Goal: Task Accomplishment & Management: Manage account settings

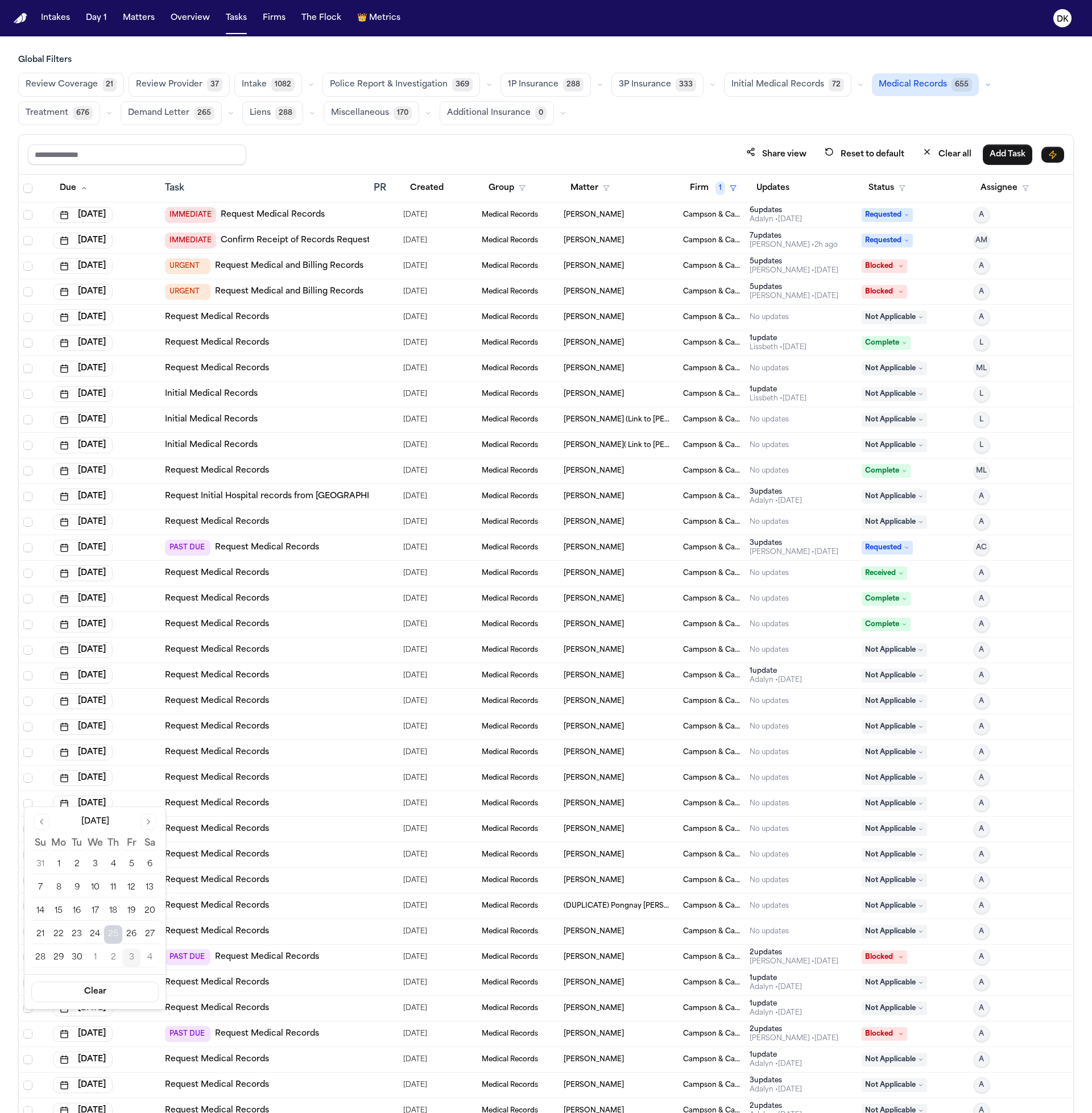
scroll to position [142, 0]
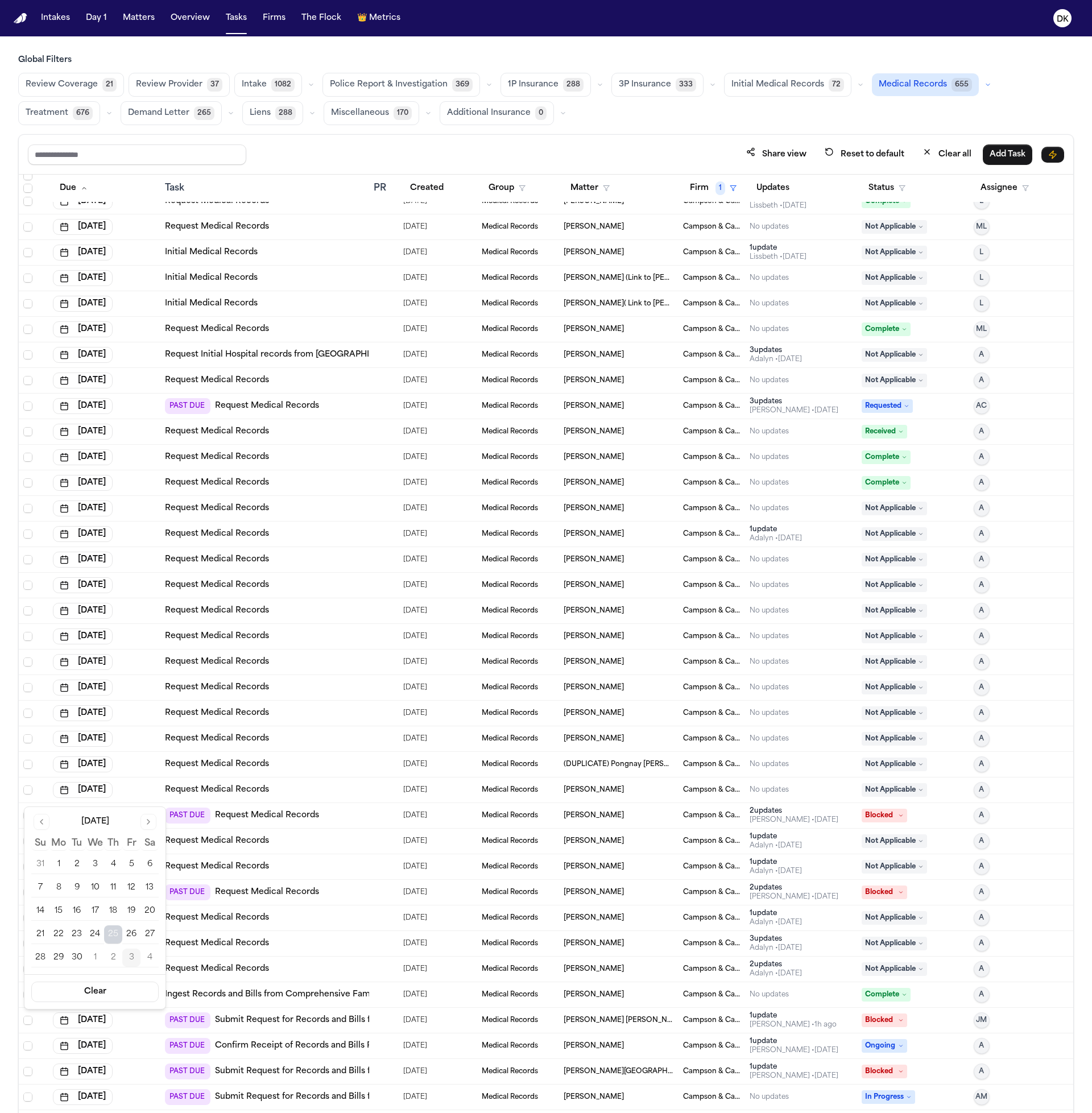
click at [340, 582] on div "Request Medical Records" at bounding box center [264, 584] width 199 height 11
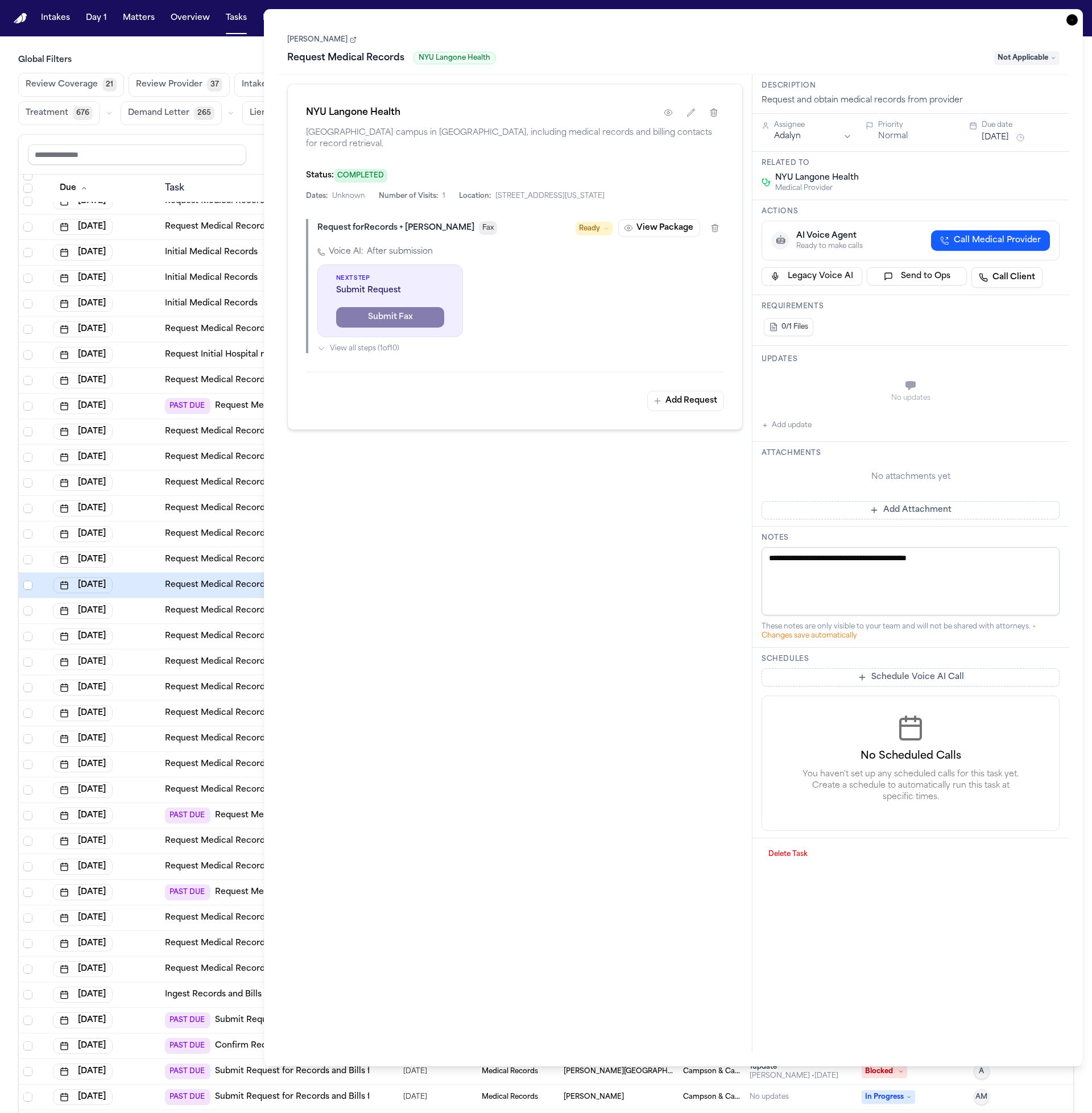
click at [151, 667] on div "[DATE]" at bounding box center [104, 661] width 103 height 16
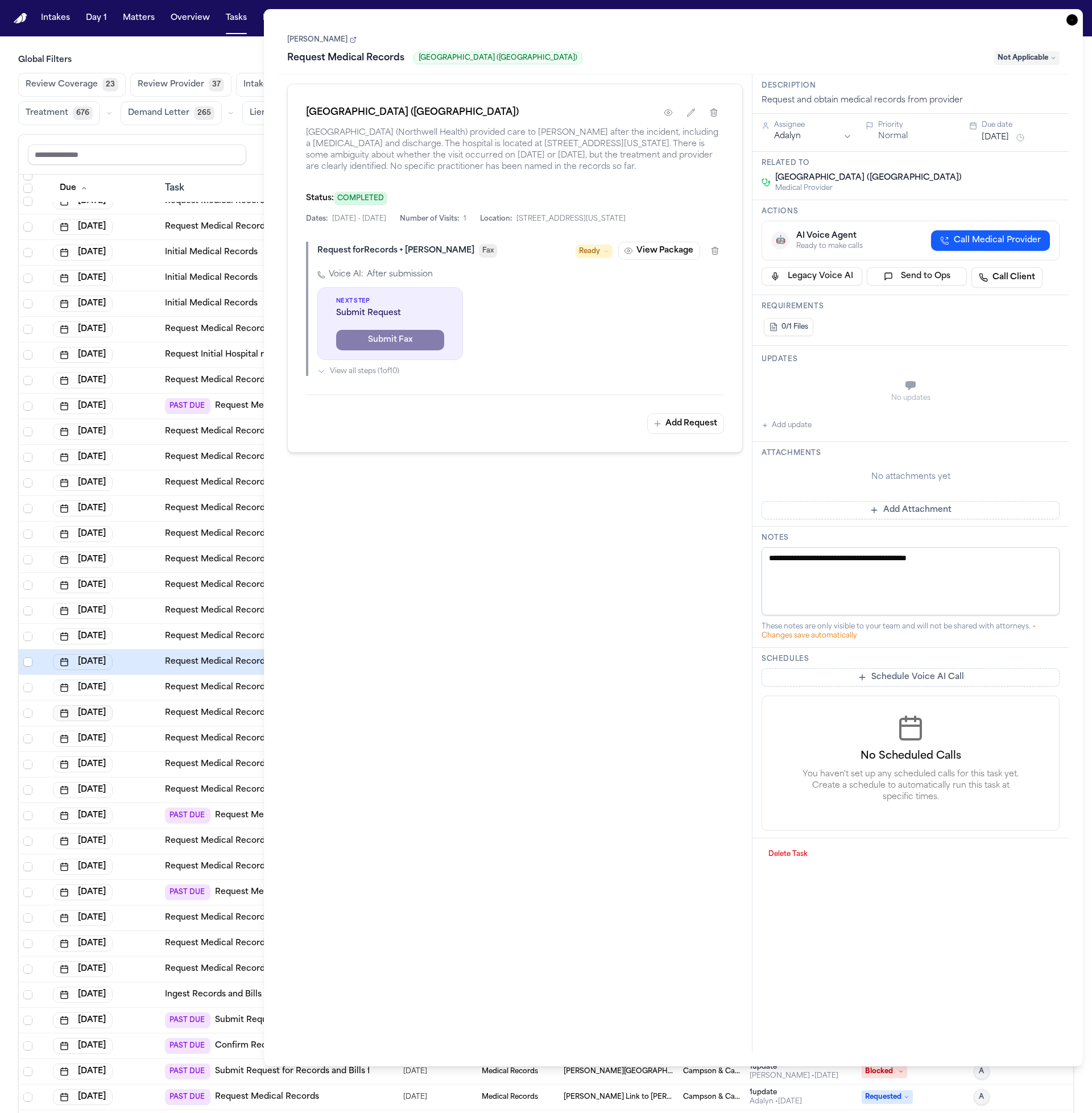
scroll to position [425, 0]
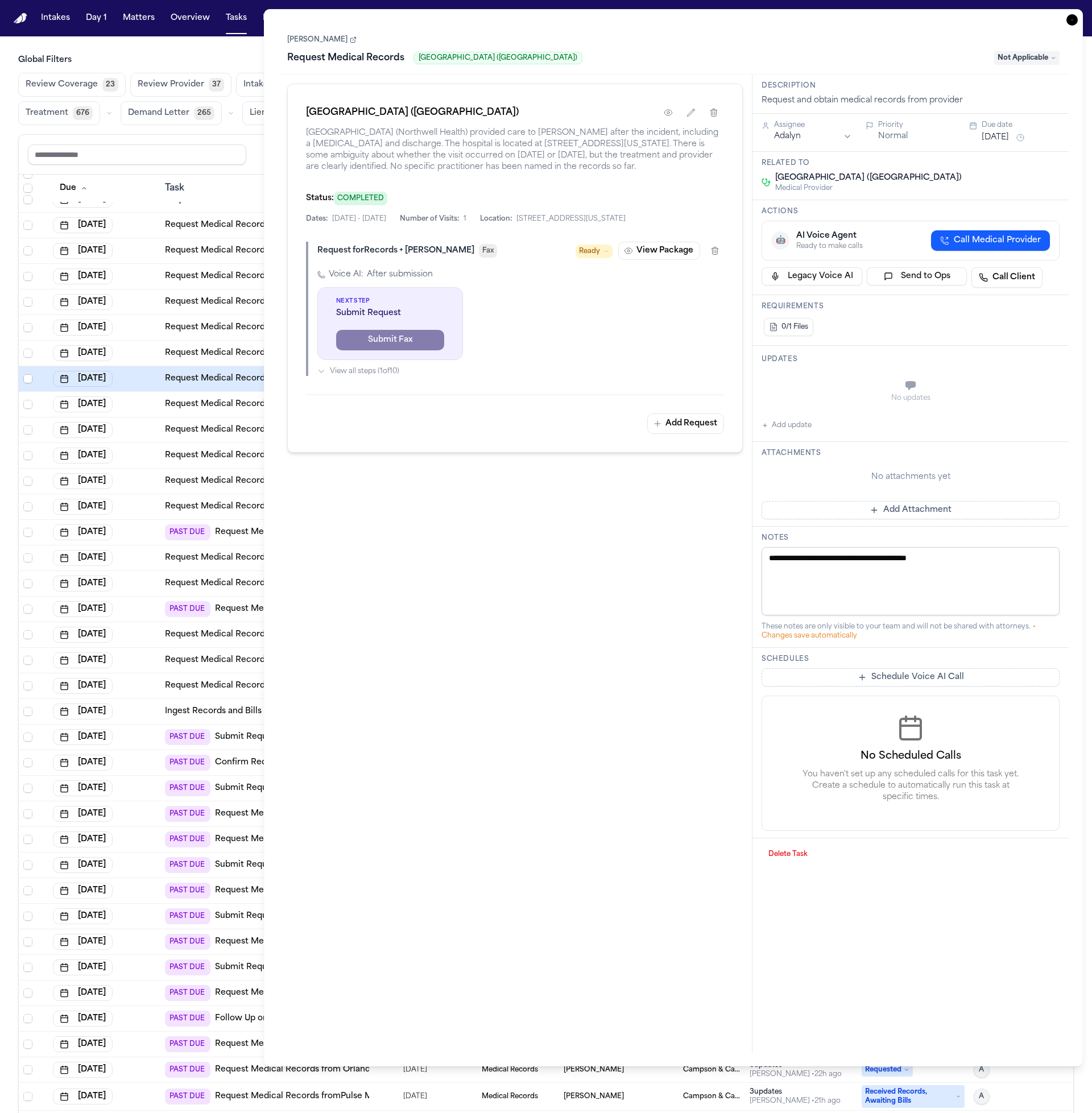
click at [146, 866] on div "[DATE]" at bounding box center [104, 865] width 103 height 16
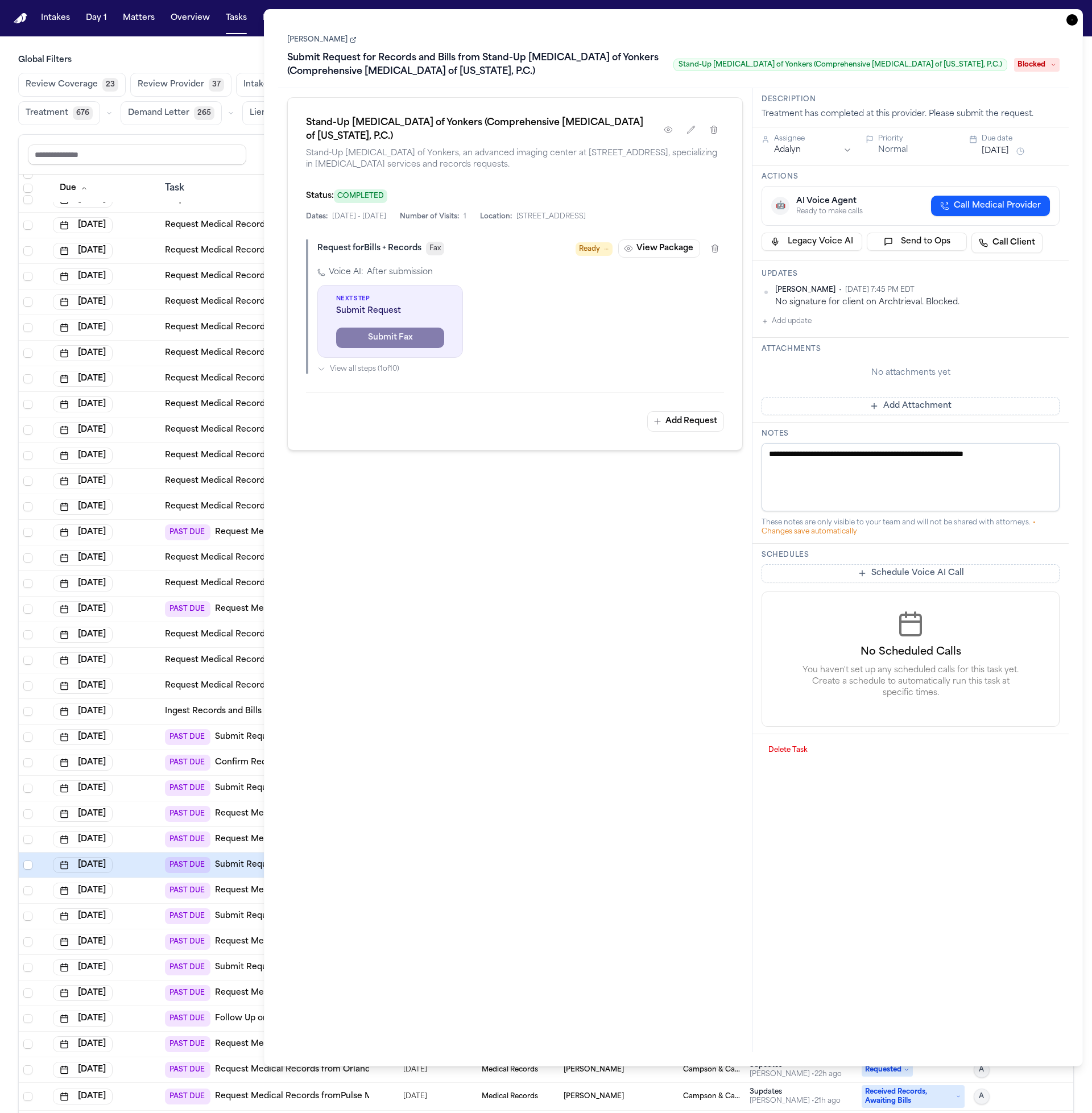
scroll to position [583, 0]
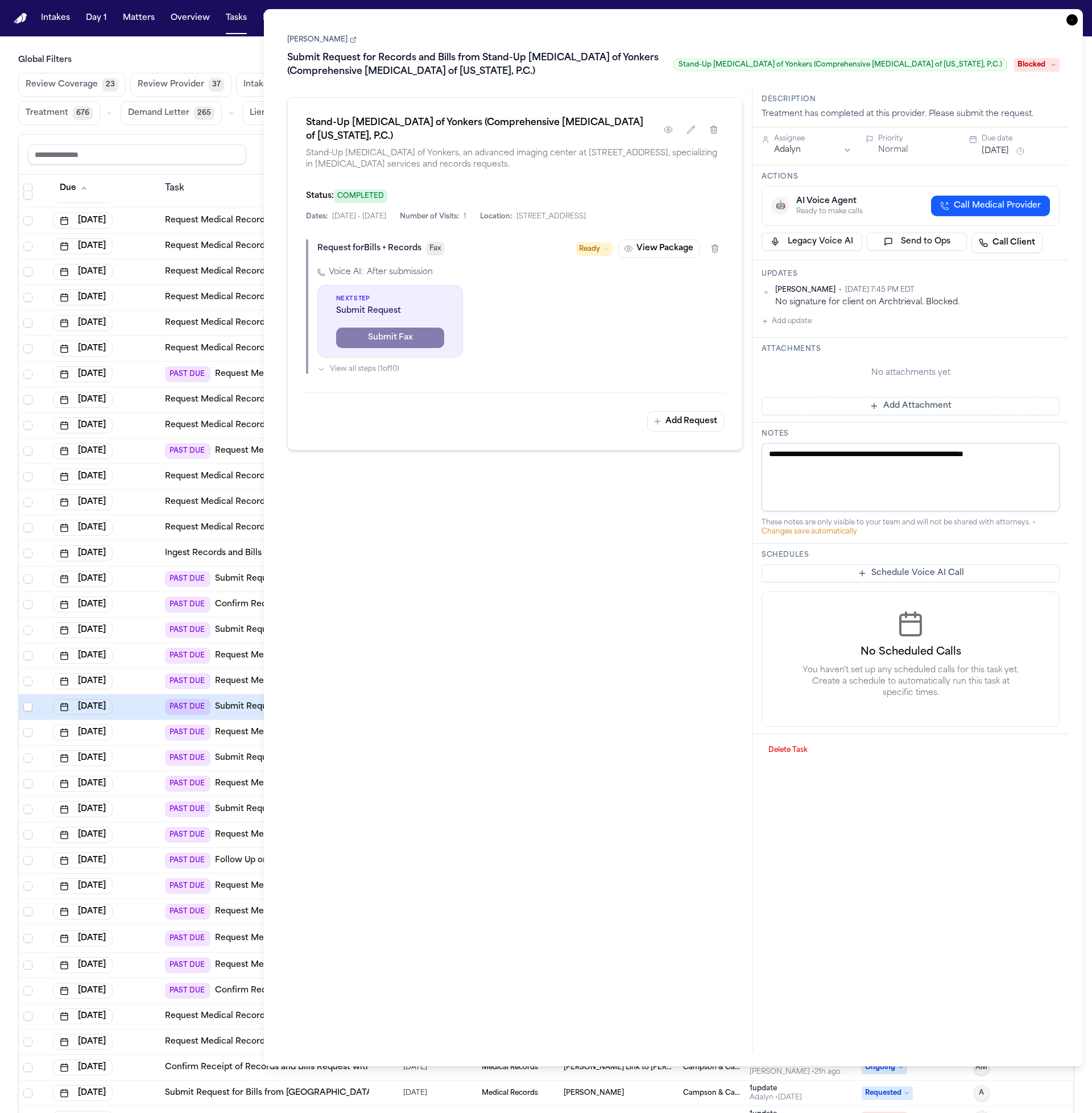
click at [149, 875] on td "[DATE]" at bounding box center [104, 886] width 112 height 26
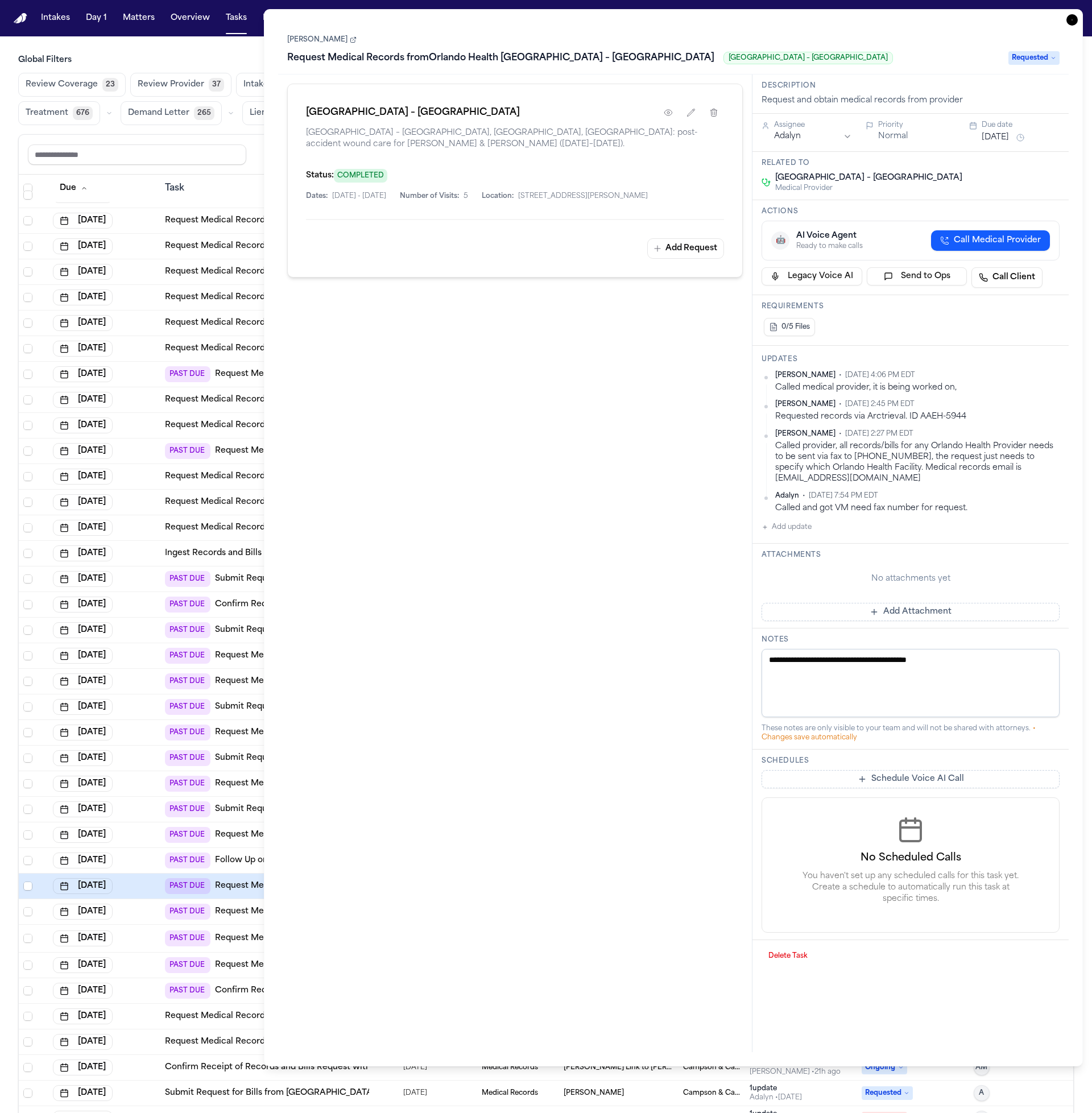
scroll to position [747, 0]
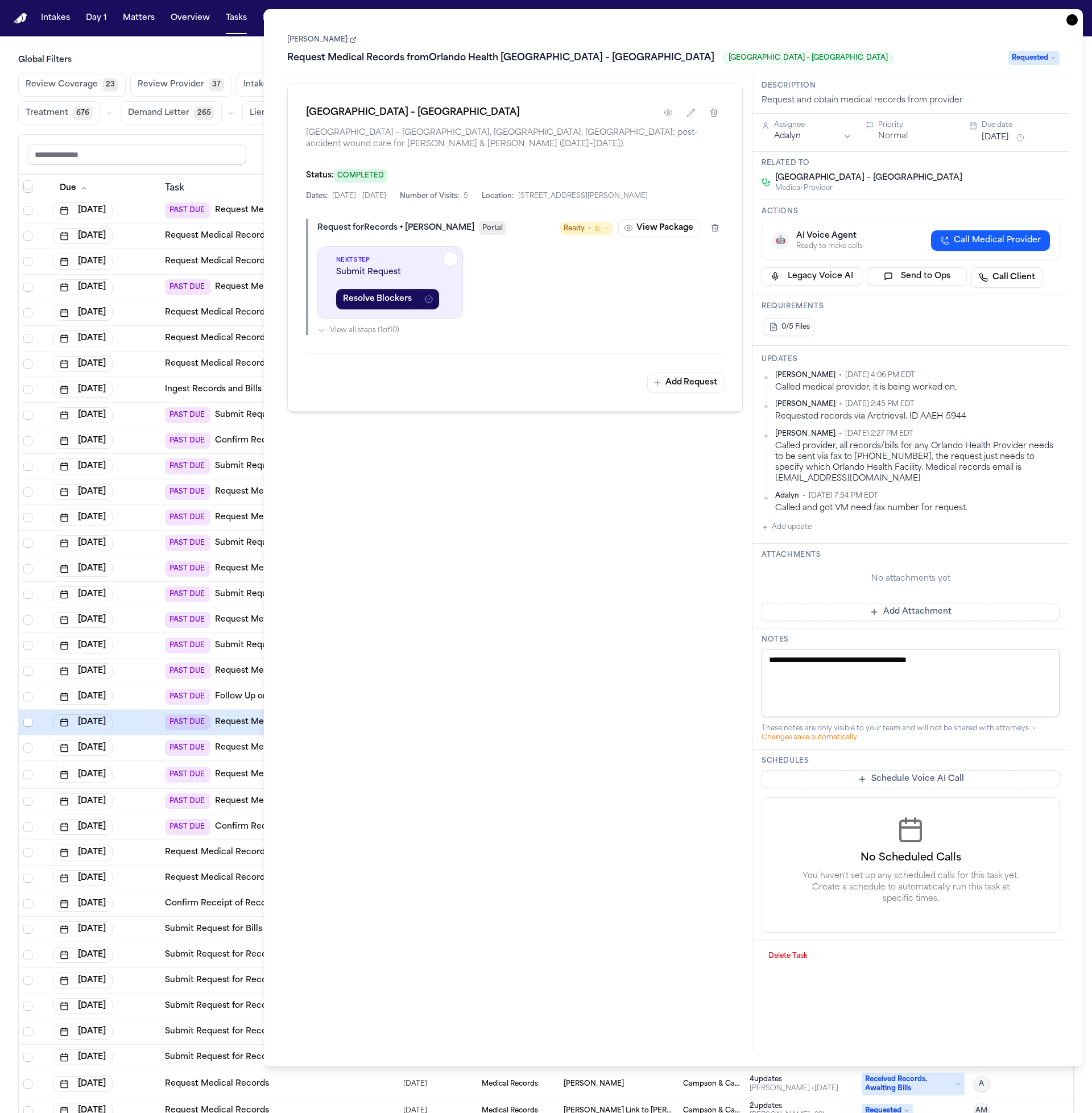
click at [151, 874] on div "[DATE]" at bounding box center [104, 878] width 103 height 16
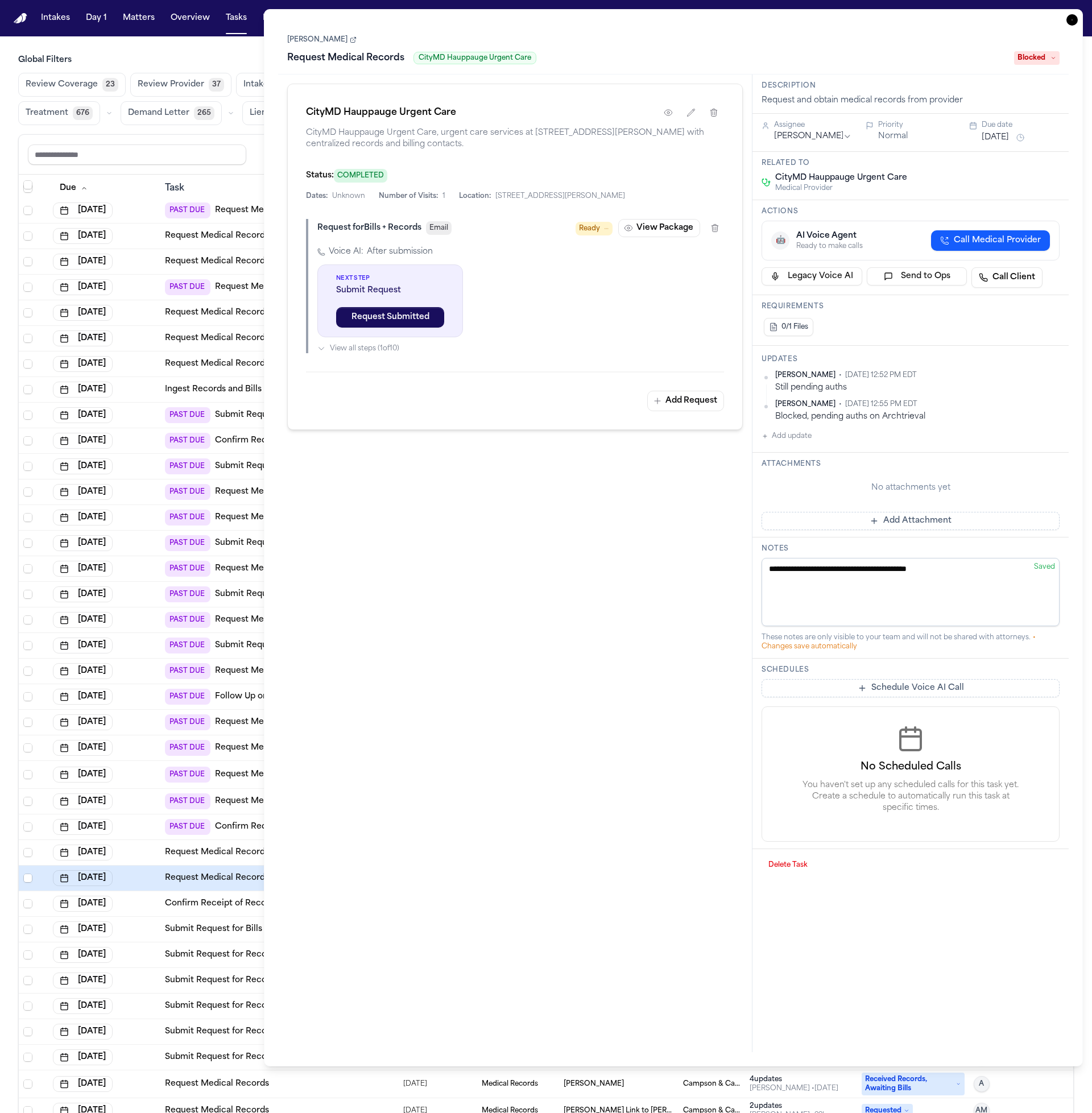
click at [160, 642] on td "PAST DUE Submit Request for Records and Bills from Damadian [MEDICAL_DATA]" at bounding box center [264, 646] width 209 height 26
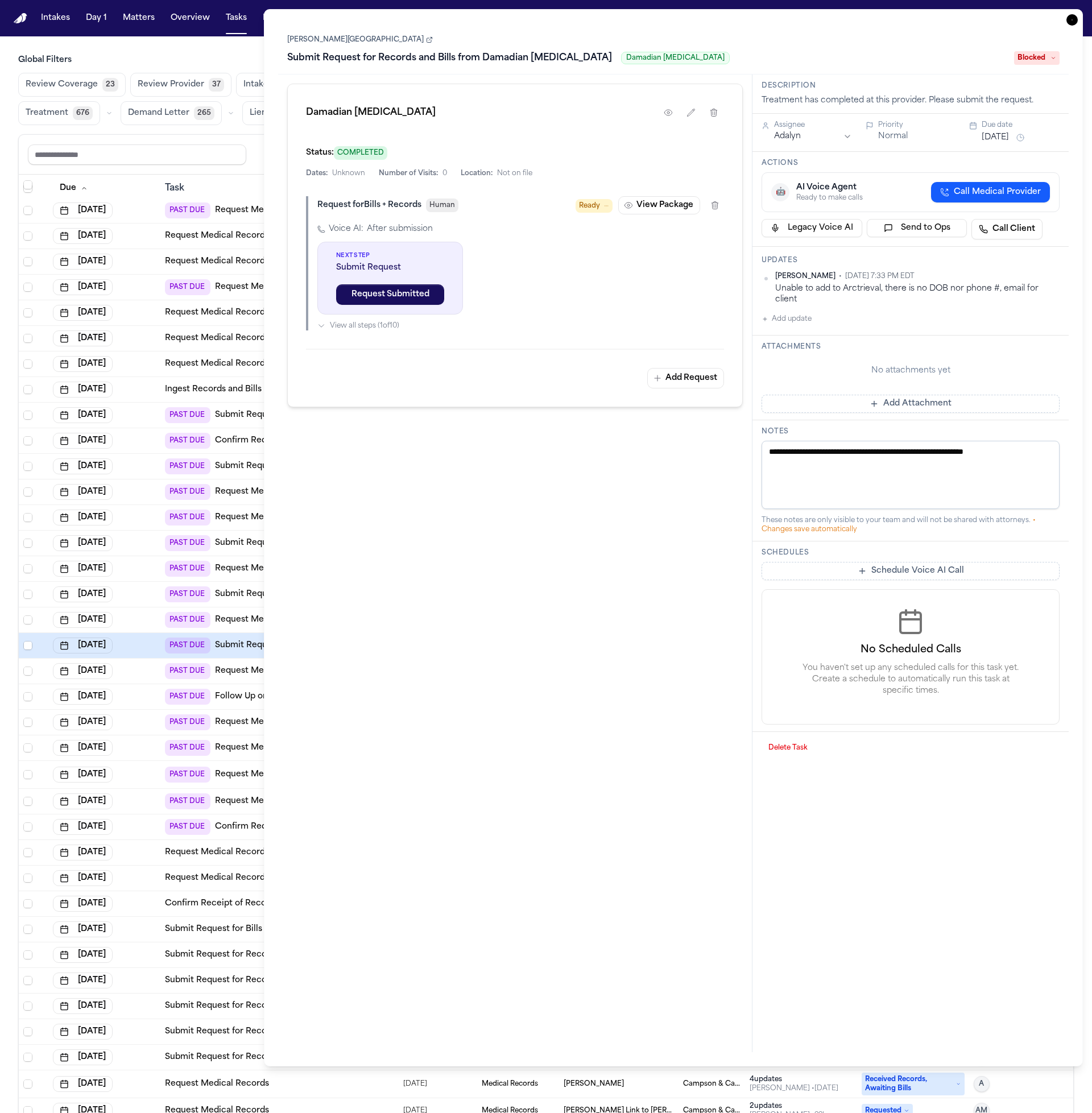
click at [157, 168] on div "Share view Reset to default Clear all Add Task" at bounding box center [546, 155] width 1054 height 40
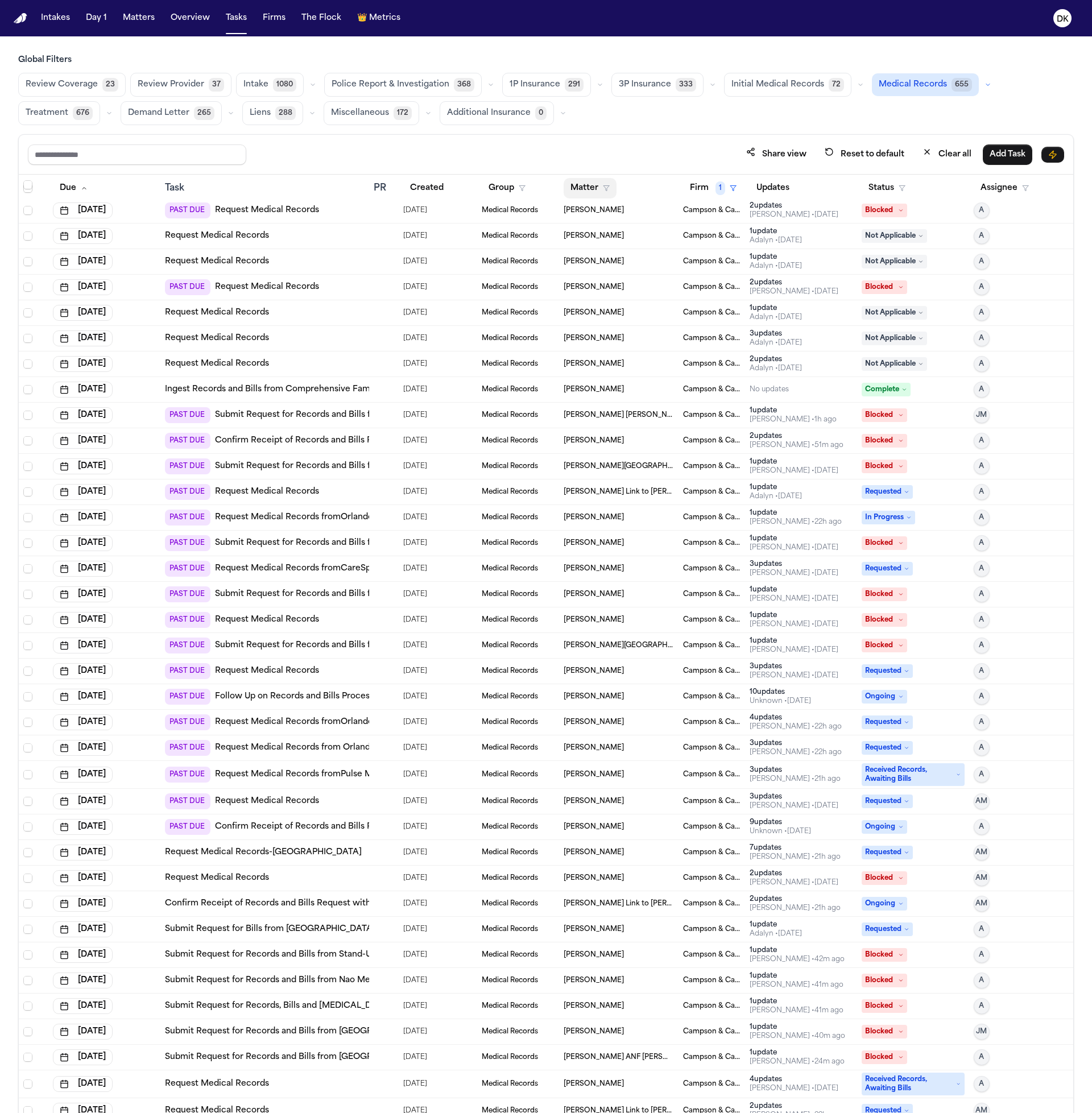
click at [582, 183] on button "Matter" at bounding box center [591, 188] width 53 height 21
click at [579, 171] on div "Share view Reset to default Clear all Add Task Due Task PR Created Group Matter…" at bounding box center [546, 648] width 1056 height 1029
click at [702, 191] on button "Firm 1" at bounding box center [713, 188] width 60 height 21
click at [740, 227] on input "text" at bounding box center [762, 217] width 155 height 21
type input "**"
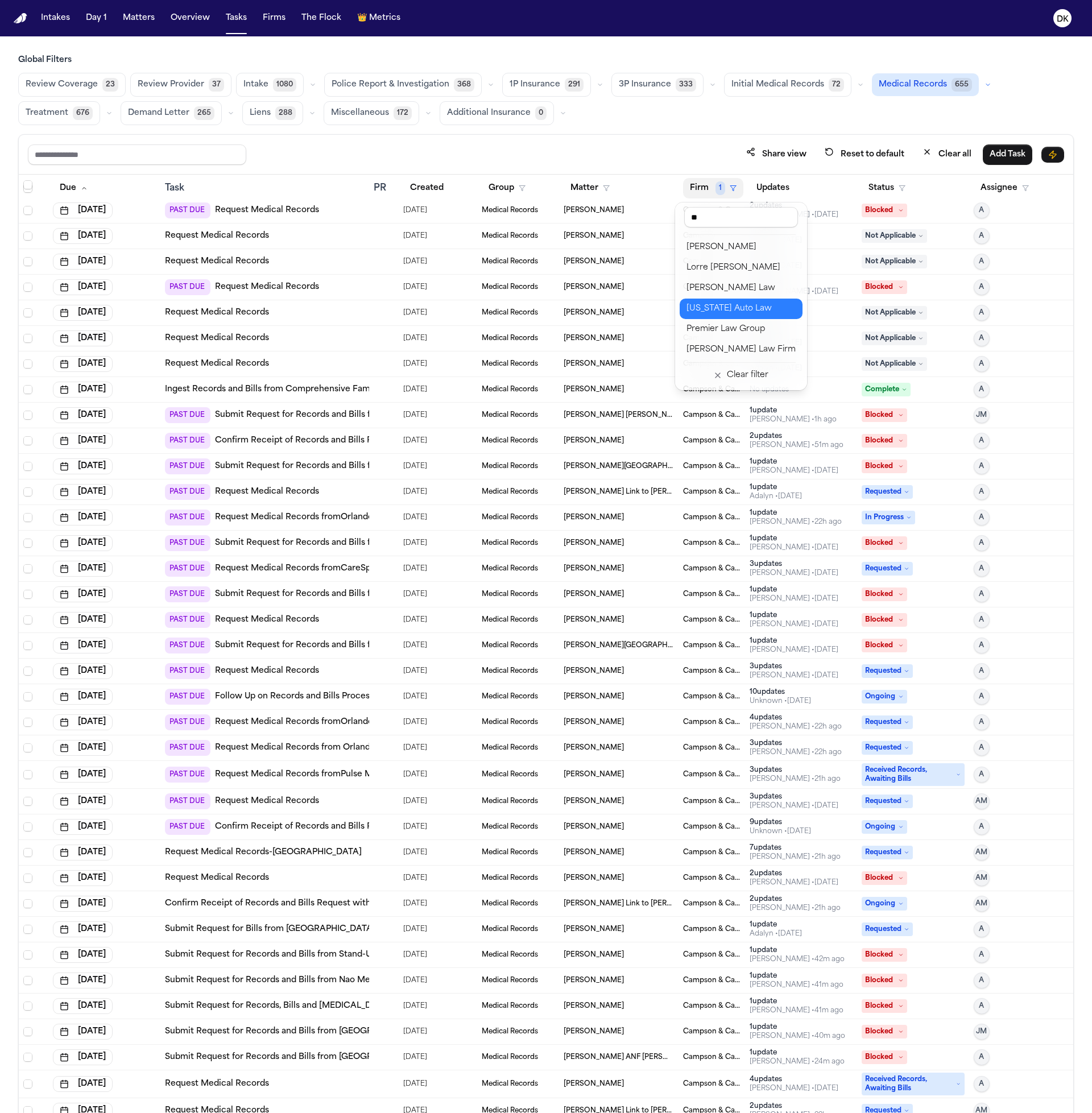
click at [764, 312] on div "[US_STATE] Auto Law" at bounding box center [741, 309] width 110 height 14
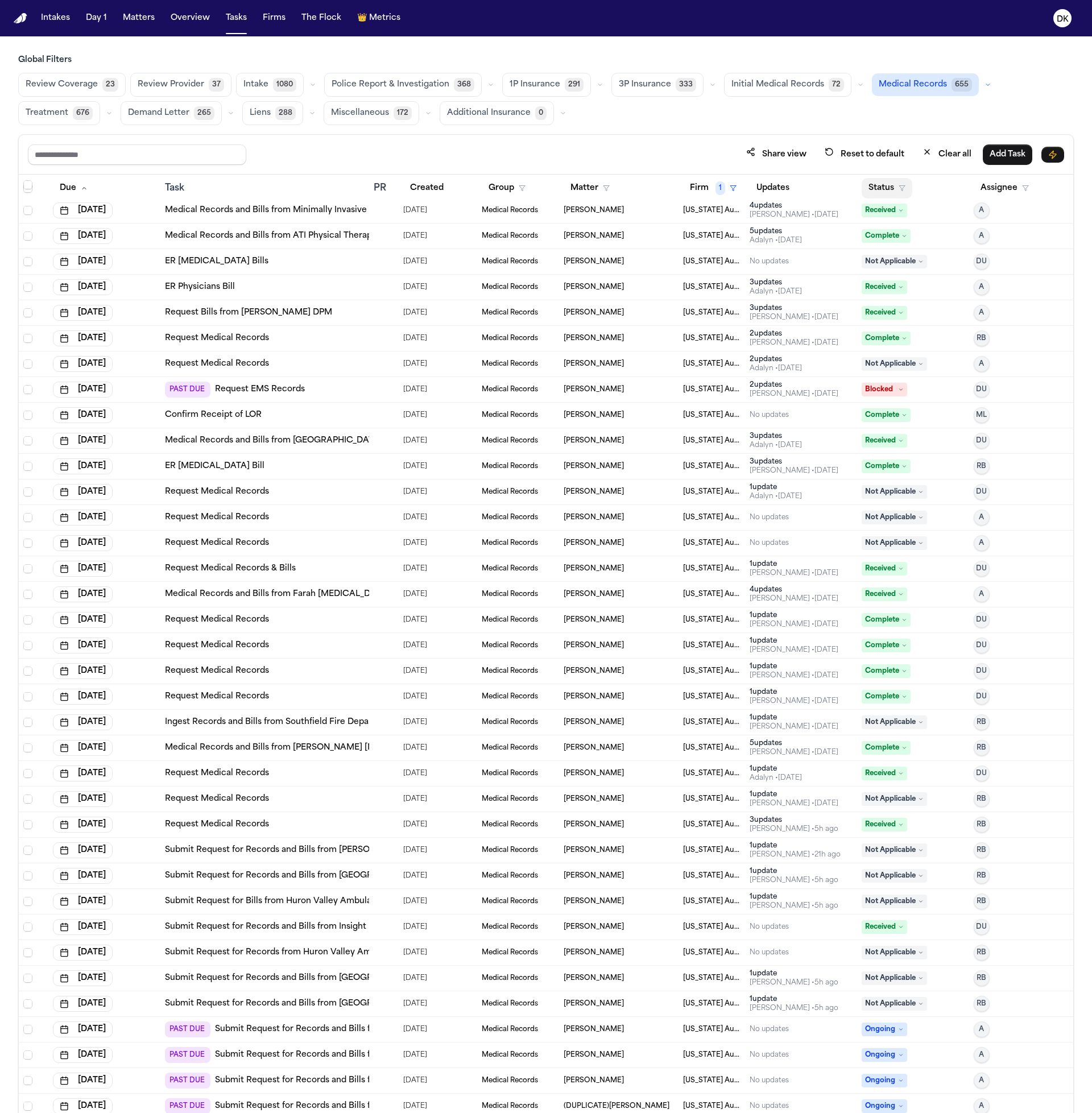
click at [880, 186] on button "Status" at bounding box center [887, 188] width 50 height 21
click at [928, 279] on div "Pending" at bounding box center [923, 286] width 95 height 14
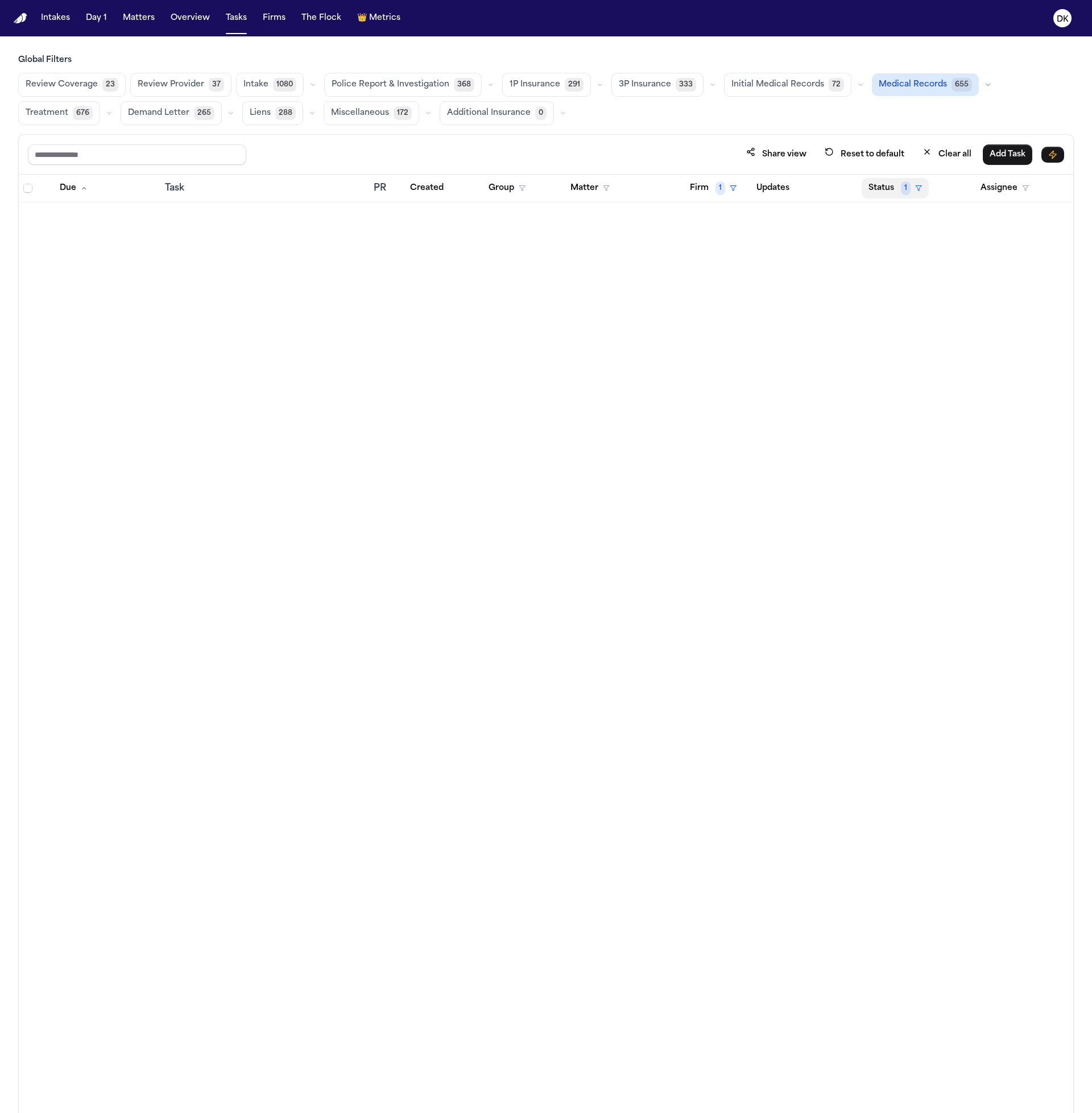
click at [905, 179] on button "Status 1" at bounding box center [895, 188] width 67 height 21
click at [902, 187] on span "1" at bounding box center [905, 188] width 9 height 14
click at [897, 191] on button "Status 1" at bounding box center [895, 188] width 67 height 21
drag, startPoint x: 830, startPoint y: 181, endPoint x: 800, endPoint y: 186, distance: 30.4
click at [830, 181] on table "Due Task PR Created Group Matter Firm 1 Updates Status 1 Assignee" at bounding box center [546, 188] width 1054 height 28
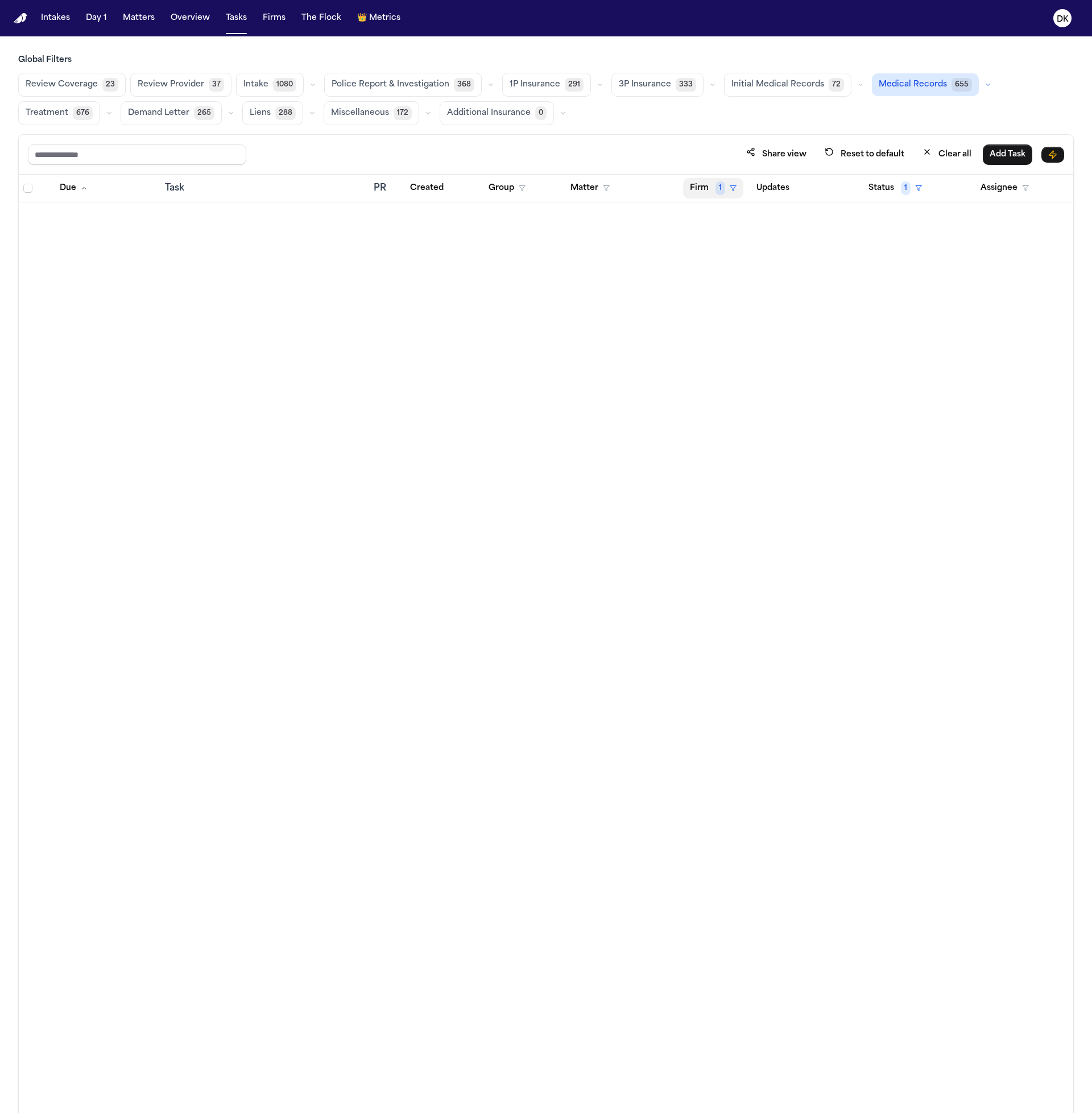
click at [711, 191] on button "Firm 1" at bounding box center [713, 188] width 60 height 21
click at [786, 211] on input "text" at bounding box center [767, 217] width 155 height 21
type input "****"
click at [781, 240] on button "Easton & Easton" at bounding box center [738, 247] width 104 height 21
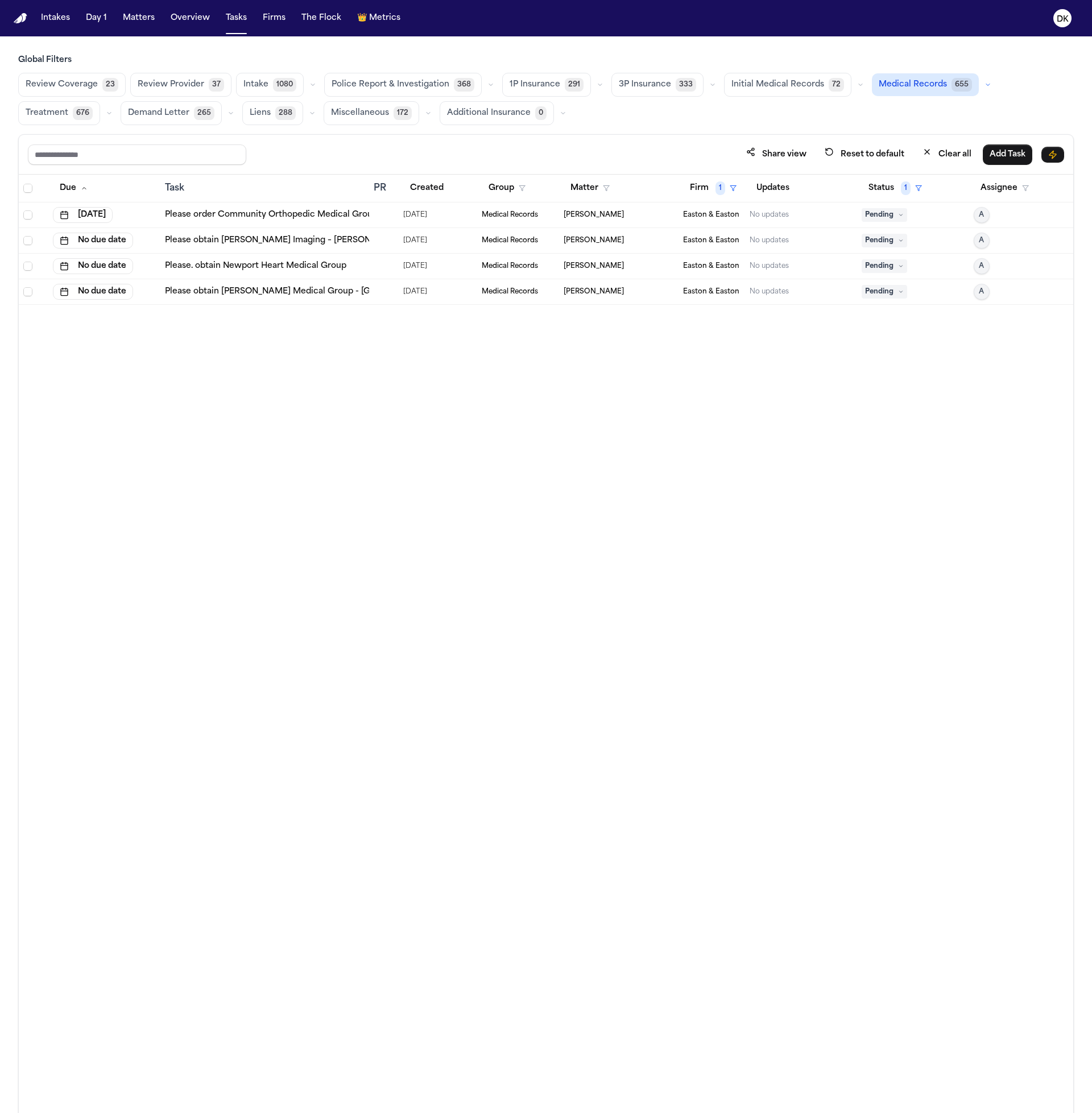
click at [369, 262] on td at bounding box center [383, 266] width 30 height 26
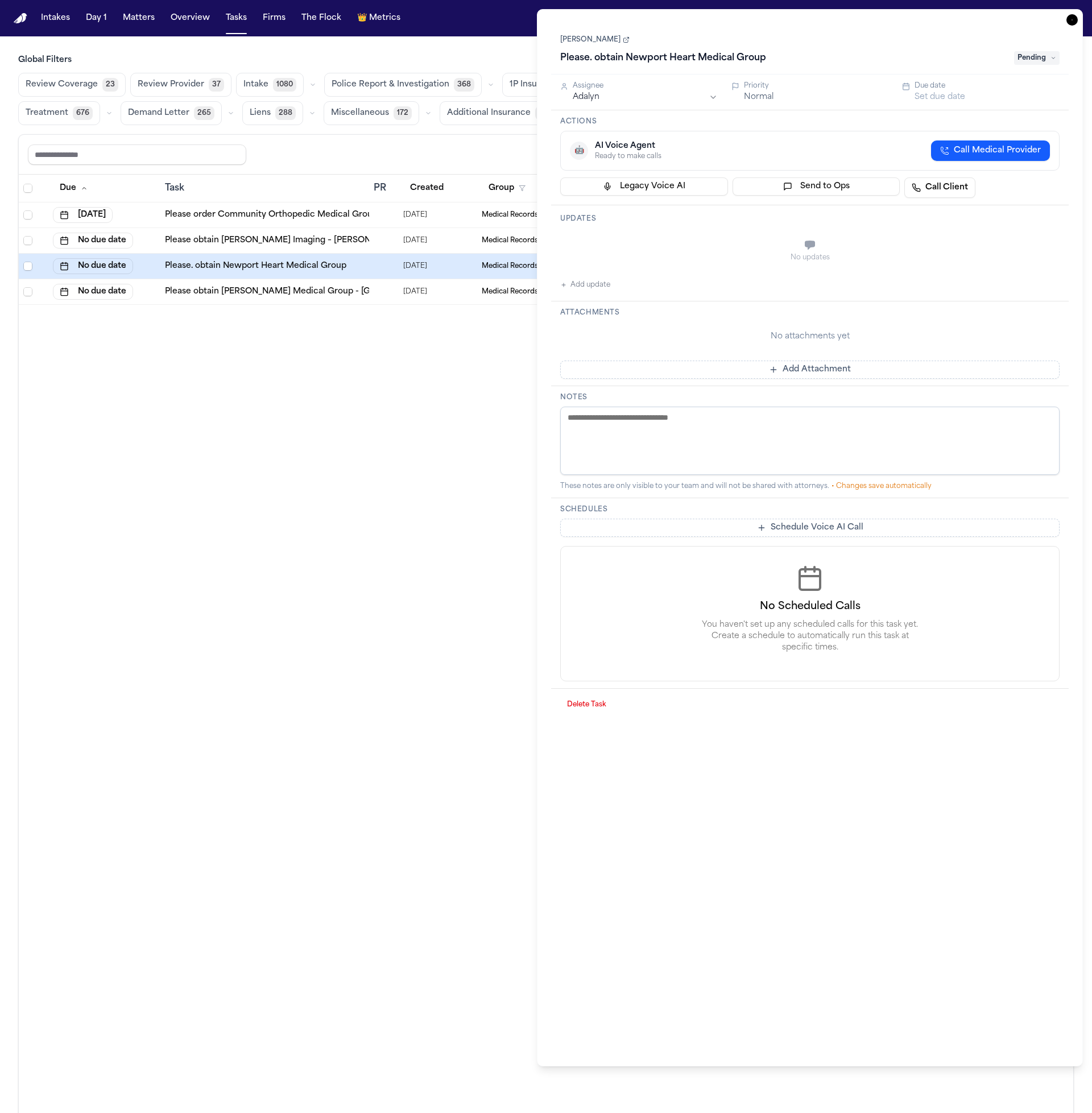
click at [397, 291] on td at bounding box center [383, 292] width 30 height 26
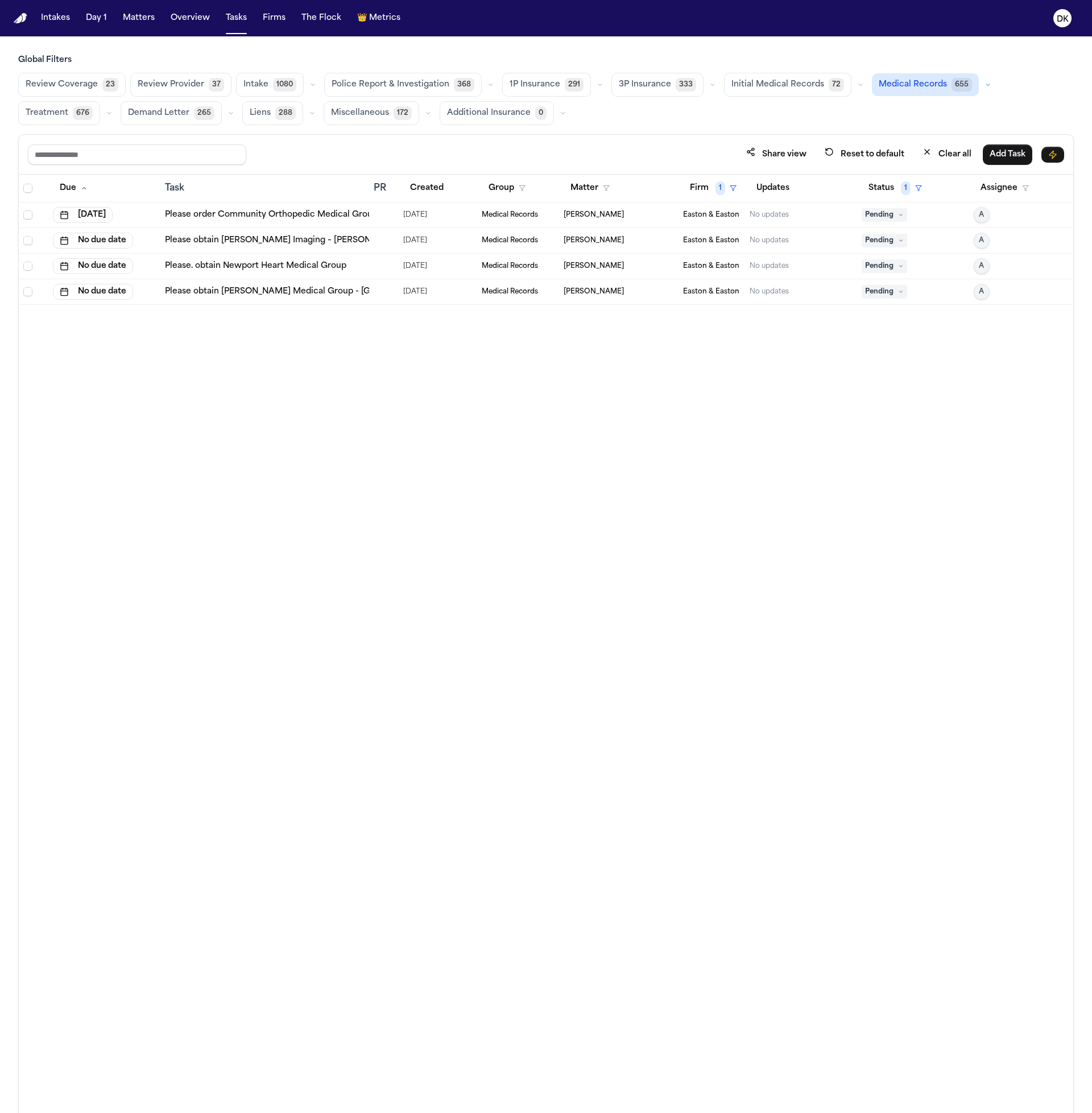
click at [388, 246] on td at bounding box center [383, 241] width 30 height 26
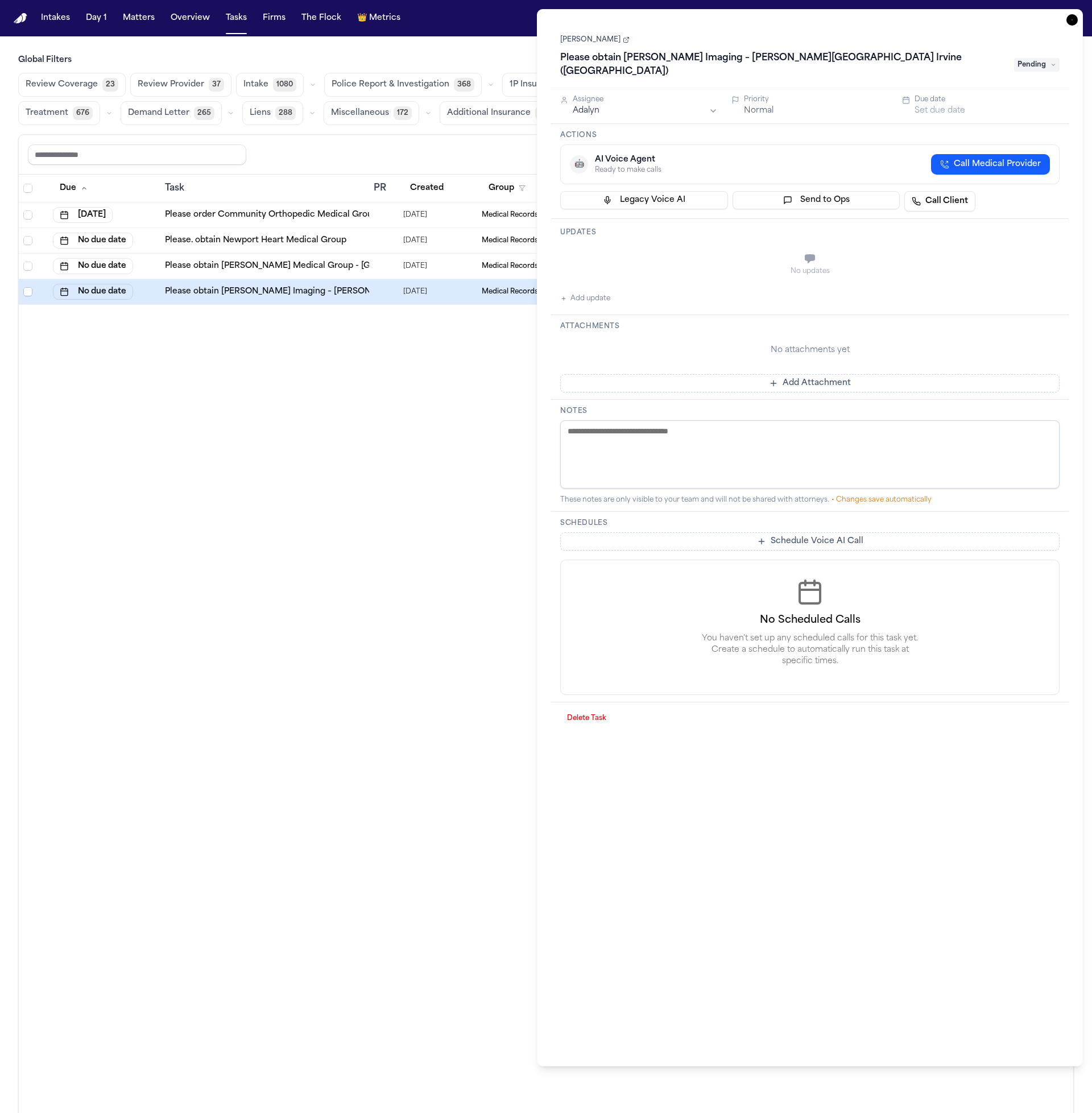
click at [587, 38] on link "[PERSON_NAME]" at bounding box center [595, 39] width 69 height 9
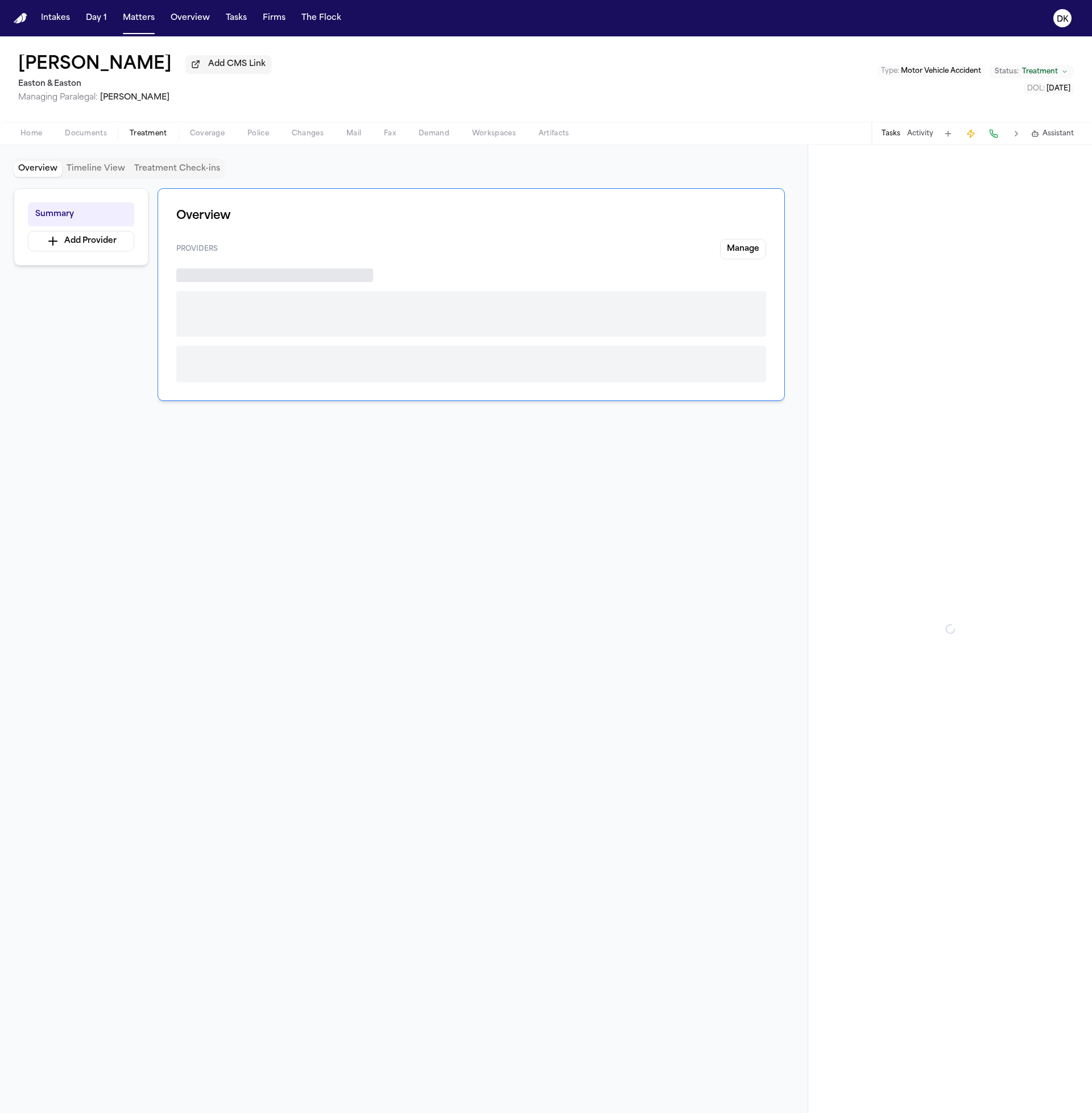
click at [149, 139] on span "Treatment" at bounding box center [149, 133] width 38 height 9
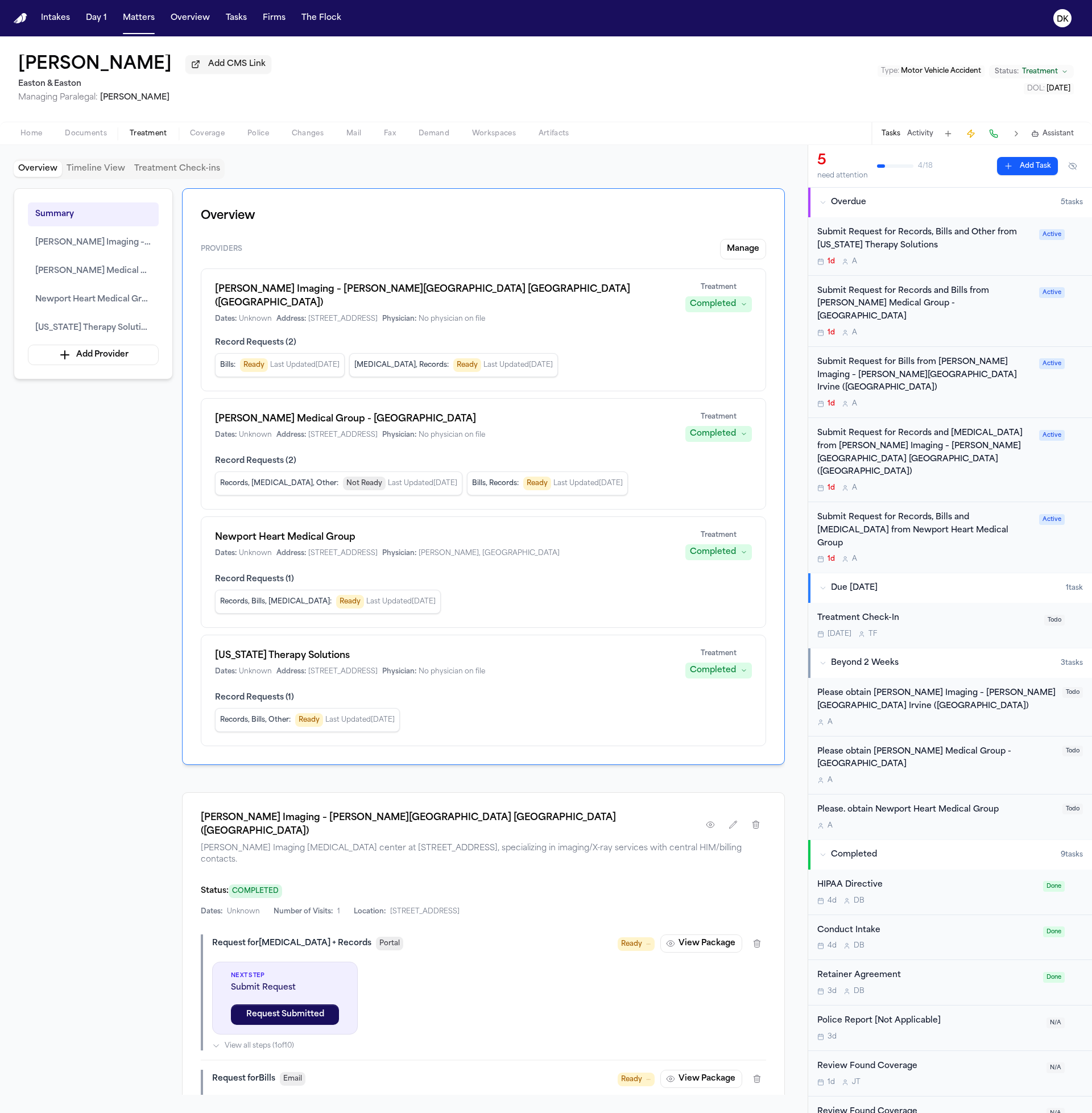
click at [887, 136] on button "Tasks" at bounding box center [891, 133] width 19 height 9
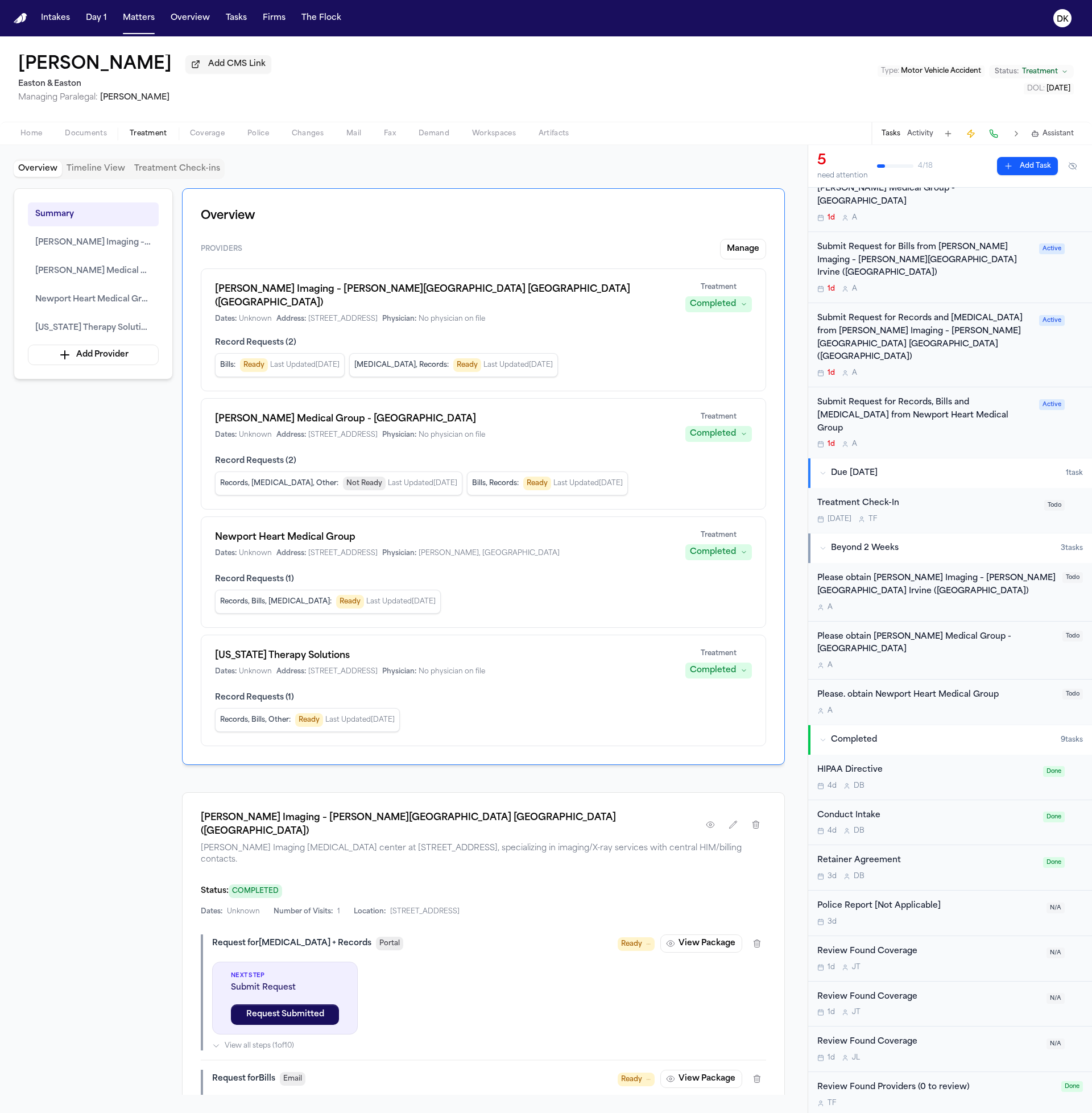
click at [952, 572] on div "Please obtain [PERSON_NAME] Imaging – [PERSON_NAME][GEOGRAPHIC_DATA] Irvine ([G…" at bounding box center [936, 592] width 239 height 40
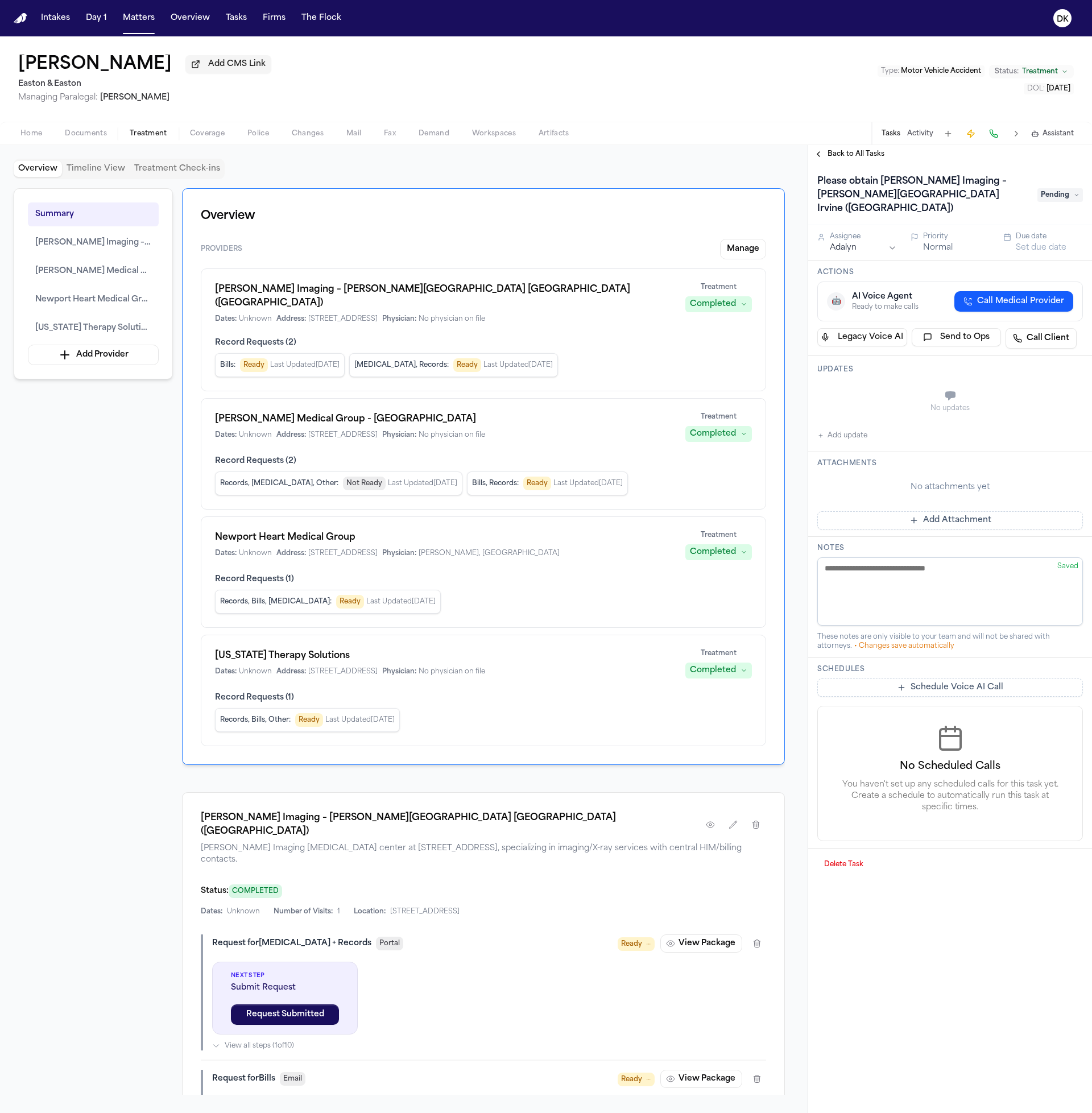
click at [842, 158] on span "Back to All Tasks" at bounding box center [856, 154] width 56 height 9
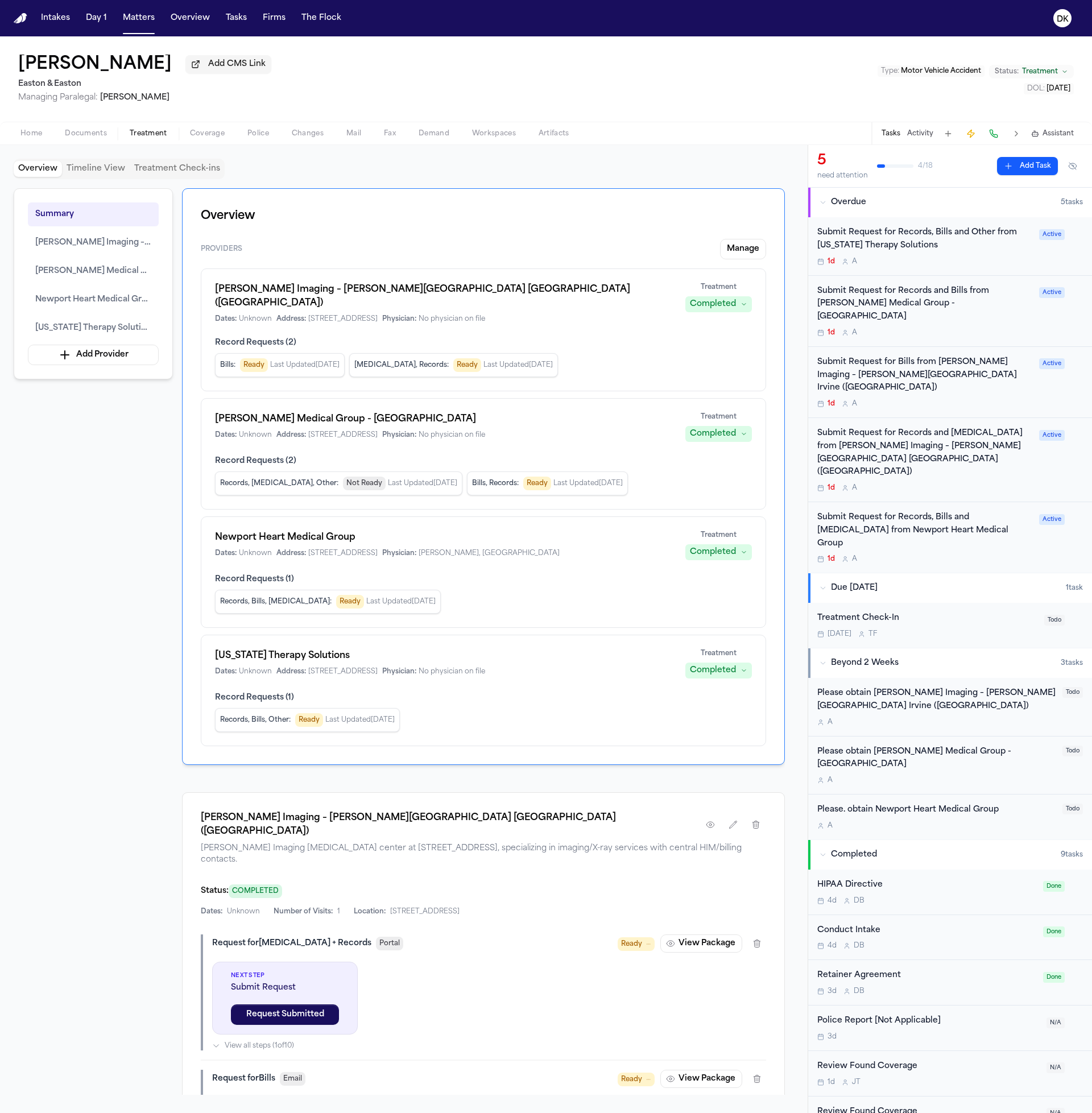
click at [919, 142] on div "Tasks Activity Assistant" at bounding box center [976, 133] width 211 height 22
click at [918, 139] on button "Activity" at bounding box center [920, 133] width 27 height 9
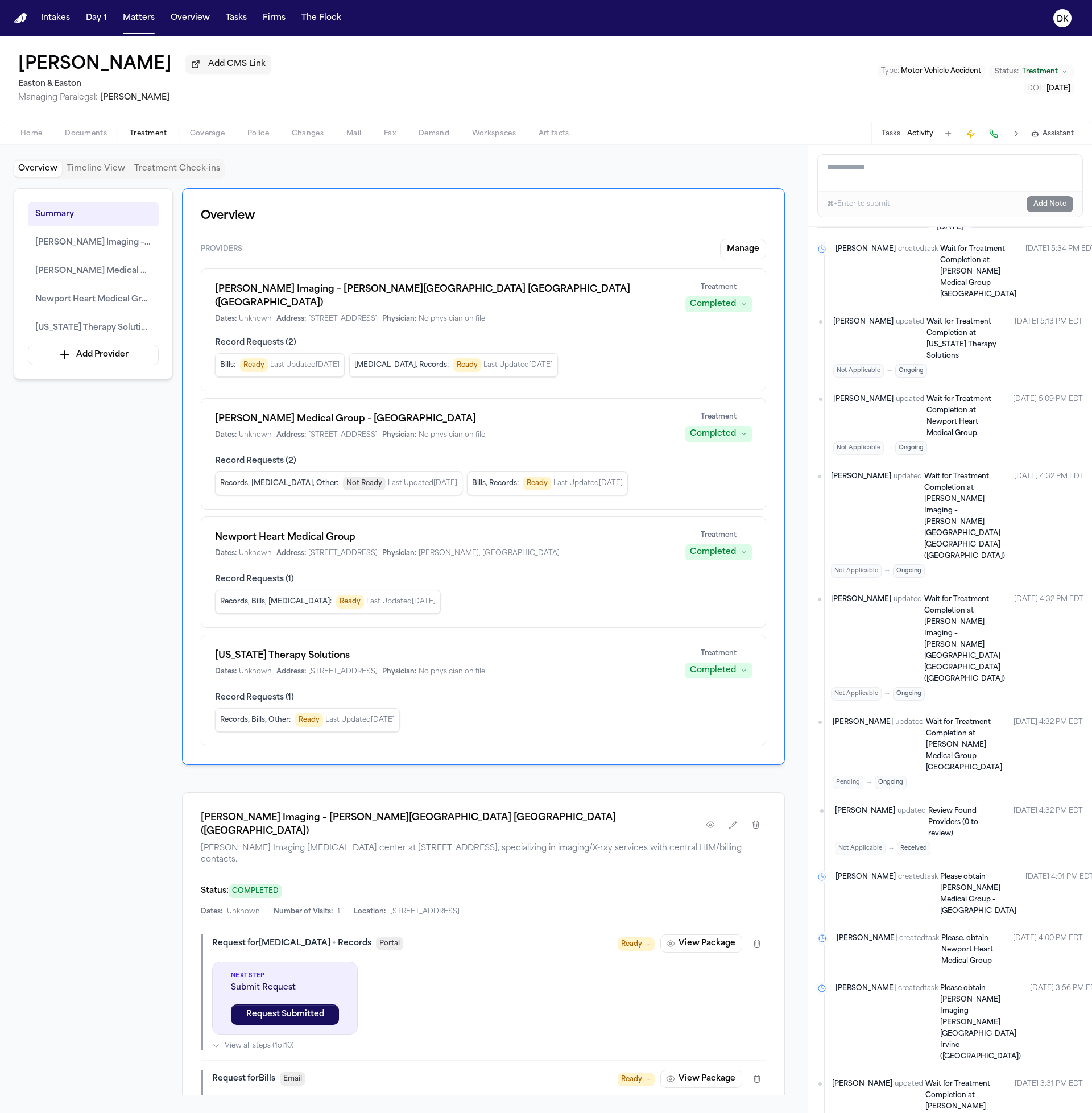
scroll to position [551, 0]
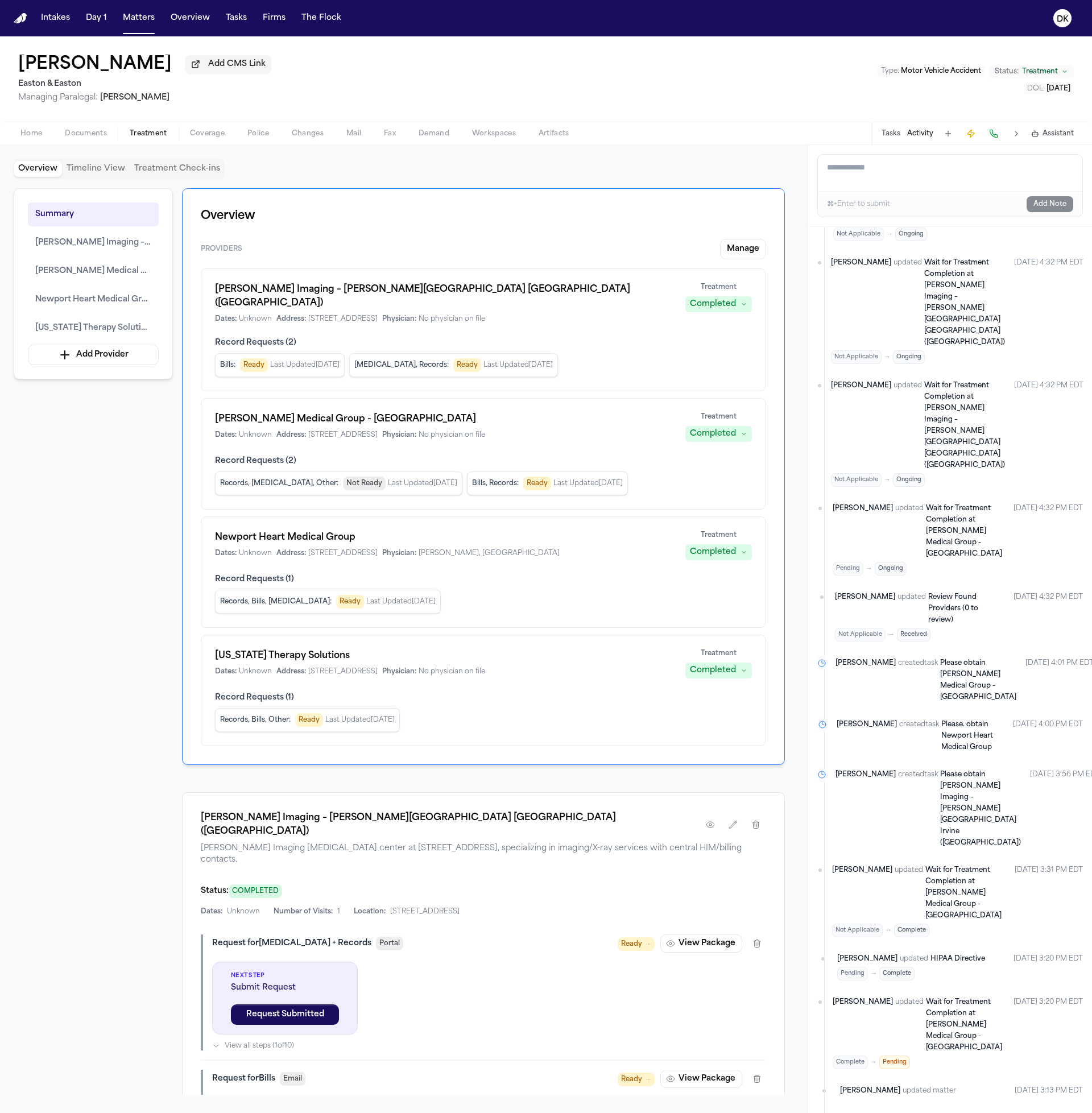
click at [1030, 769] on time "Oct 1, 2025 3:56 PM EDT" at bounding box center [1065, 808] width 70 height 80
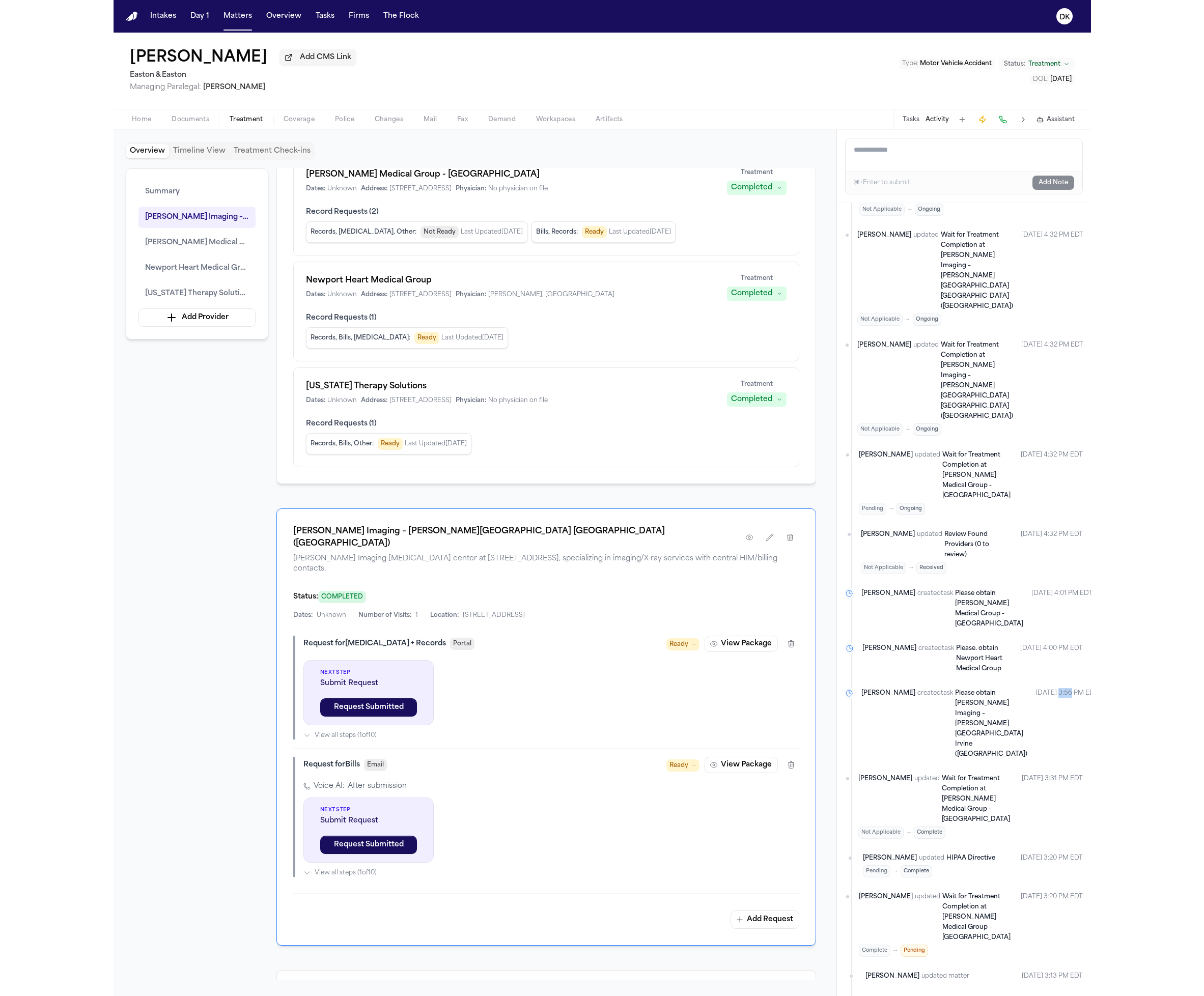
scroll to position [350, 0]
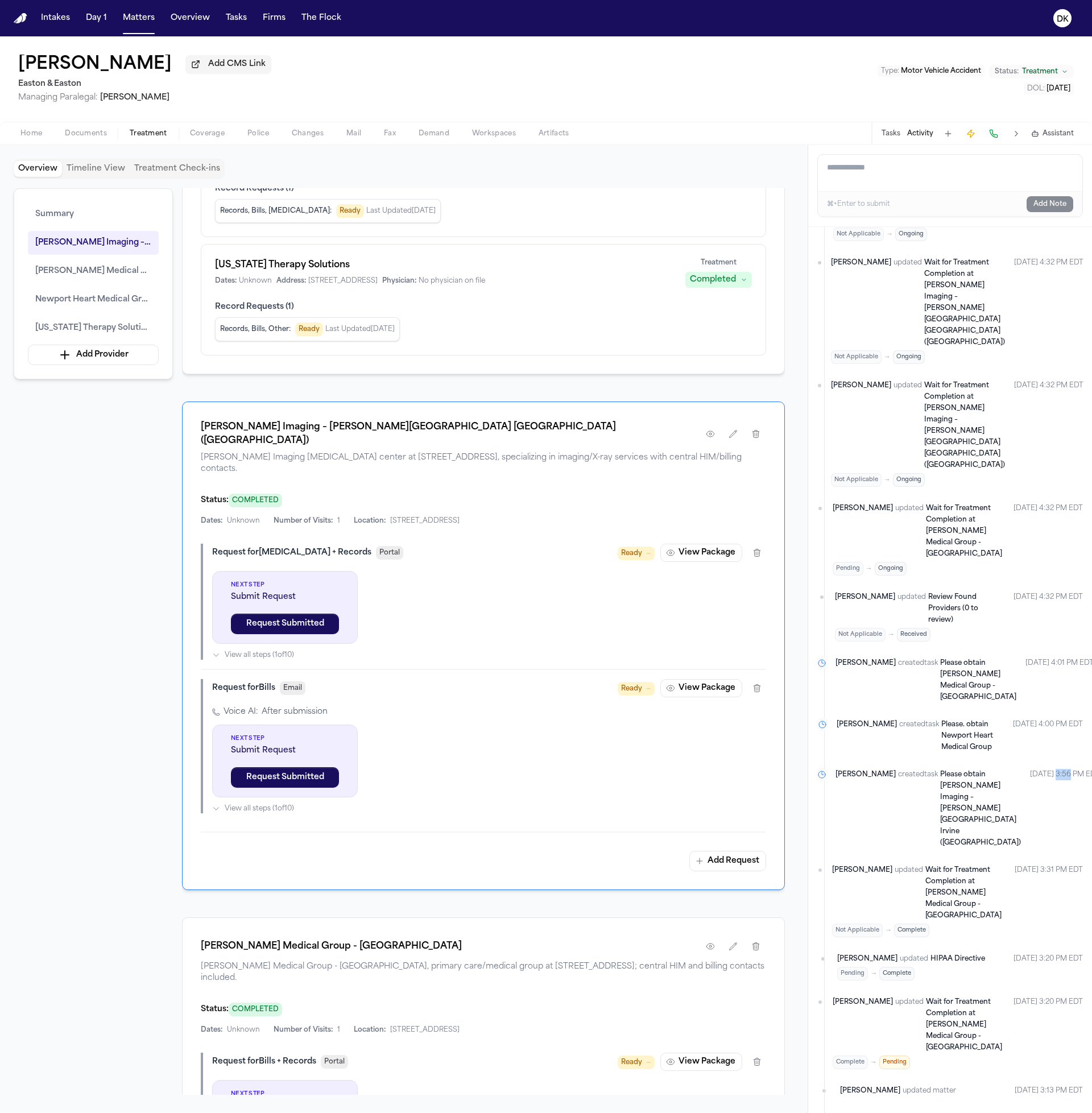
click at [889, 137] on button "Tasks" at bounding box center [891, 133] width 19 height 9
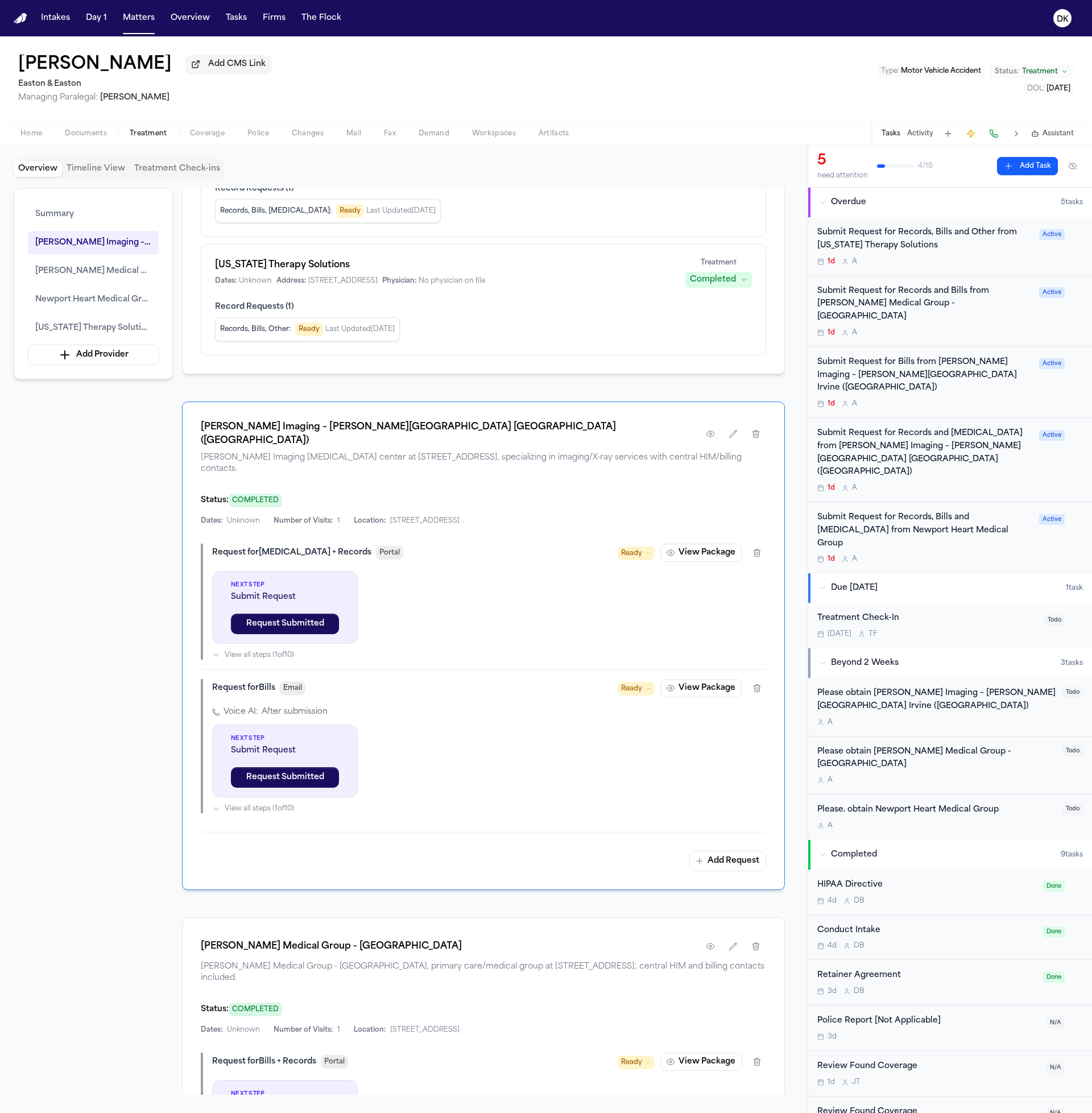
click at [929, 360] on div "Submit Request for Bills from Hoag Imaging – Hoag Health Center Irvine (Sand Ca…" at bounding box center [924, 375] width 215 height 38
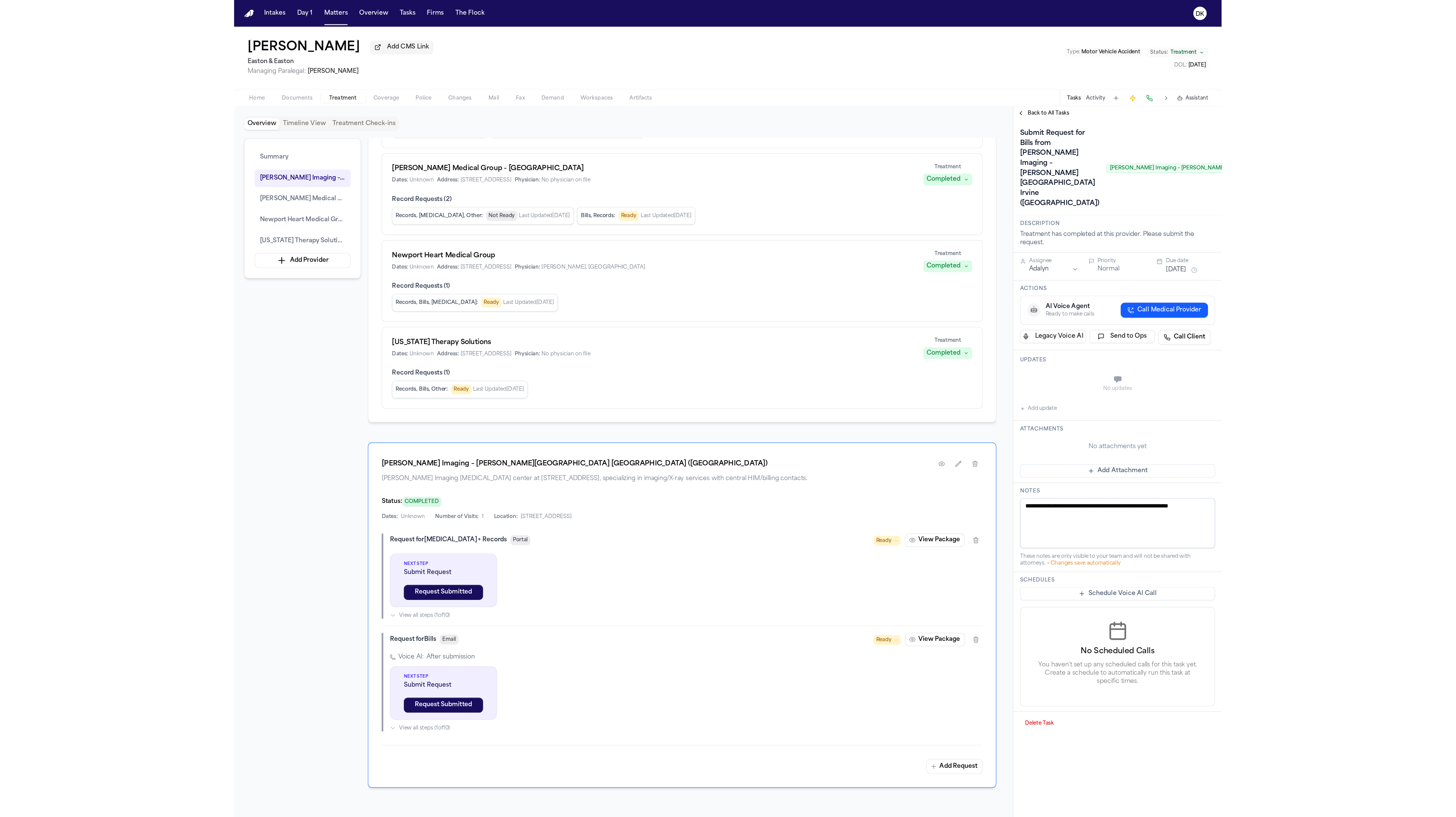
scroll to position [342, 0]
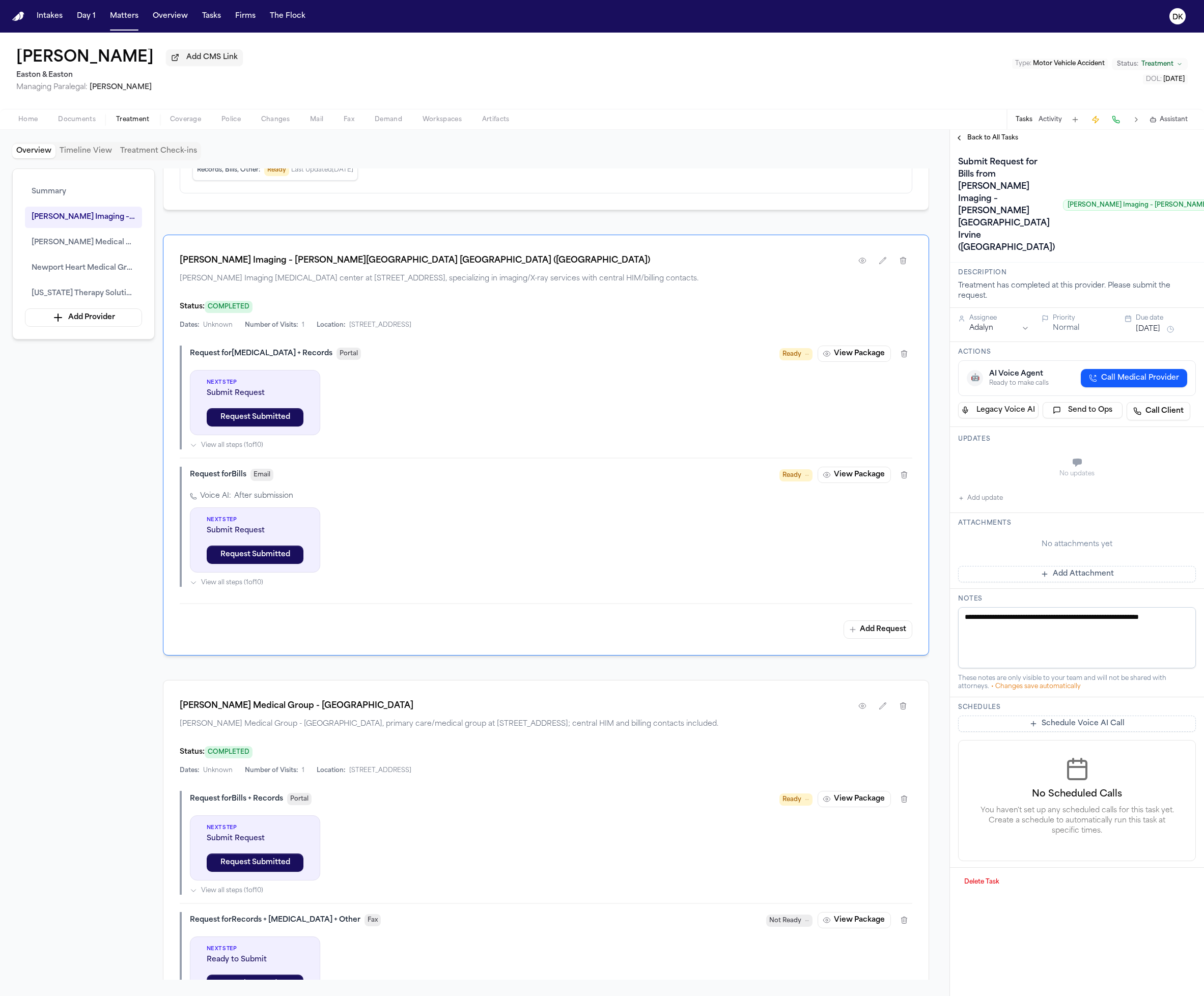
click at [950, 342] on div "Assignee Adalyn Priority Normal Due date Oct 2, 2025" at bounding box center [1077, 325] width 254 height 34
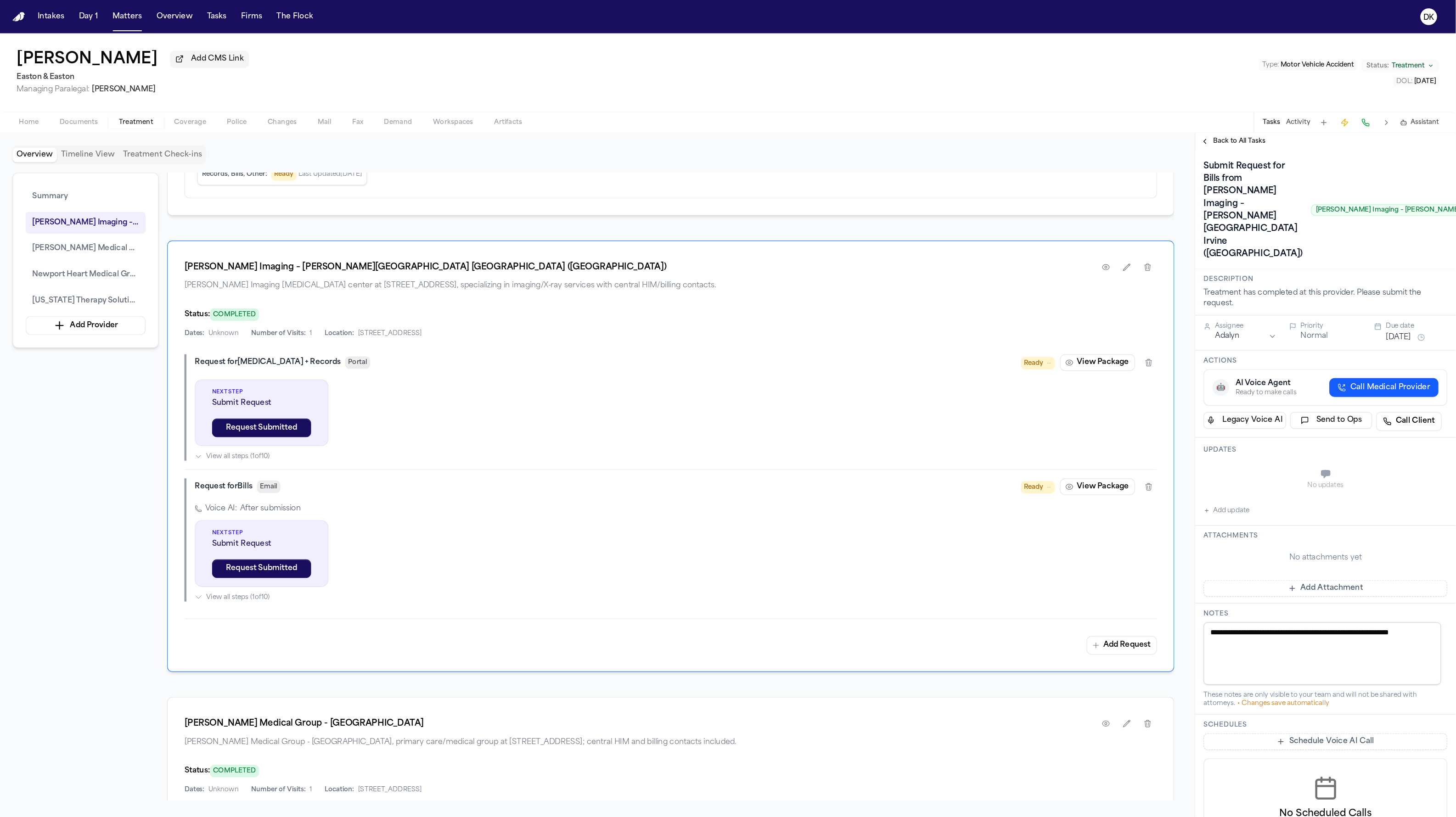
scroll to position [419, 0]
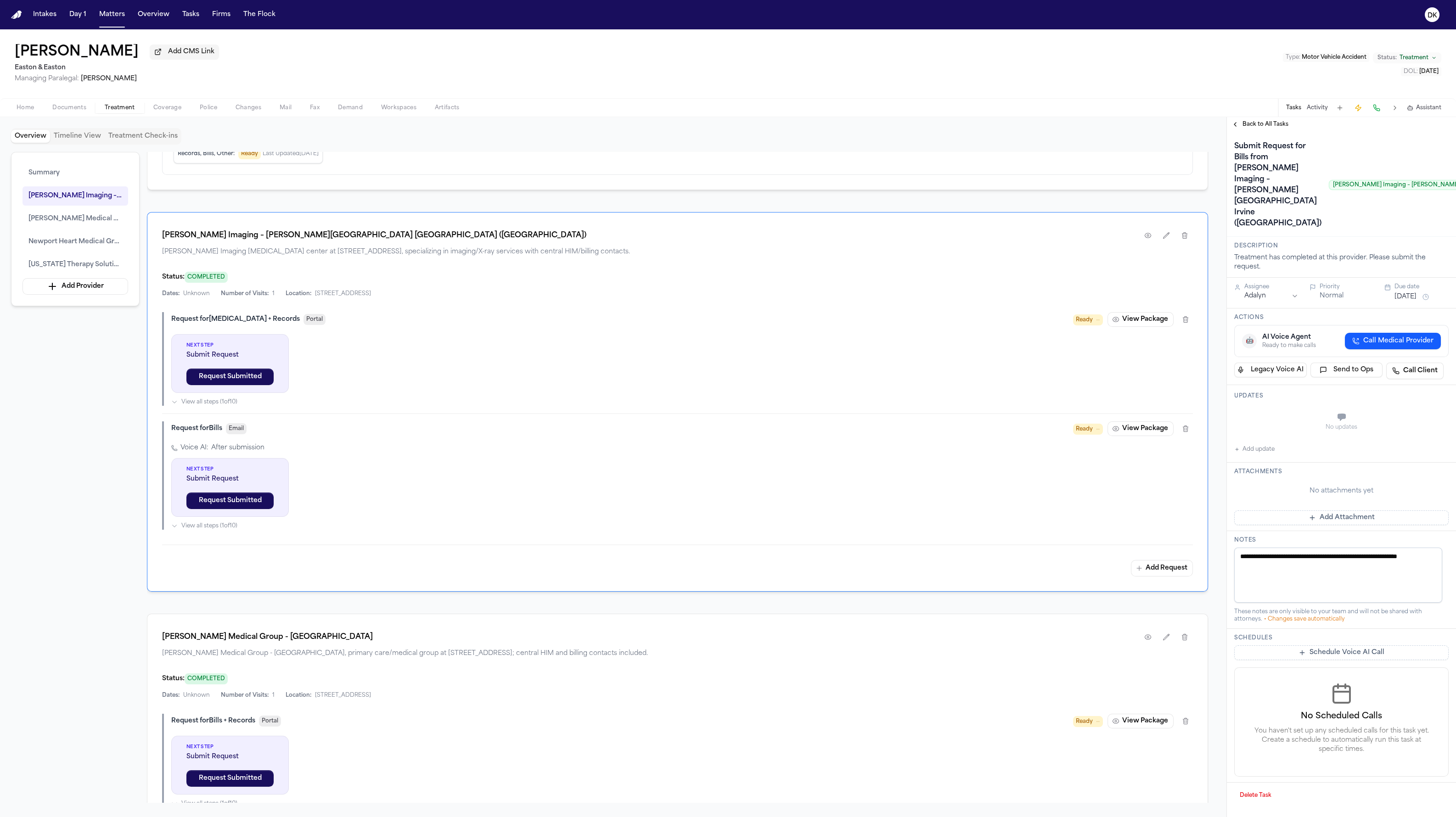
click at [881, 193] on div "Submit Request for Bills from Hoag Imaging – Hoag Health Center Irvine (Sand Ca…" at bounding box center [1341, 184] width 214 height 92
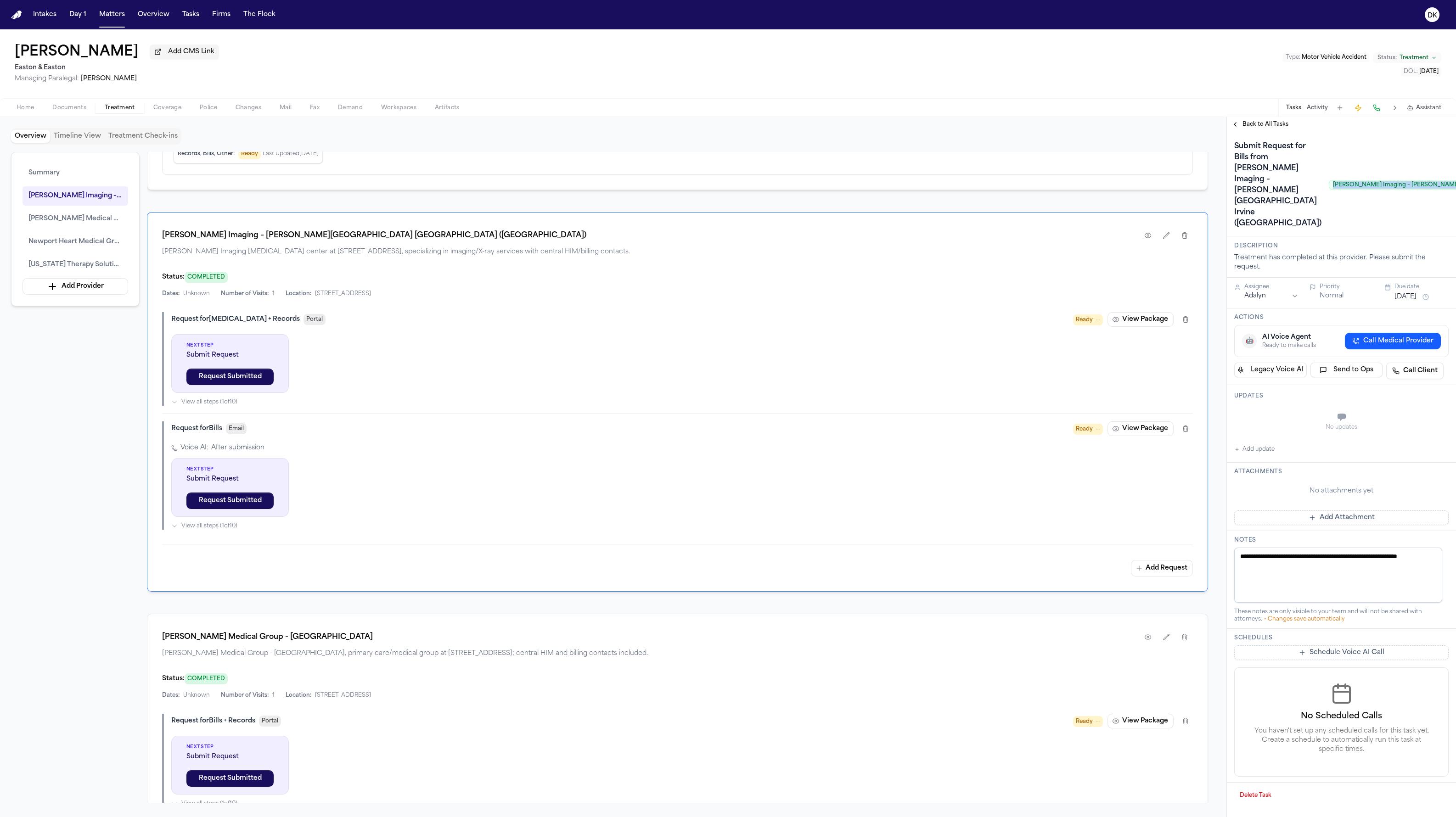
click at [881, 221] on div "Submit Request for Bills from Hoag Imaging – Hoag Health Center Irvine (Sand Ca…" at bounding box center [1445, 184] width 421 height 92
click at [881, 122] on span "Back to All Tasks" at bounding box center [1265, 124] width 46 height 8
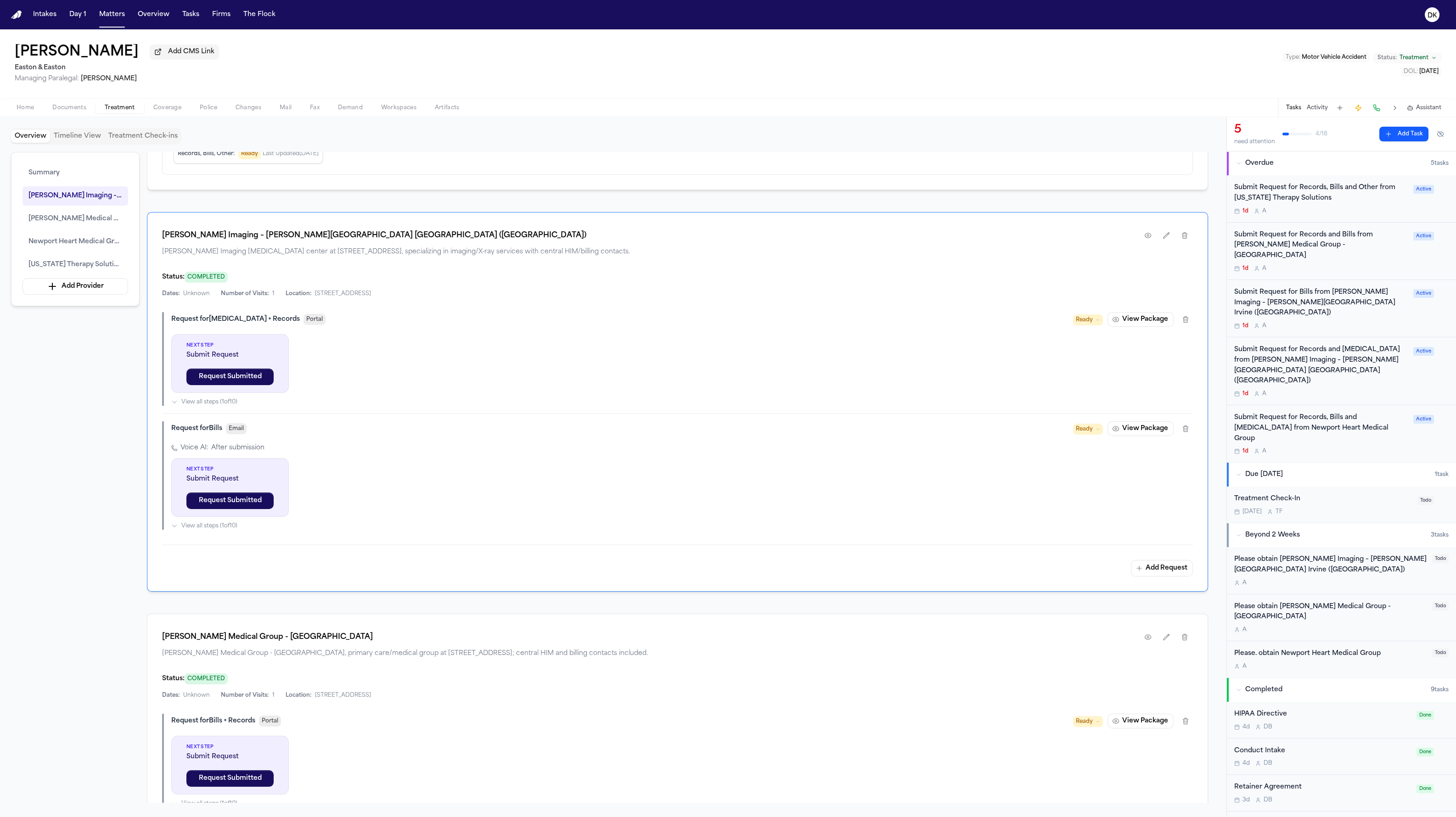
click at [881, 413] on div "Submit Request for Records, Bills and Radiology from Newport Heart Medical Group" at bounding box center [1321, 428] width 173 height 31
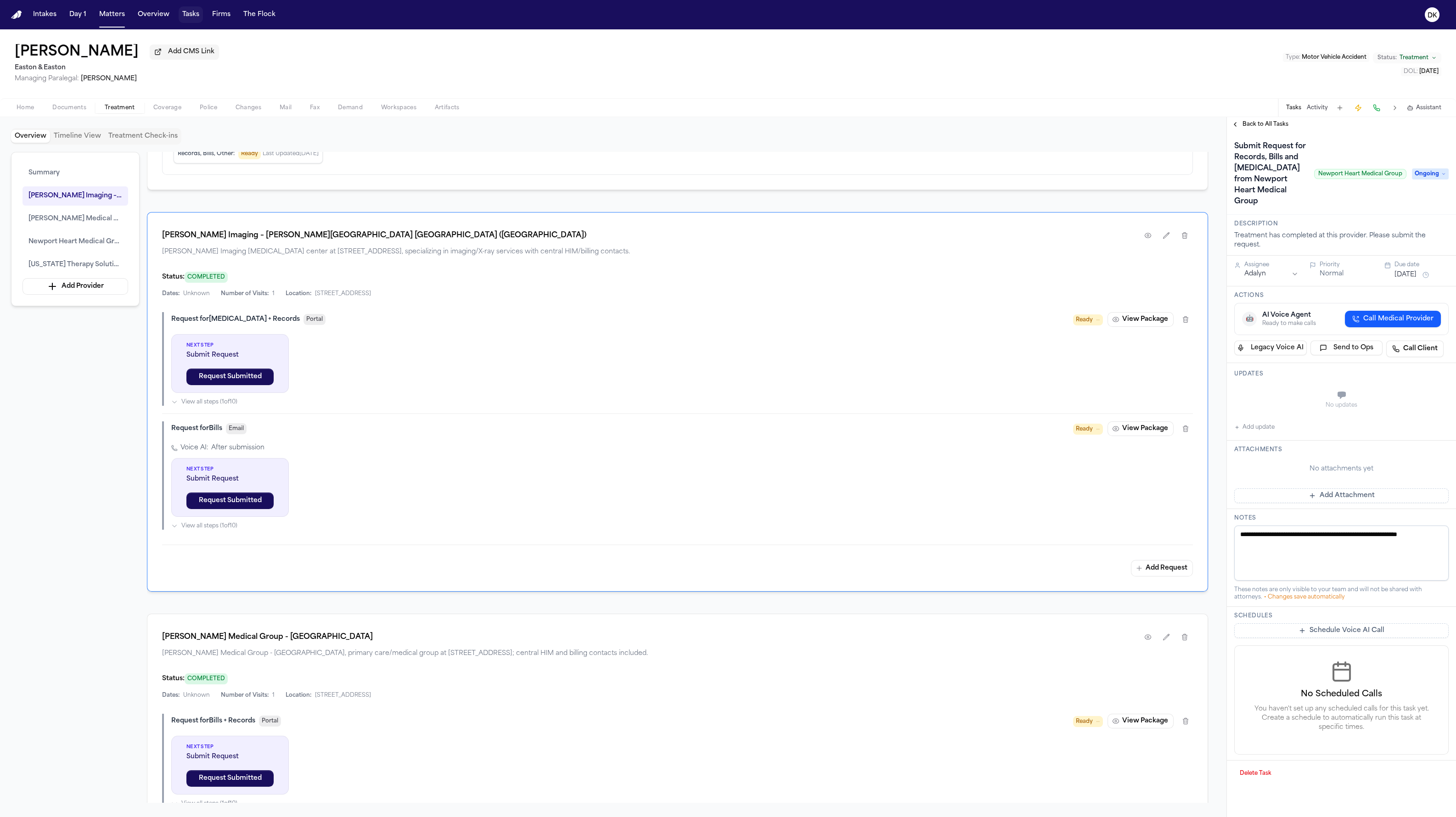
click at [191, 15] on button "Tasks" at bounding box center [191, 15] width 24 height 17
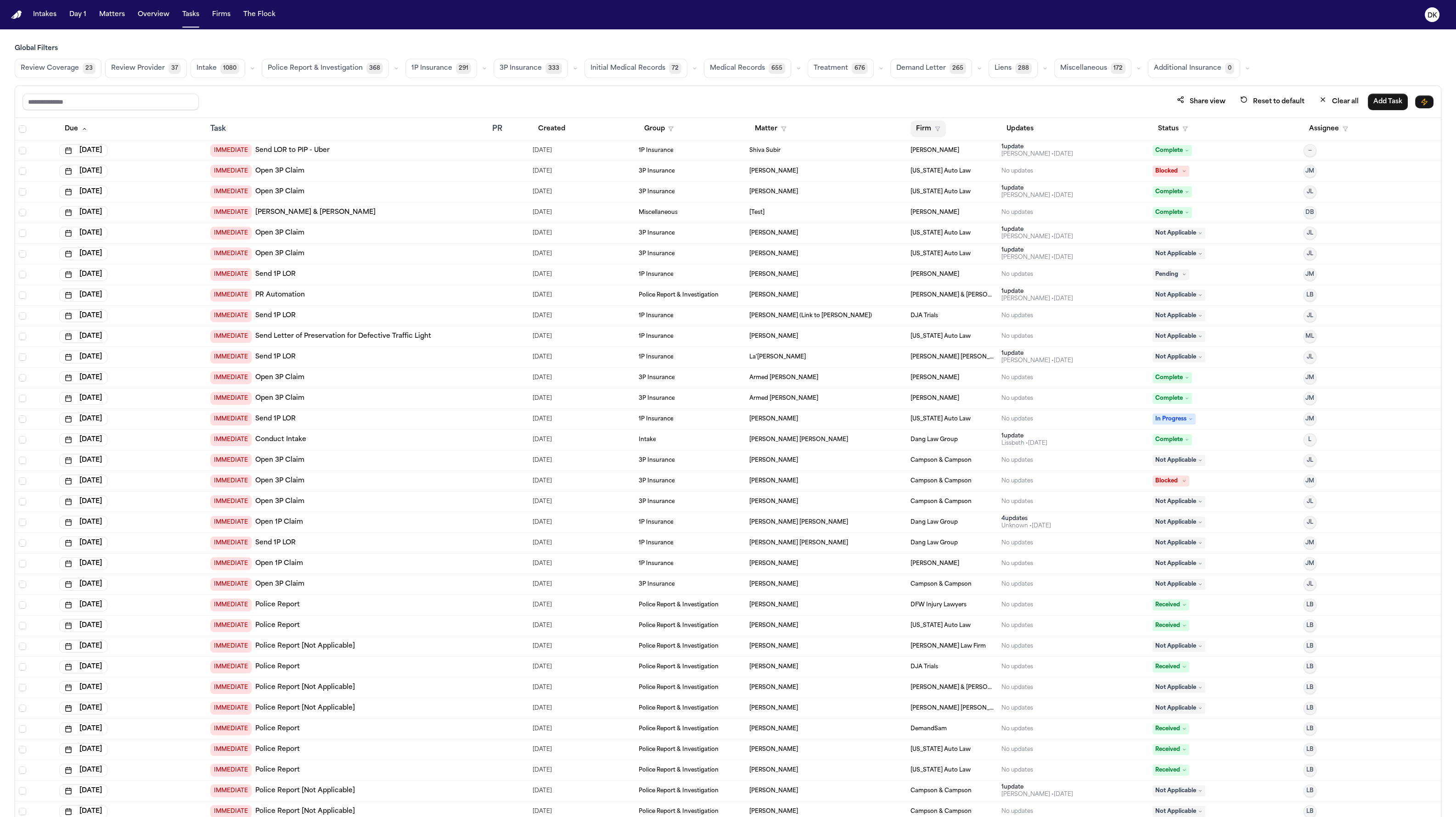
click at [881, 127] on icon "button" at bounding box center [937, 129] width 6 height 6
click at [881, 153] on input "text" at bounding box center [974, 152] width 125 height 17
type input "****"
click at [881, 173] on div "Easton & Easton" at bounding box center [950, 176] width 73 height 11
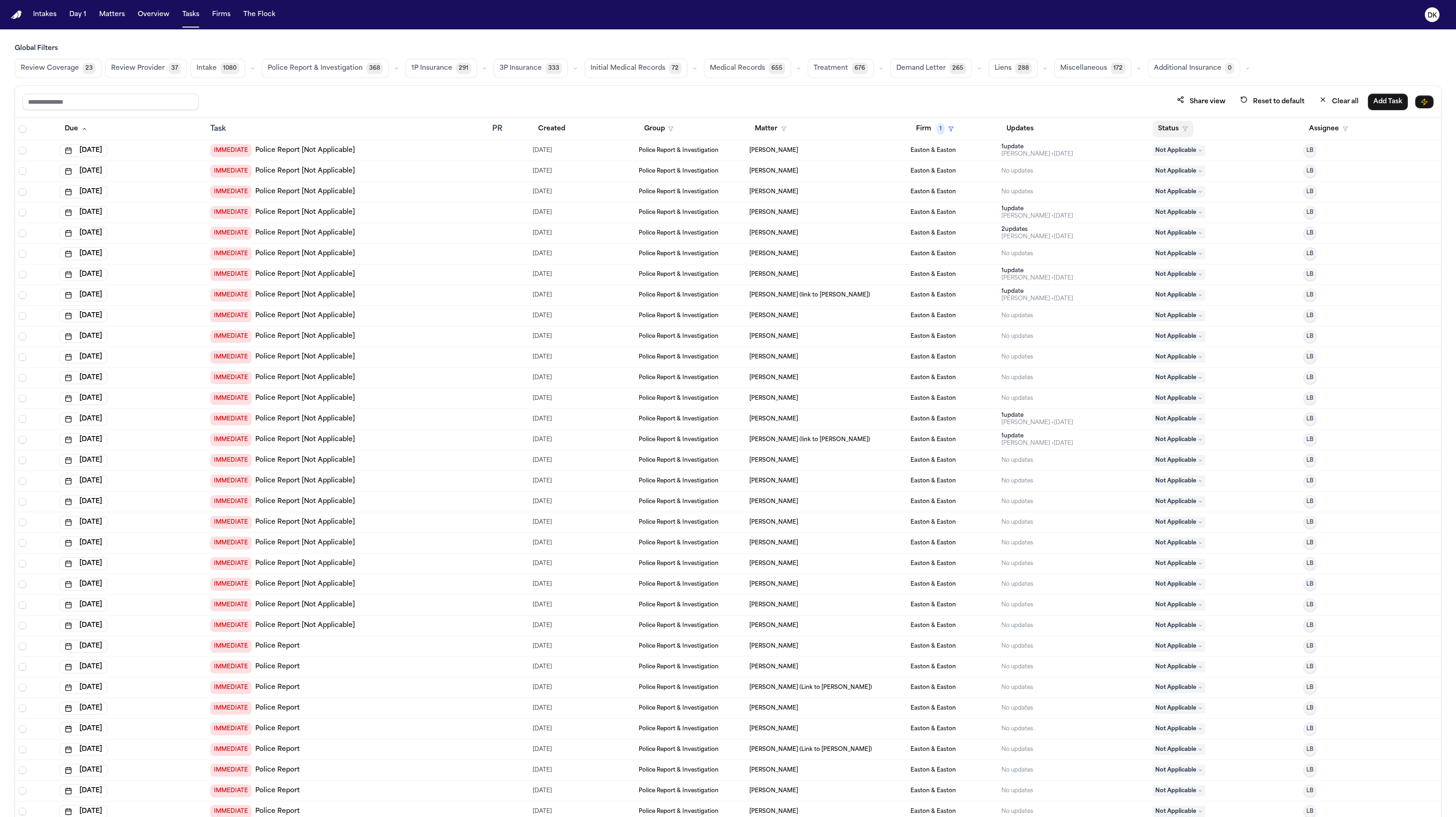
click at [881, 126] on icon "button" at bounding box center [1185, 129] width 6 height 6
click at [881, 184] on button "Active" at bounding box center [1165, 184] width 26 height 12
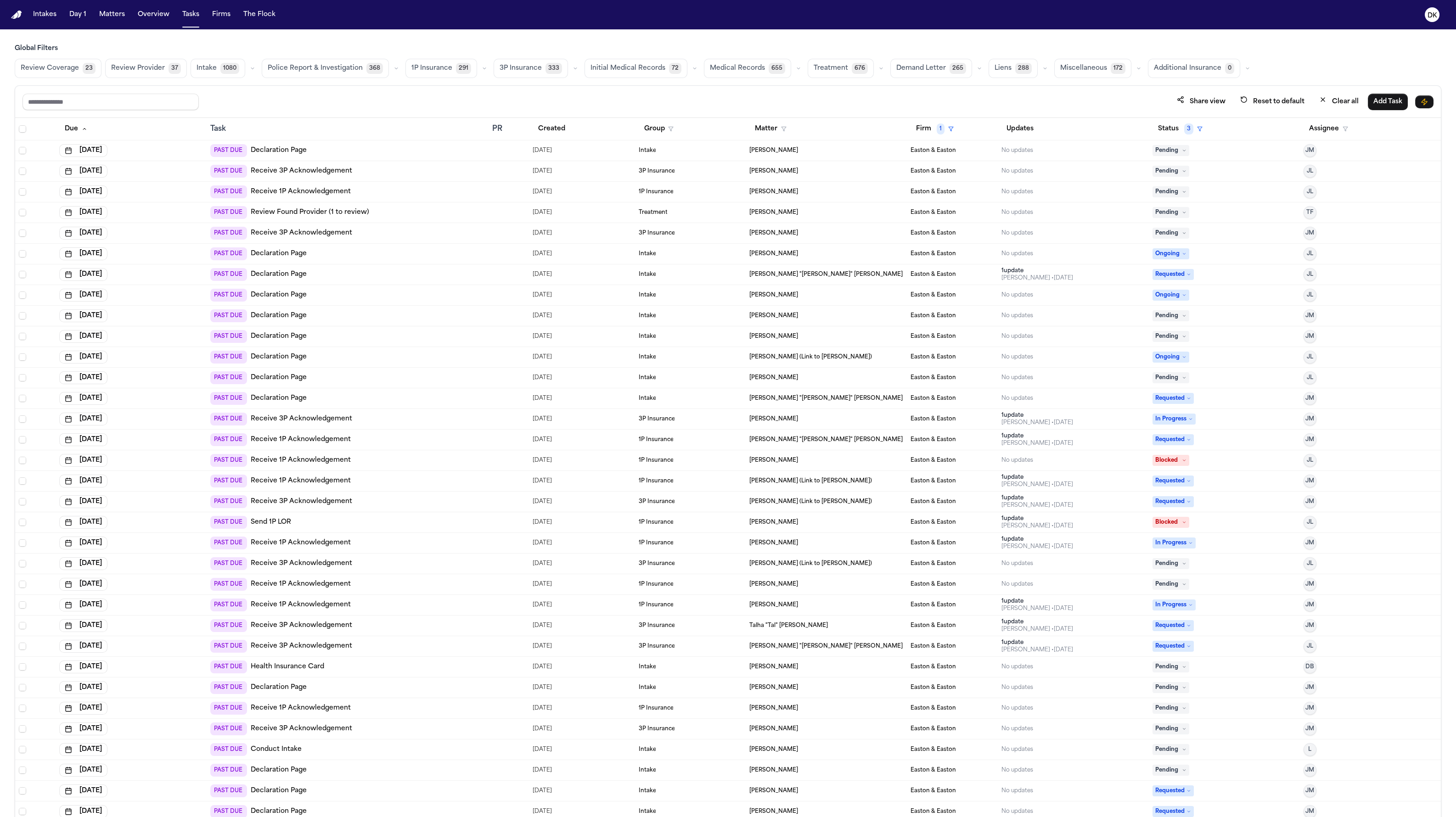
scroll to position [78, 0]
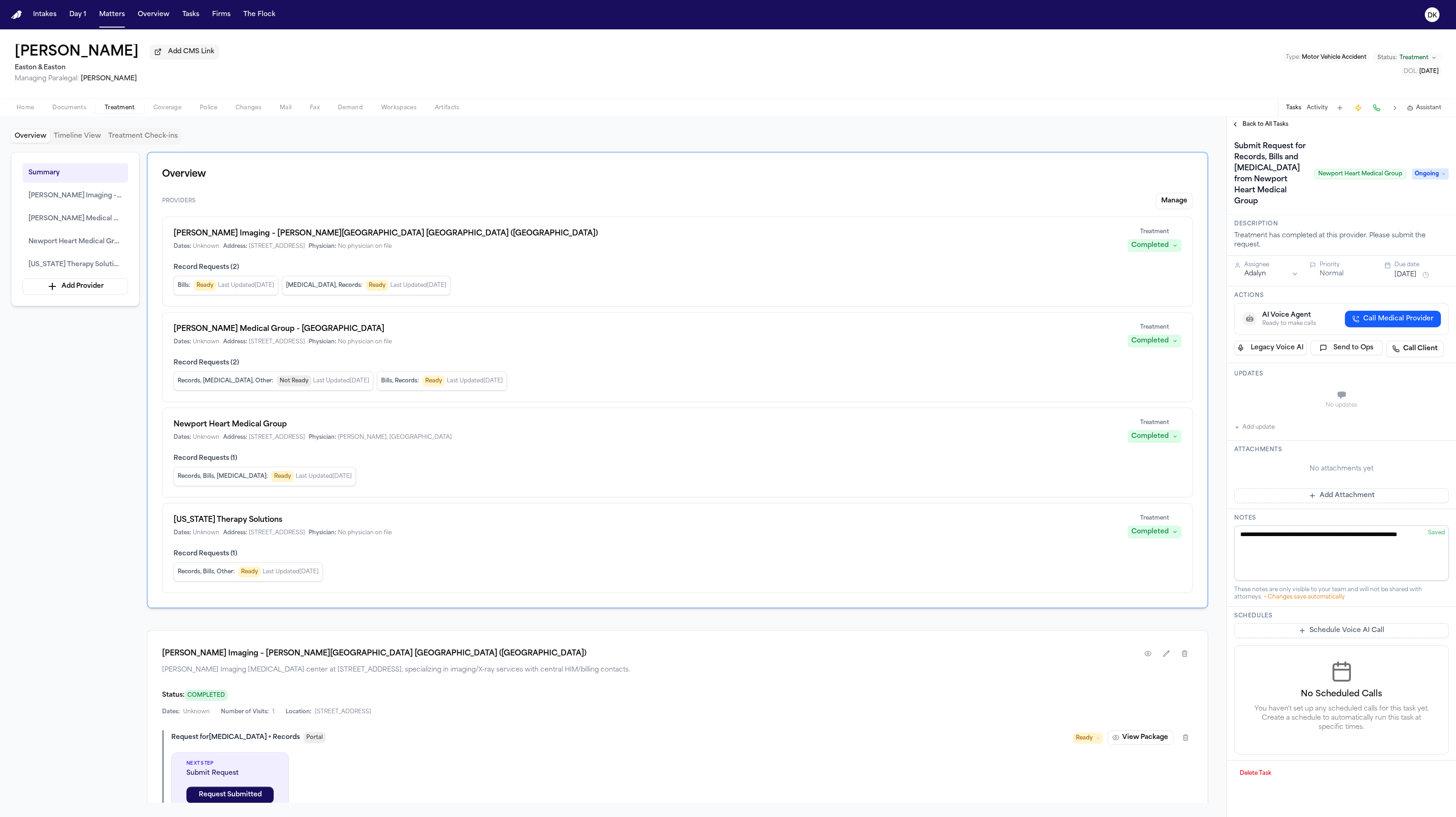
click at [881, 132] on div "Back to All Tasks" at bounding box center [1341, 124] width 229 height 15
click at [881, 119] on div "Back to All Tasks" at bounding box center [1341, 124] width 229 height 15
click at [881, 124] on span "Back to All Tasks" at bounding box center [1265, 124] width 46 height 8
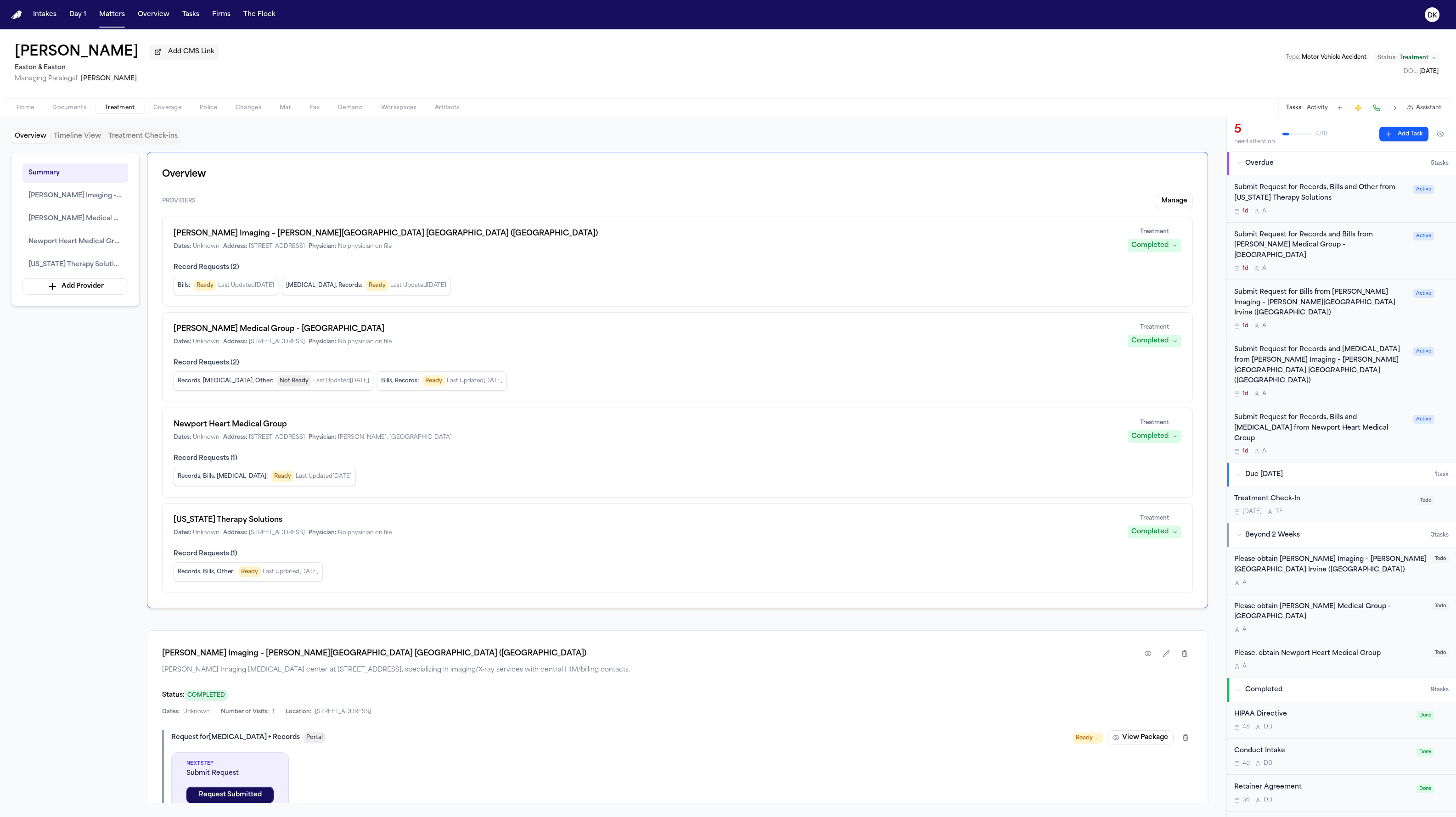
click at [881, 203] on div "Submit Request for Records, Bills and Other from California Therapy Solutions" at bounding box center [1321, 193] width 173 height 21
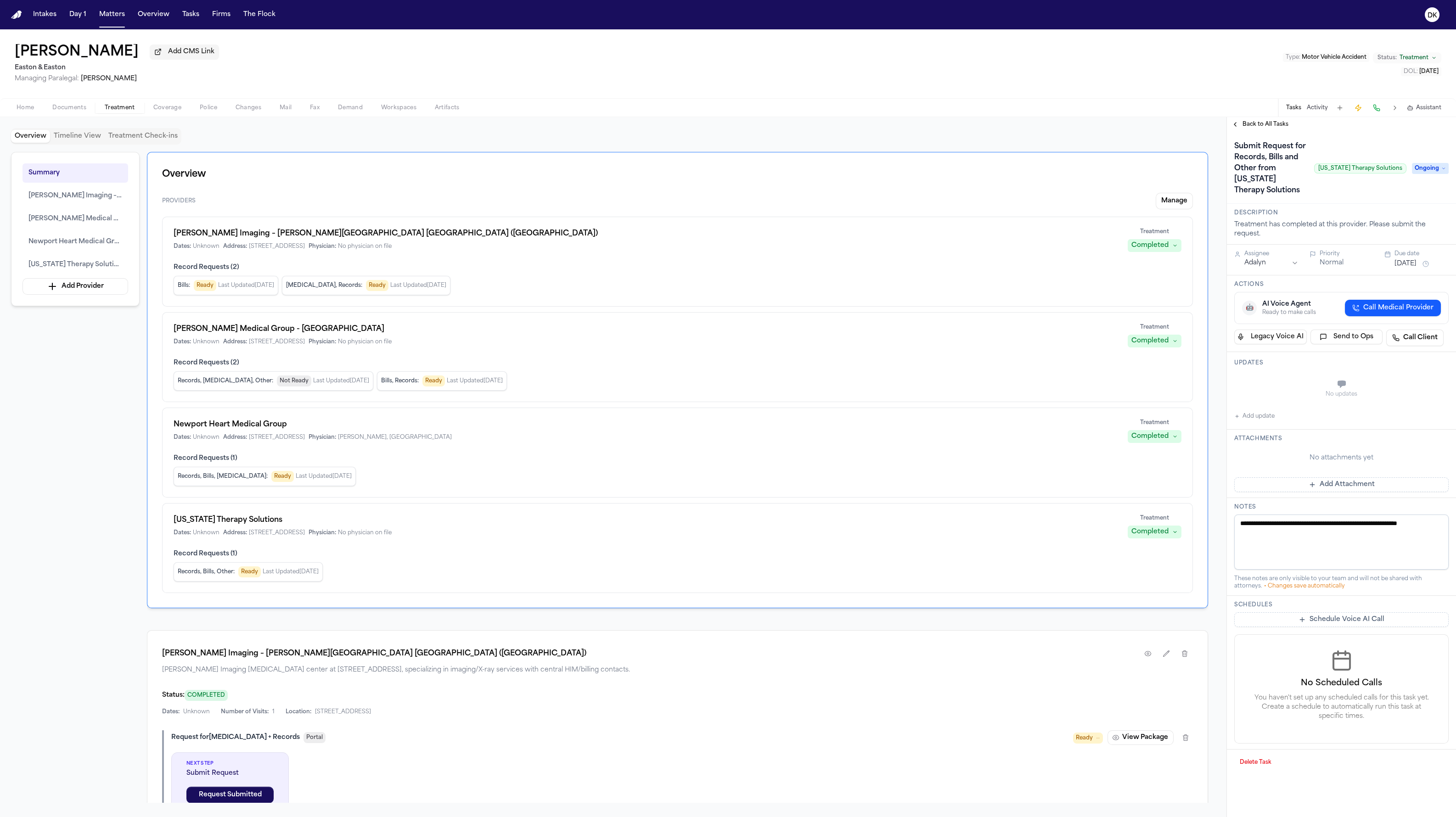
click at [881, 167] on span "Ongoing" at bounding box center [1430, 169] width 37 height 11
click at [881, 111] on div "Tasks Activity Assistant" at bounding box center [1363, 108] width 171 height 18
click at [881, 110] on button "Activity" at bounding box center [1317, 108] width 21 height 8
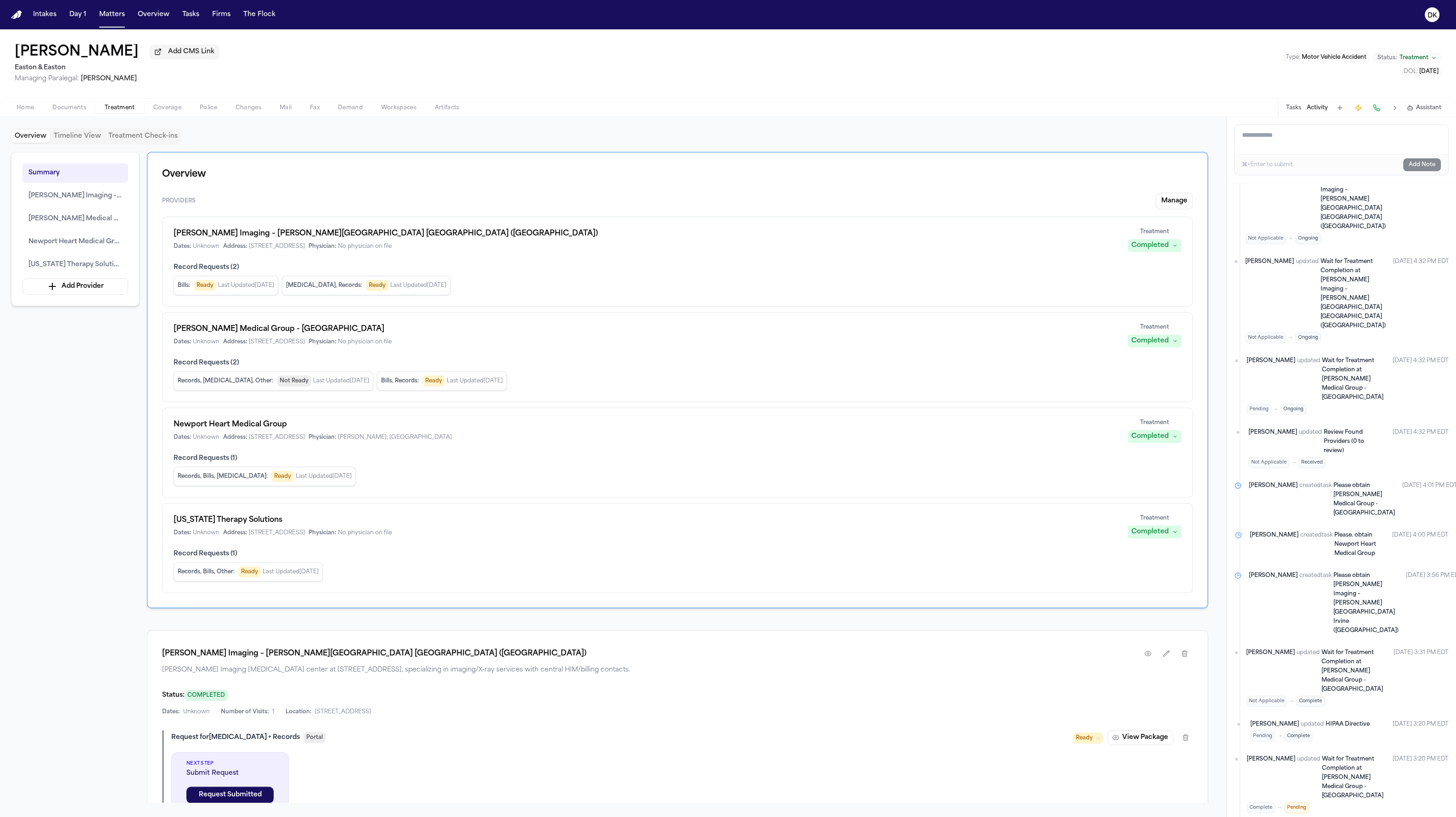
scroll to position [275, 0]
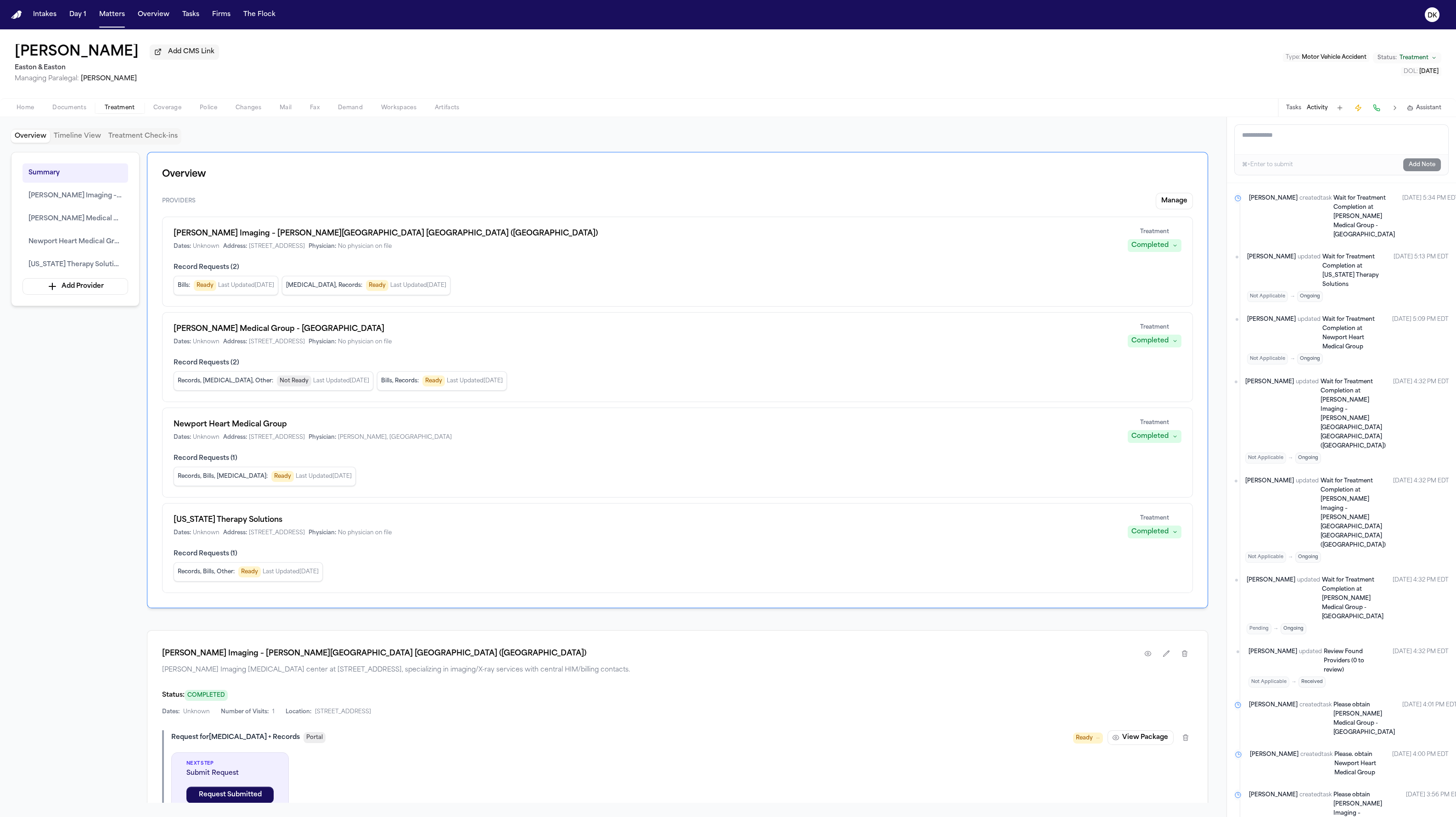
drag, startPoint x: 1377, startPoint y: 337, endPoint x: 1298, endPoint y: 306, distance: 84.9
click at [881, 315] on div "Thea Feeney updated Wait for Treatment Completion at Newport Heart Medical Grou…" at bounding box center [1348, 340] width 202 height 50
click at [881, 334] on div "Thea Feeney updated Wait for Treatment Completion at Newport Heart Medical Grou…" at bounding box center [1316, 340] width 137 height 50
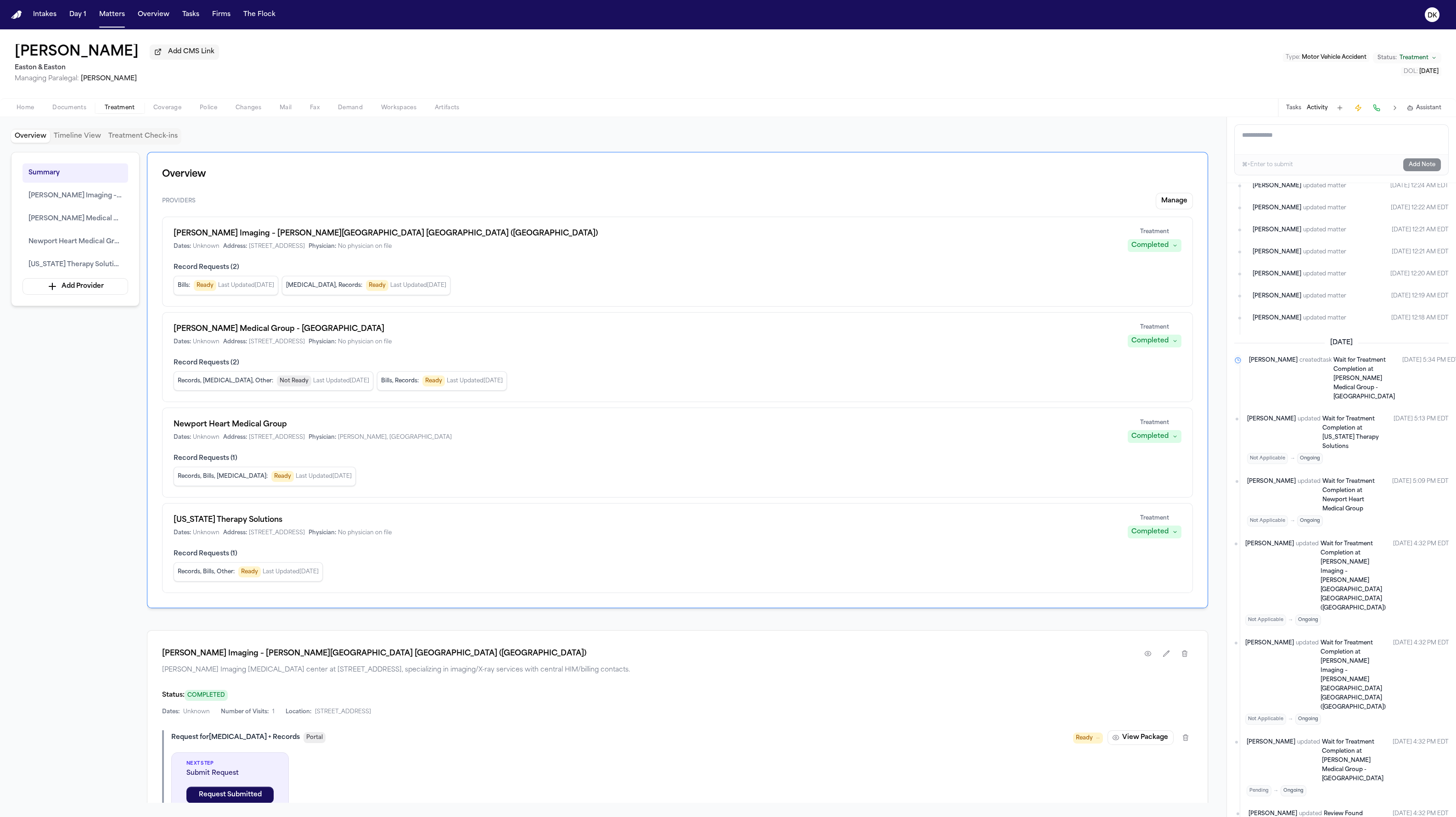
scroll to position [0, 0]
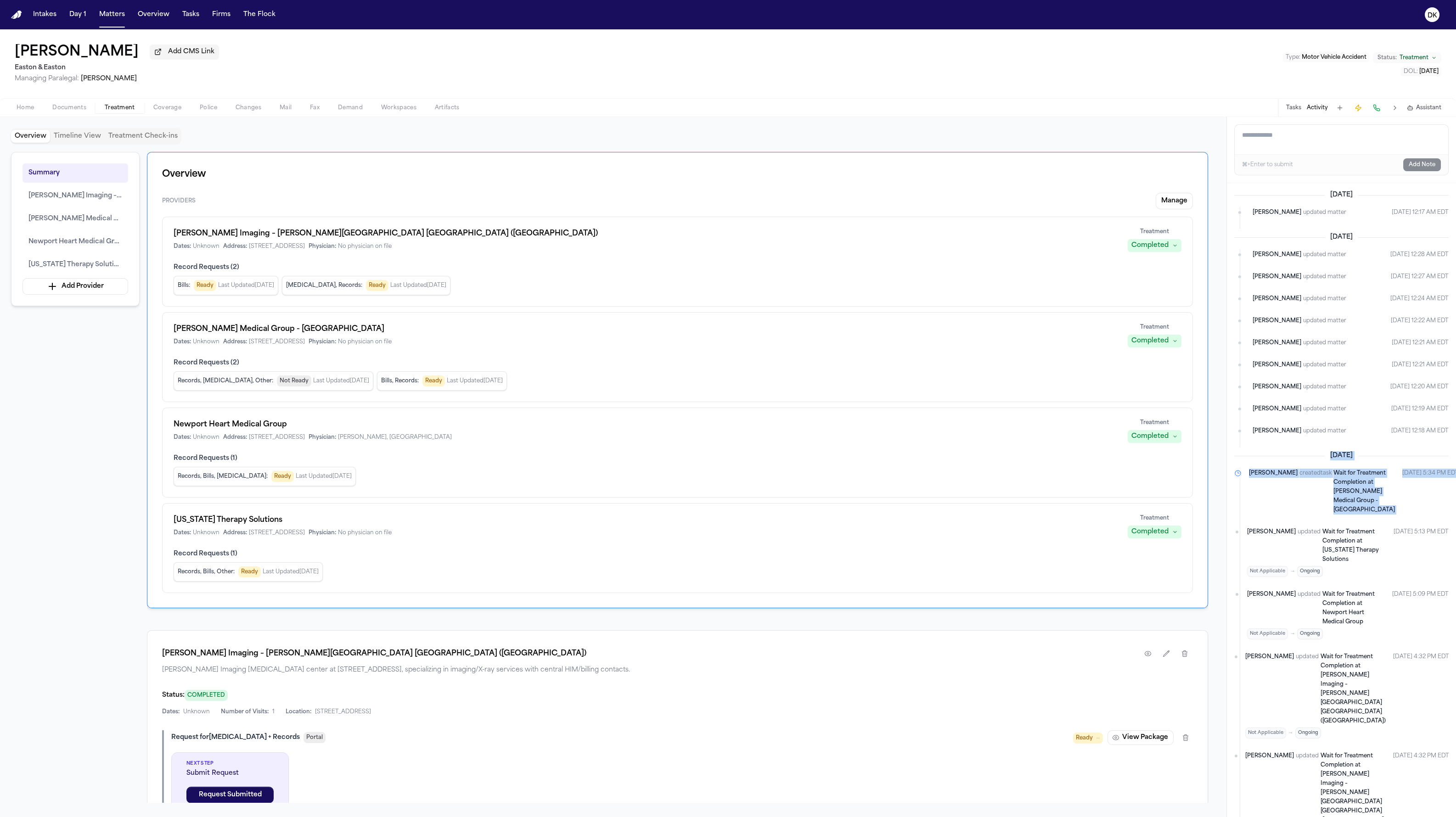
drag, startPoint x: 1351, startPoint y: 510, endPoint x: 1285, endPoint y: 459, distance: 83.4
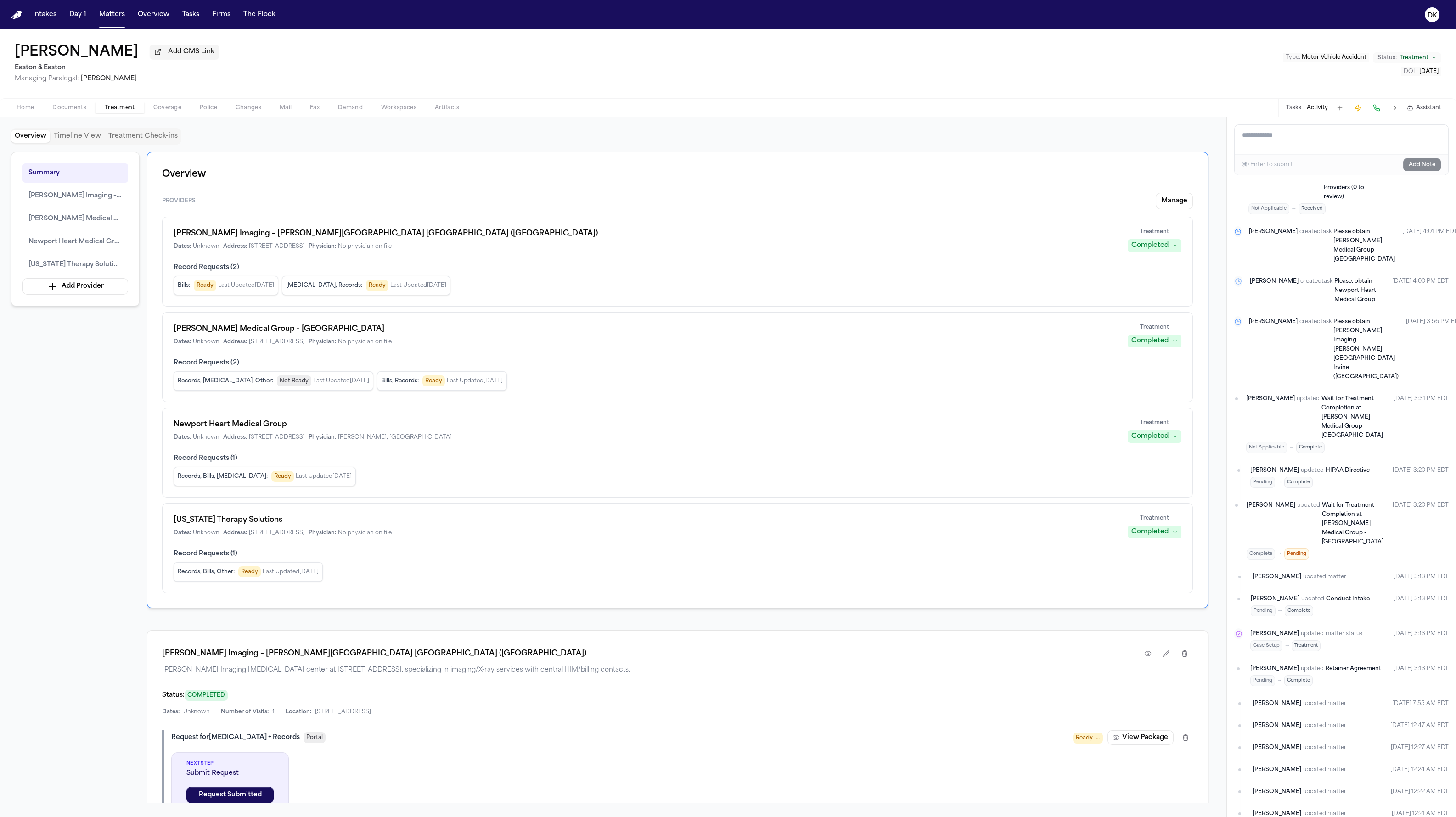
scroll to position [859, 0]
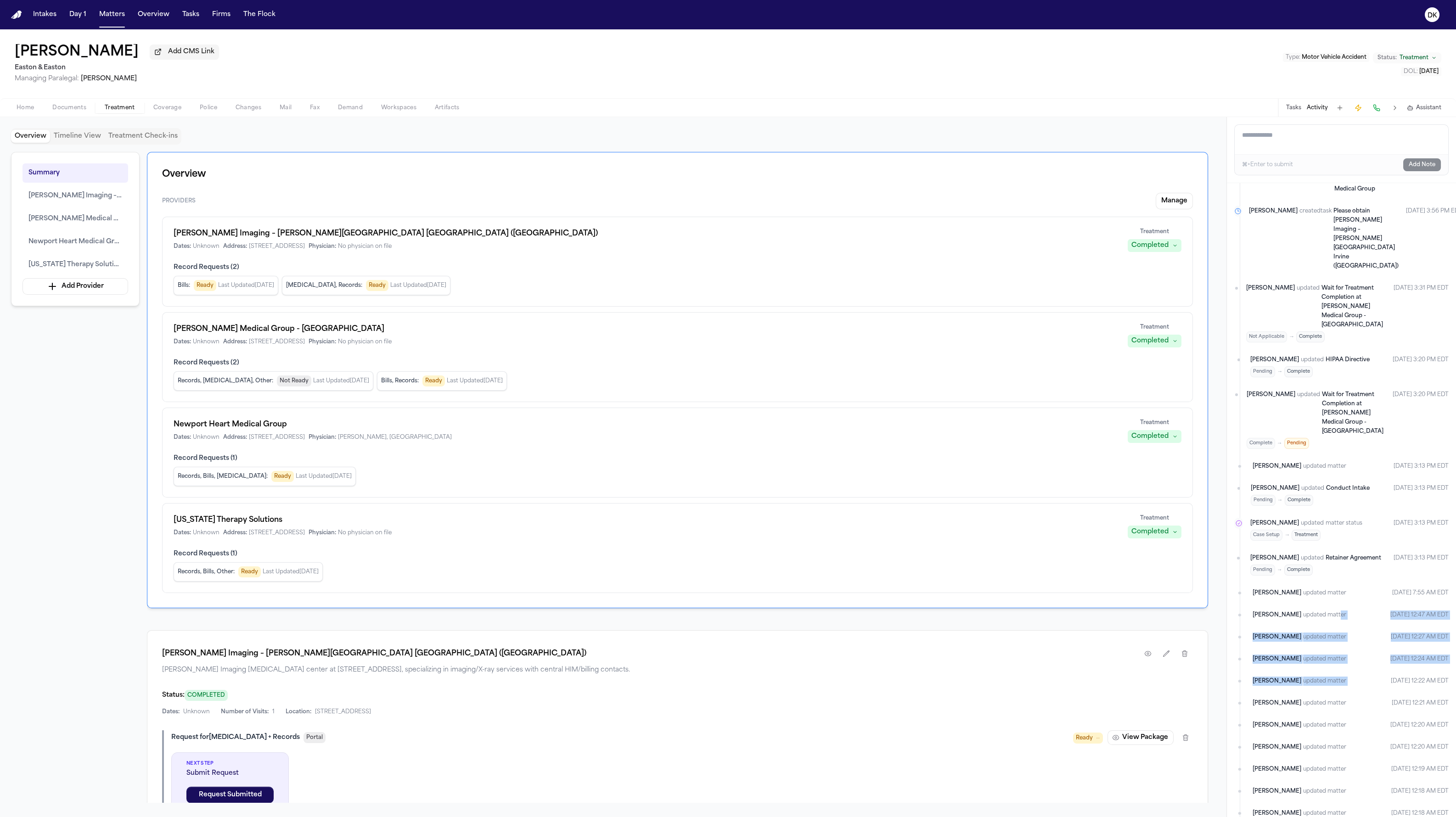
drag, startPoint x: 1343, startPoint y: 515, endPoint x: 1308, endPoint y: 448, distance: 75.6
click at [881, 448] on ul "Finch created task Wait for Treatment Completion at Hoag Medical Group - Laguna…" at bounding box center [1341, 225] width 214 height 1232
click at [881, 699] on div "Finch updated matter Oct 1, 2025 12:21 AM EDT" at bounding box center [1351, 703] width 196 height 9
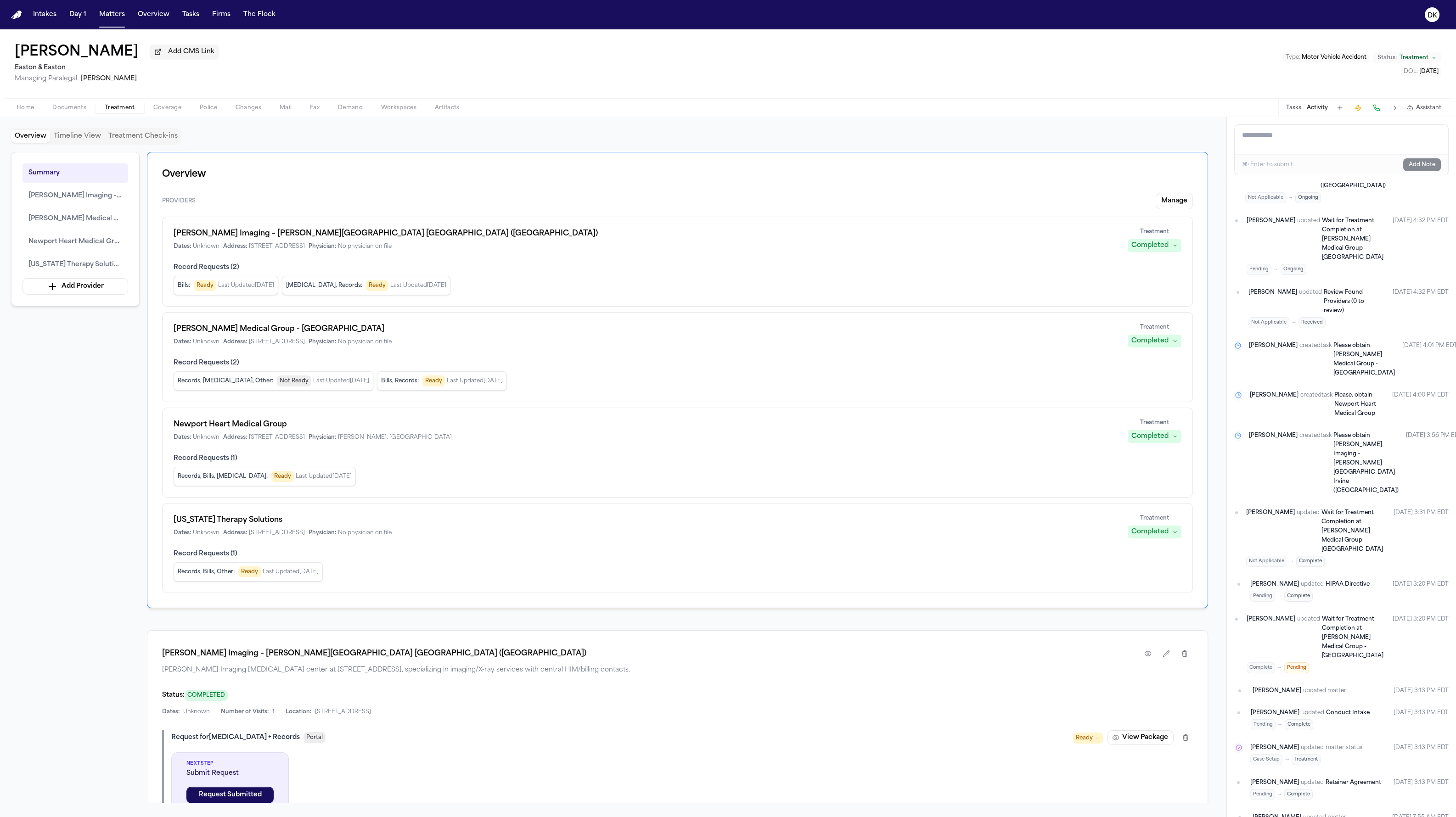
scroll to position [213, 0]
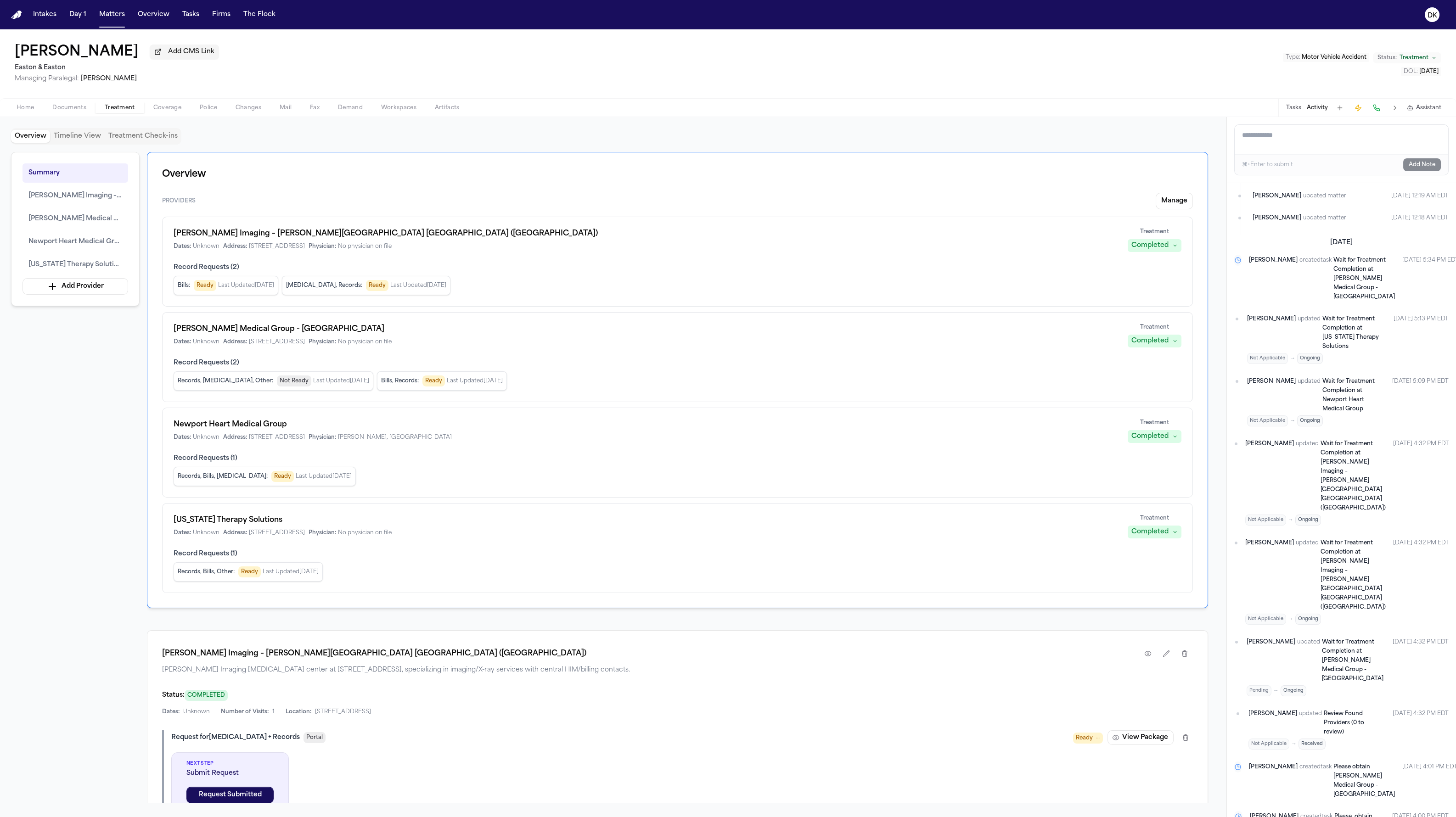
click at [881, 353] on span "Ongoing" at bounding box center [1310, 358] width 26 height 11
click at [881, 353] on span "Not Applicable" at bounding box center [1267, 358] width 41 height 11
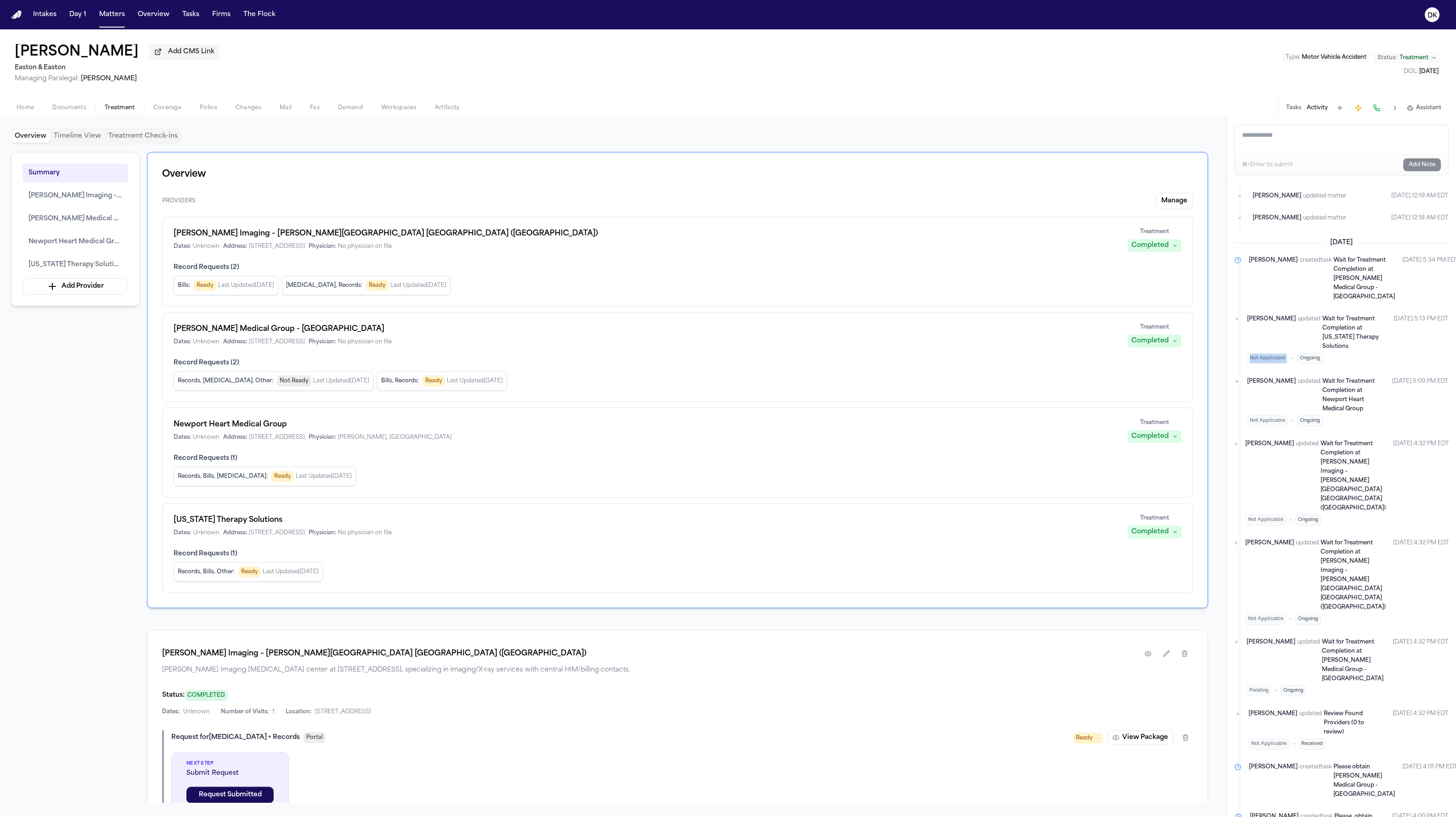
click at [881, 353] on span "Not Applicable" at bounding box center [1267, 358] width 41 height 11
click at [881, 353] on span "Ongoing" at bounding box center [1310, 358] width 26 height 11
click at [881, 615] on span "→" at bounding box center [1291, 619] width 6 height 8
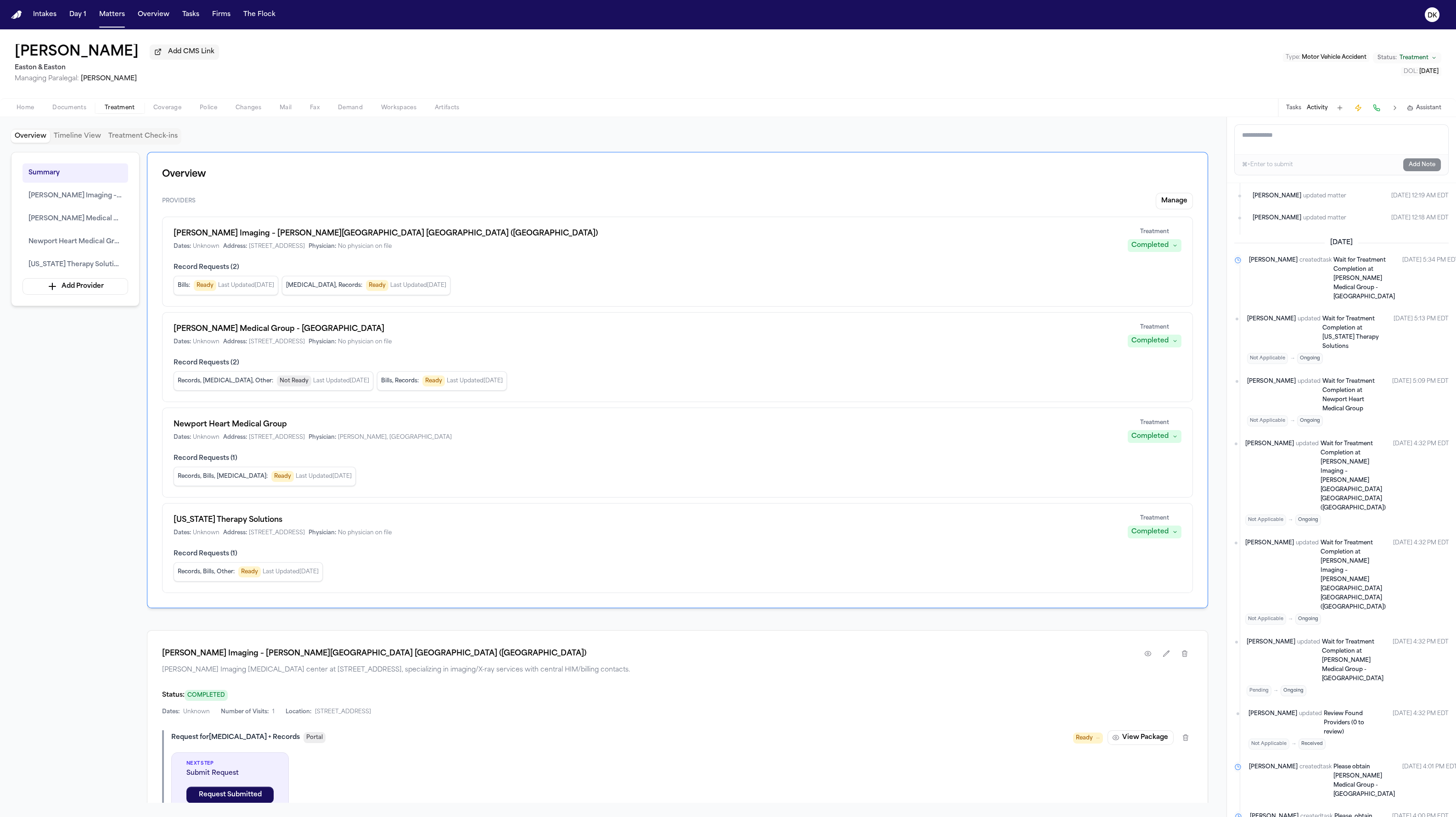
click at [881, 615] on span "→" at bounding box center [1291, 619] width 6 height 8
click at [881, 614] on span "Not Applicable" at bounding box center [1265, 619] width 41 height 11
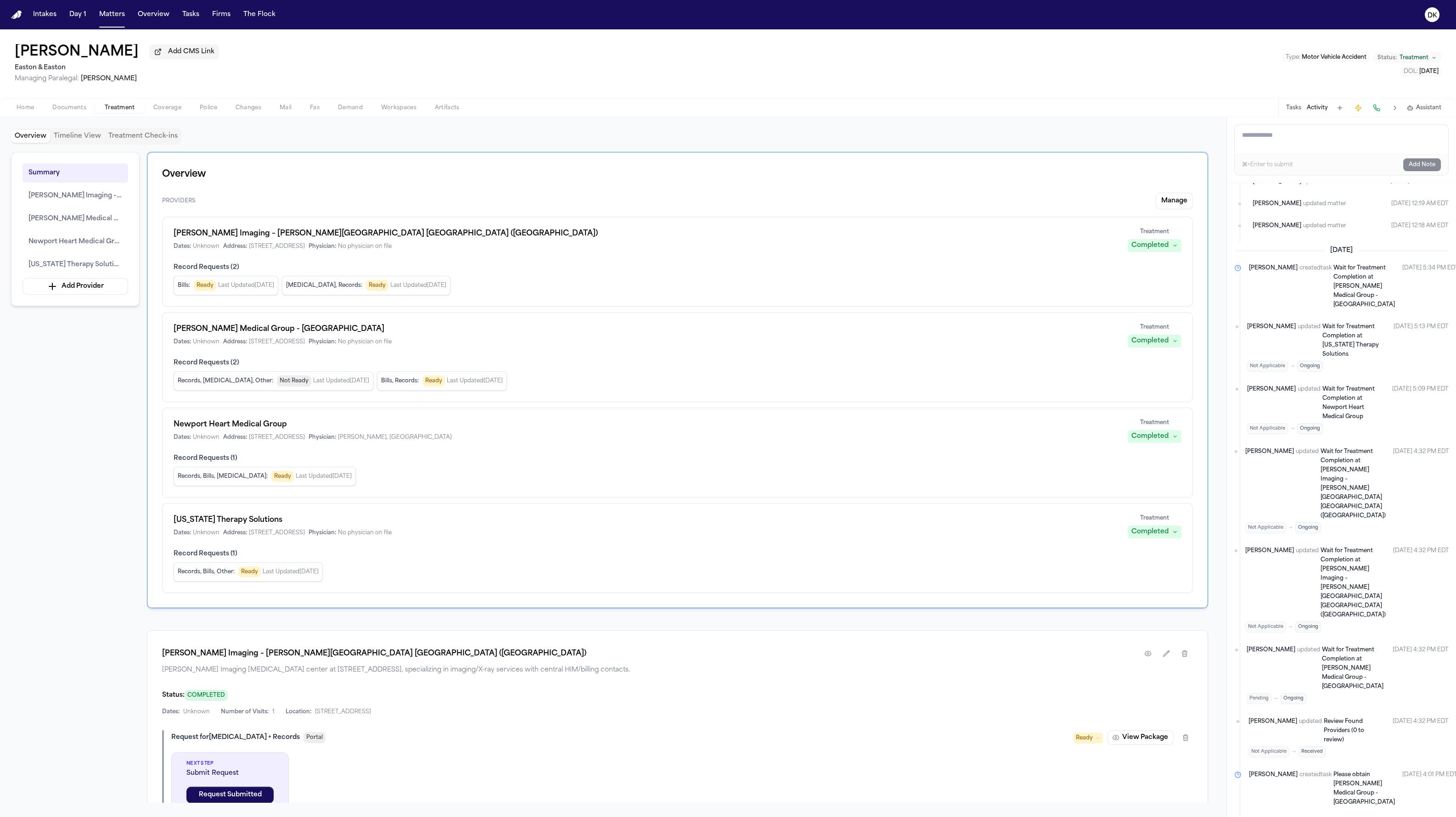
scroll to position [0, 0]
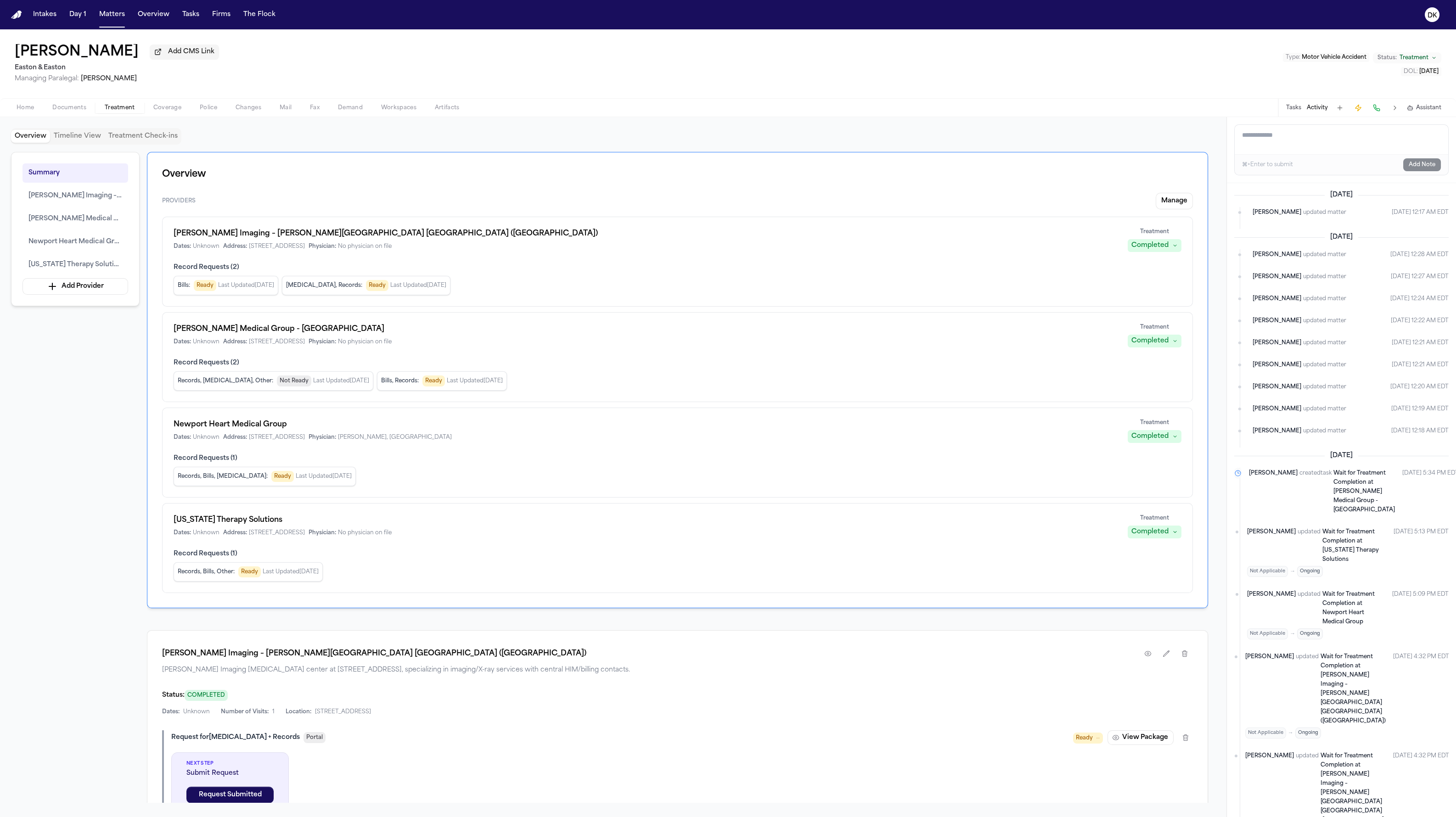
click at [881, 103] on div "Tasks Activity Assistant" at bounding box center [1363, 108] width 171 height 18
click at [881, 108] on button "Tasks" at bounding box center [1294, 108] width 15 height 8
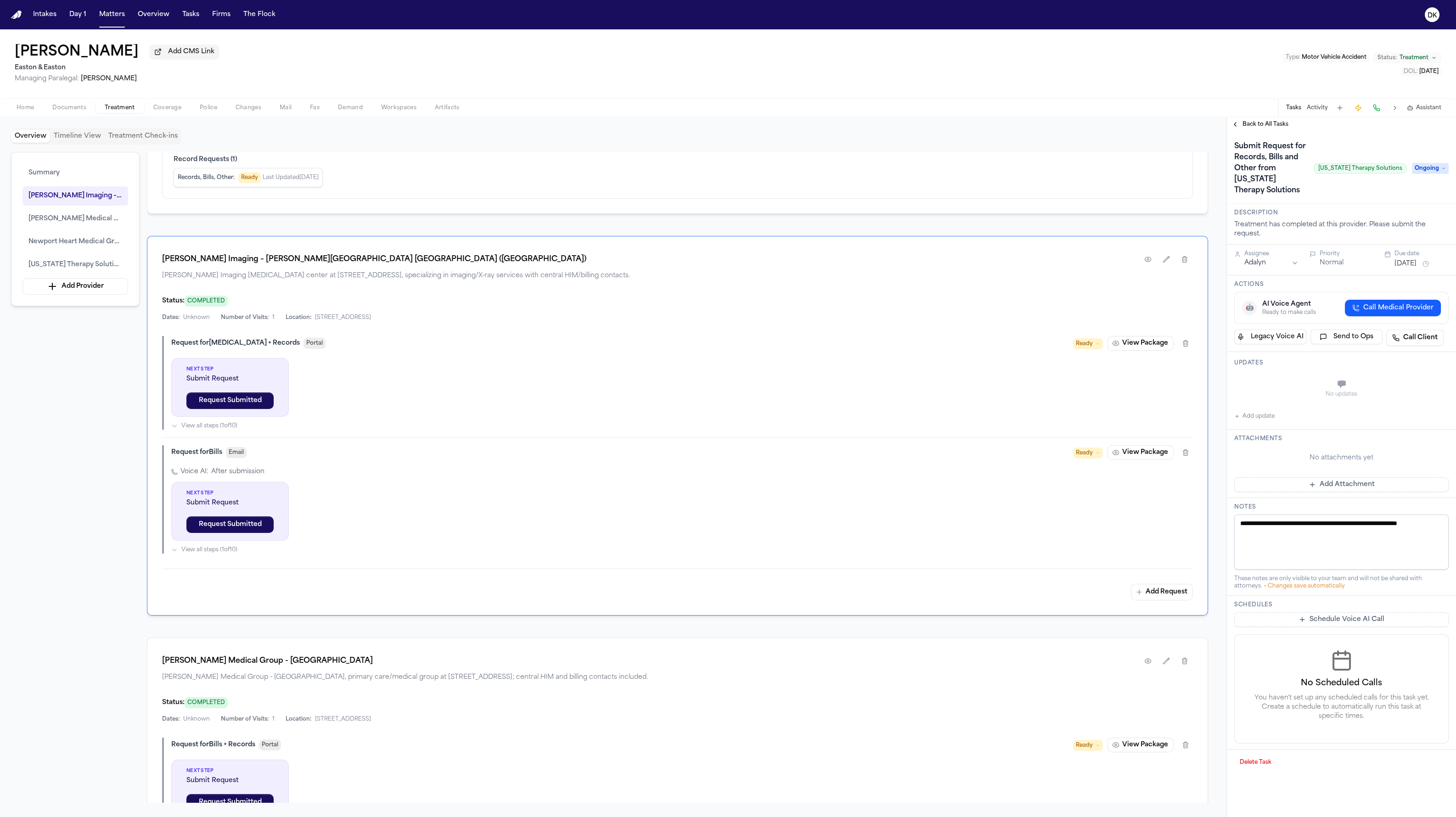
scroll to position [336, 0]
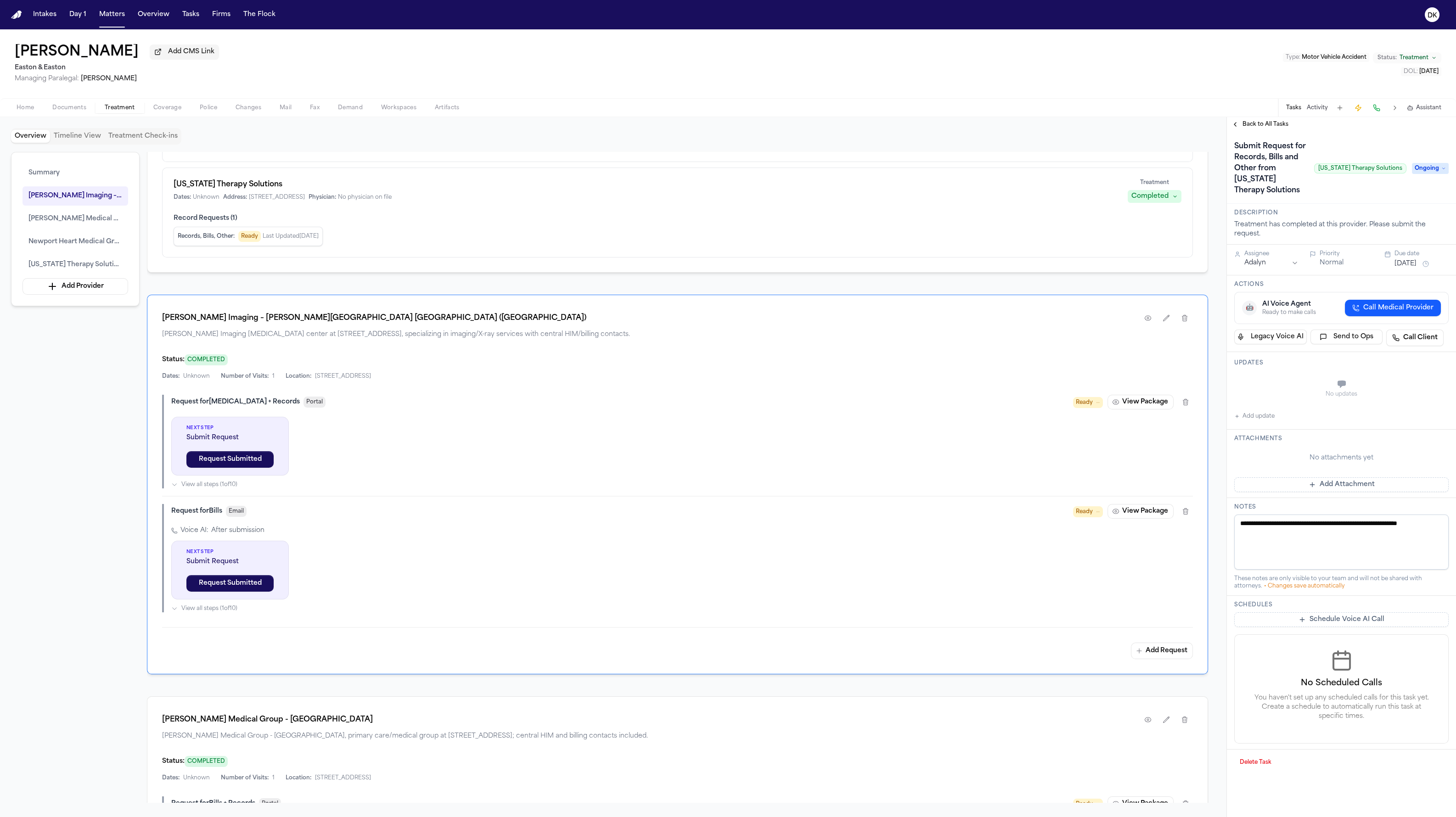
click at [881, 163] on span "Ongoing" at bounding box center [1430, 169] width 37 height 11
click at [881, 157] on div "Submit Request for Records, Bills and Other from California Therapy Solutions C…" at bounding box center [1341, 168] width 214 height 59
click at [881, 166] on span "Ongoing" at bounding box center [1430, 169] width 37 height 11
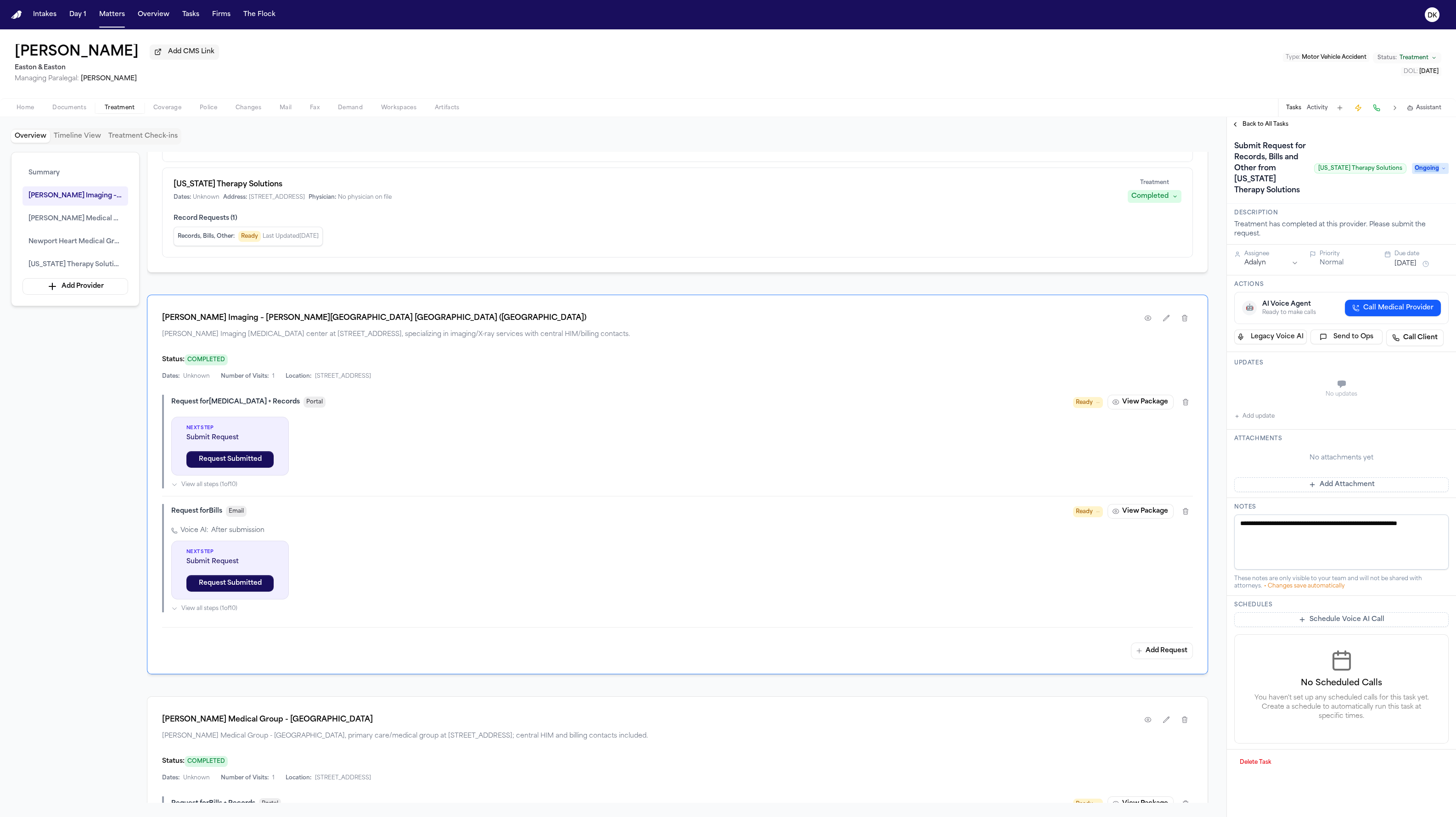
click at [881, 168] on span "Ongoing" at bounding box center [1430, 169] width 37 height 11
click at [881, 413] on div "Overview Timeline View Treatment Check-ins Summary Hoag Imaging – Hoag Health C…" at bounding box center [728, 468] width 1456 height 700
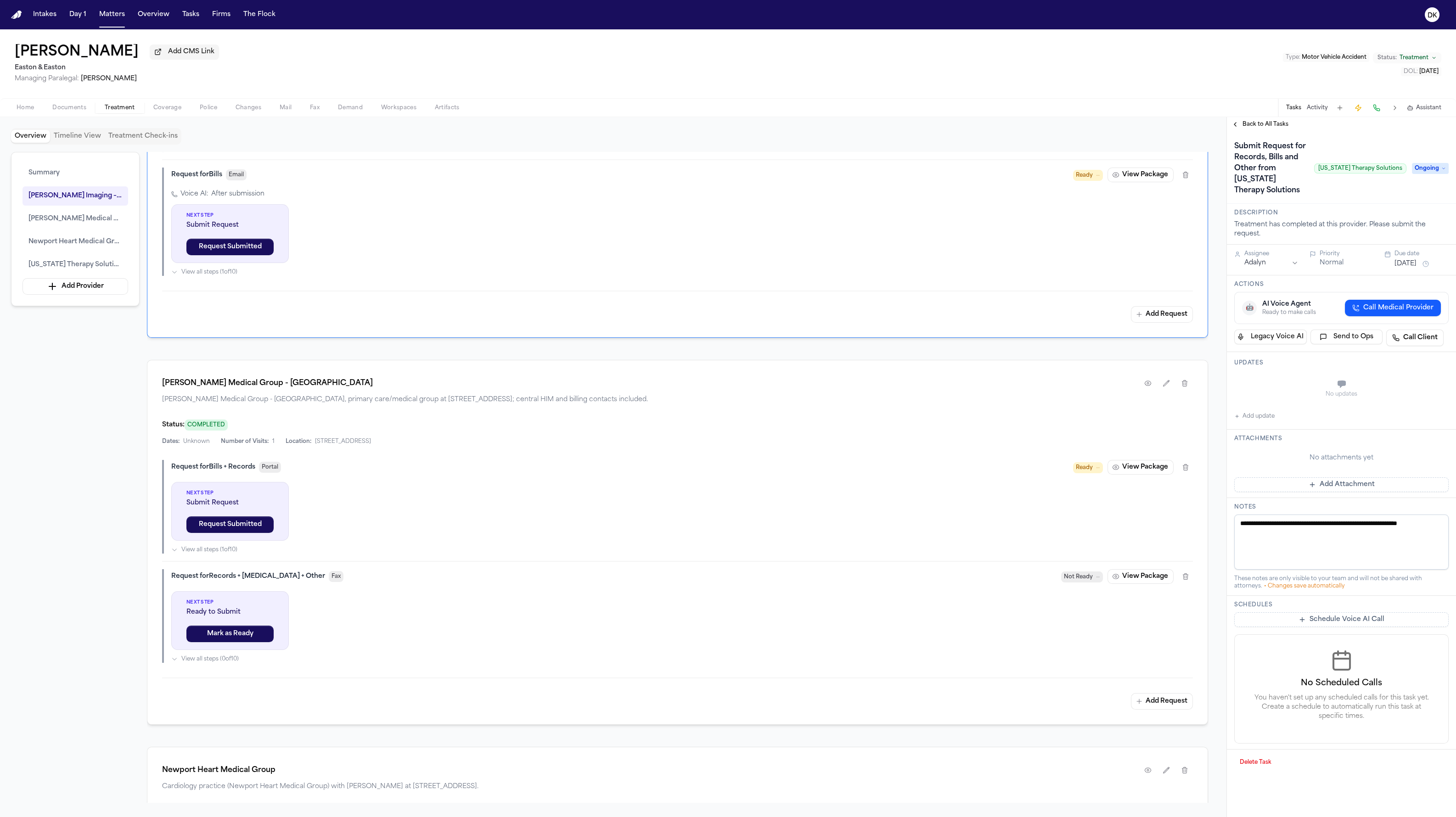
scroll to position [715, 0]
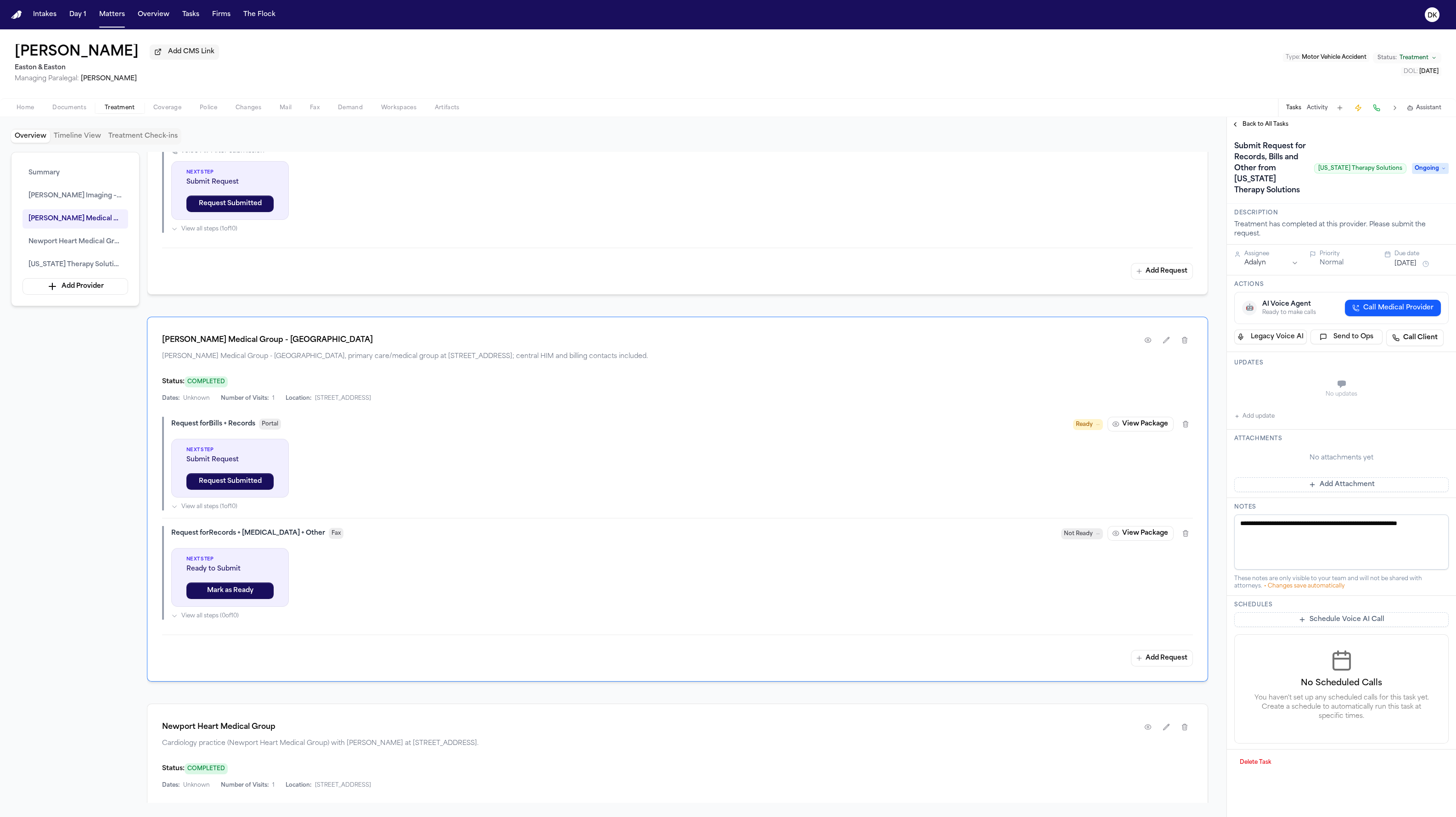
click at [609, 531] on div "Request for Records + Radiology + Other Fax Not Ready View Package" at bounding box center [682, 533] width 1022 height 15
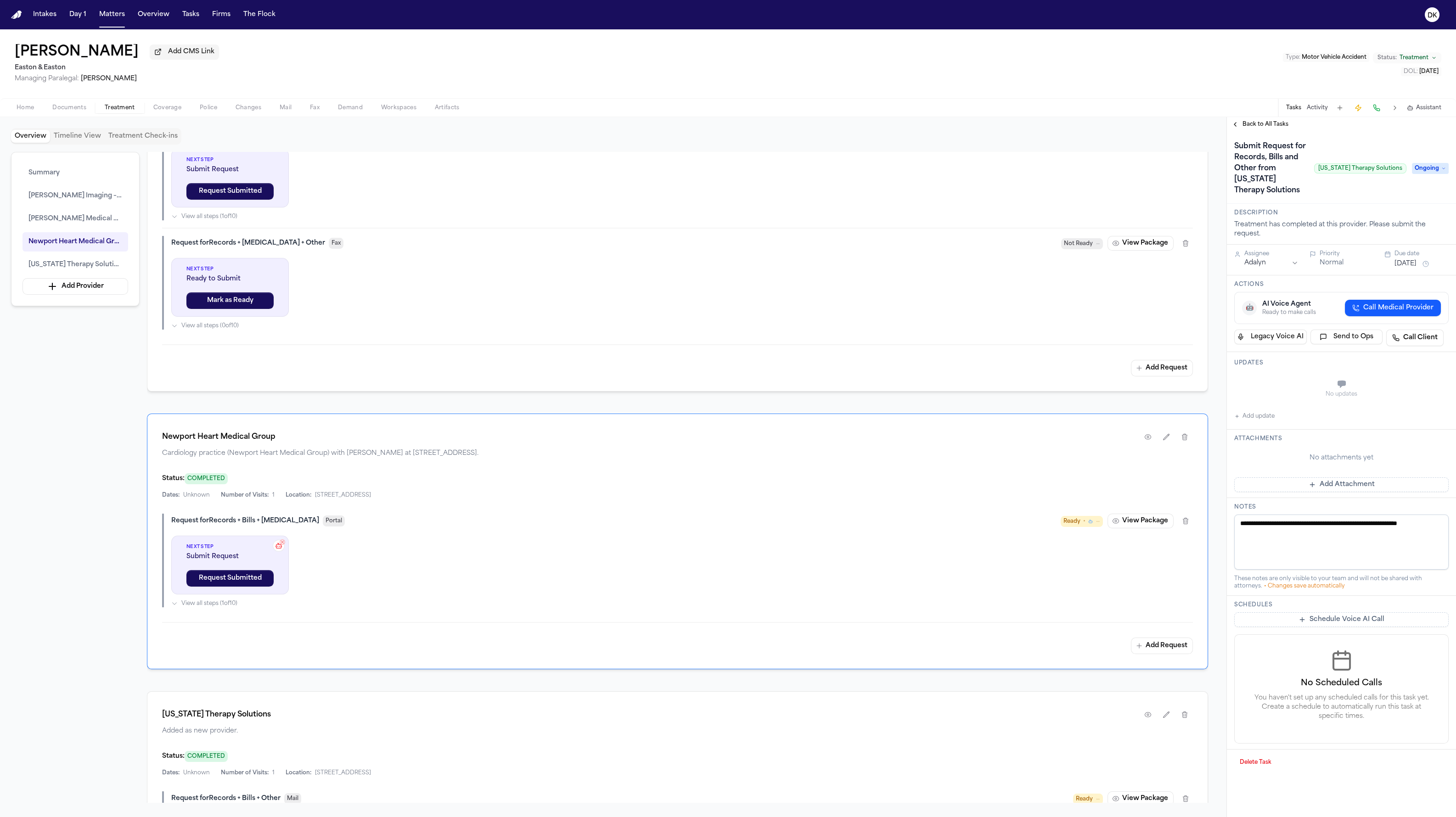
scroll to position [1135, 0]
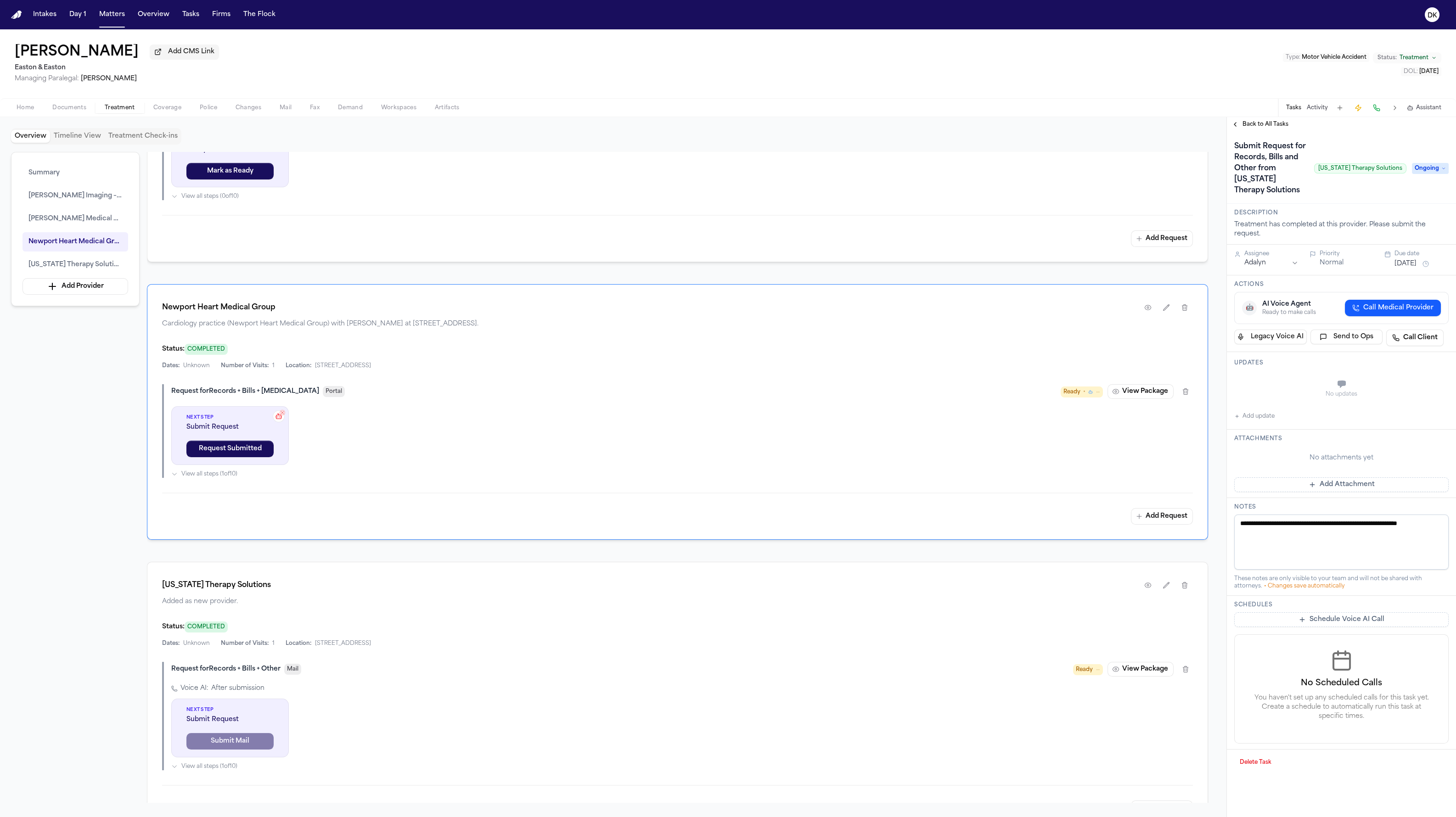
click at [881, 101] on div "Tasks Activity Assistant" at bounding box center [1363, 108] width 171 height 18
click at [881, 109] on button "Activity" at bounding box center [1317, 108] width 21 height 8
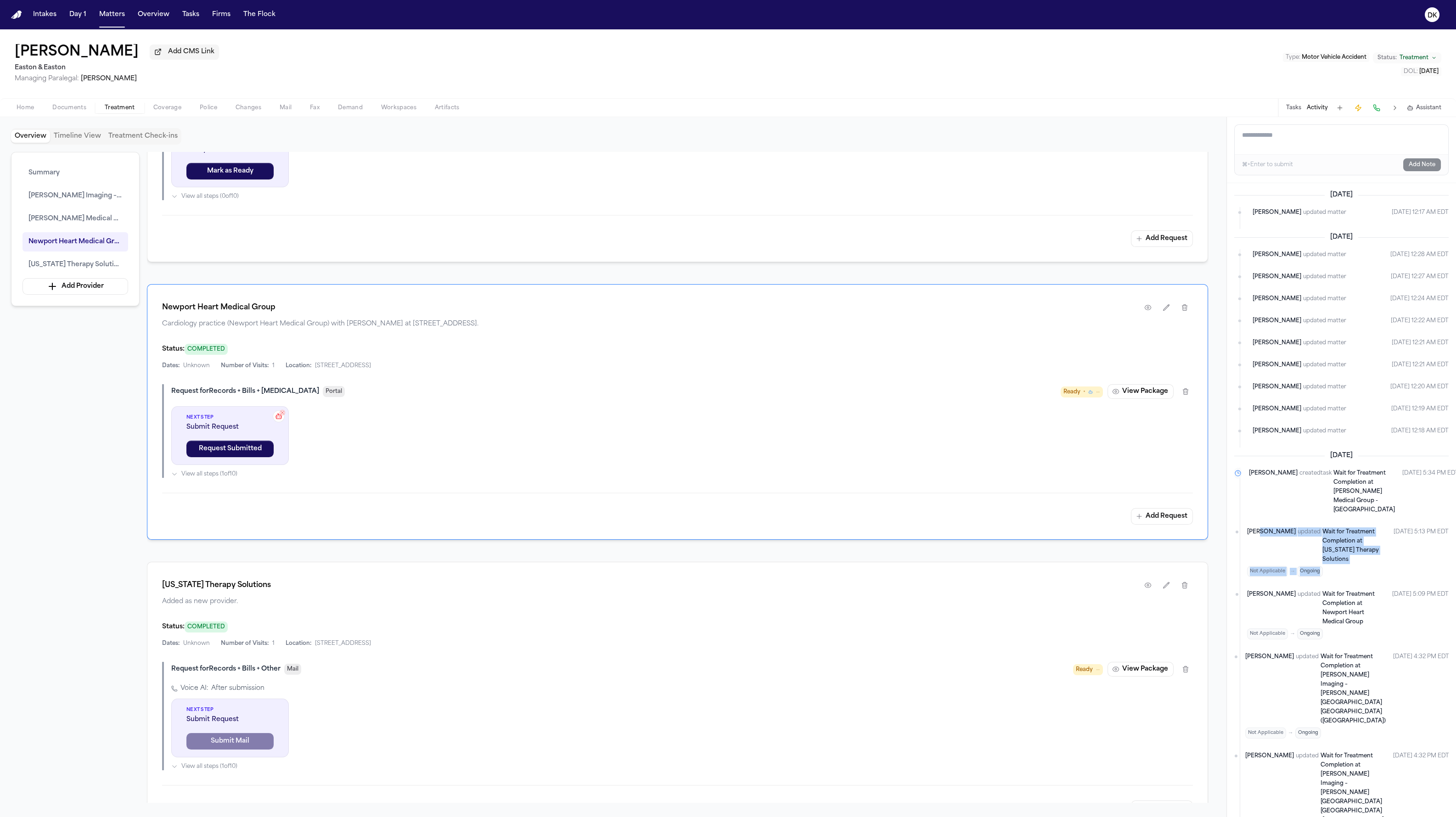
drag, startPoint x: 1341, startPoint y: 552, endPoint x: 1265, endPoint y: 524, distance: 81.0
click at [881, 528] on div "Thea Feeney updated Wait for Treatment Completion at California Therapy Solutio…" at bounding box center [1316, 552] width 139 height 50
click at [881, 559] on div "Thea Feeney updated Wait for Treatment Completion at California Therapy Solutio…" at bounding box center [1316, 552] width 139 height 50
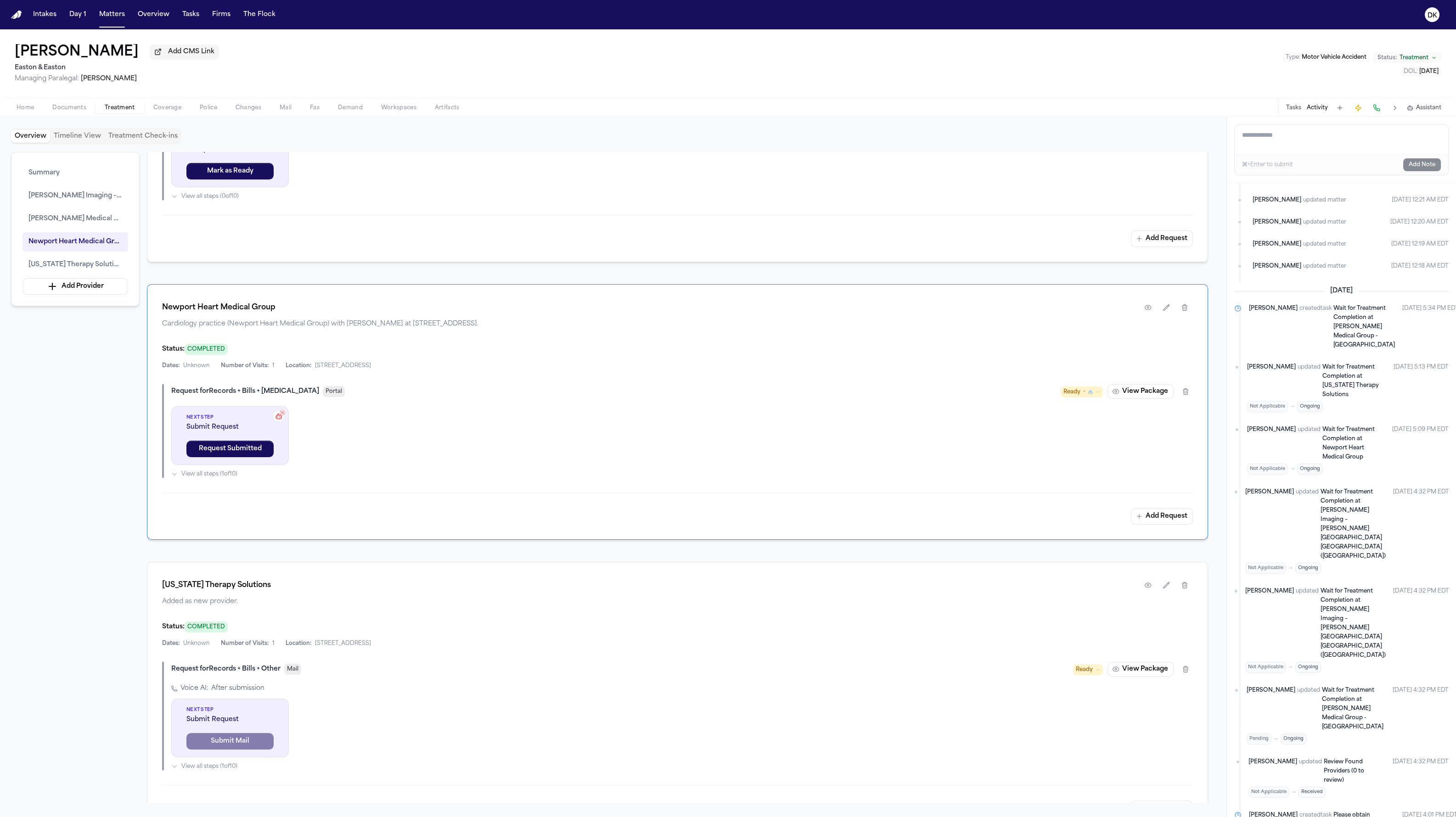
scroll to position [0, 0]
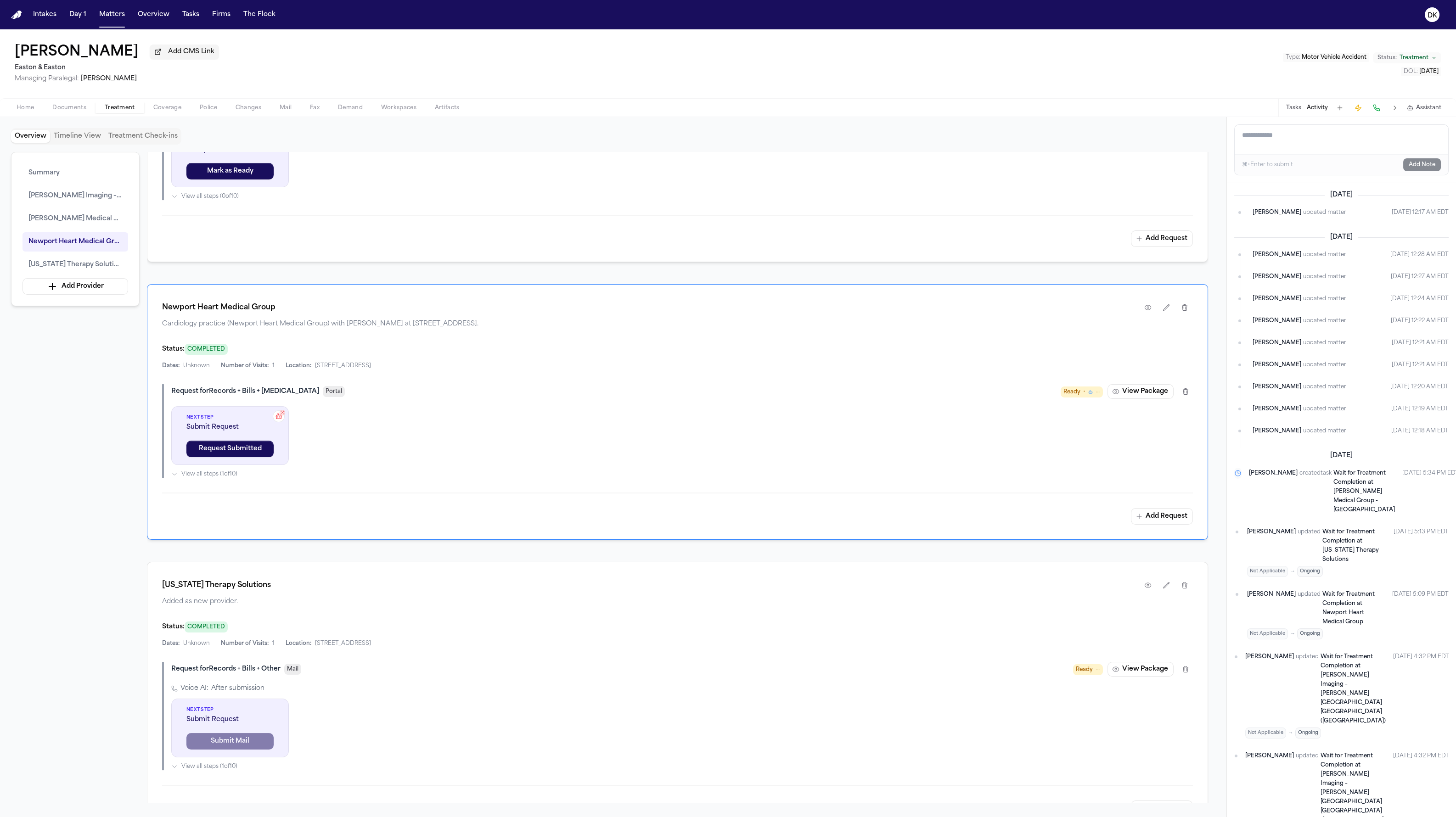
click at [745, 617] on div "California Therapy Solutions Added as new provider. Status: COMPLETED Dates: Un…" at bounding box center [678, 698] width 1061 height 271
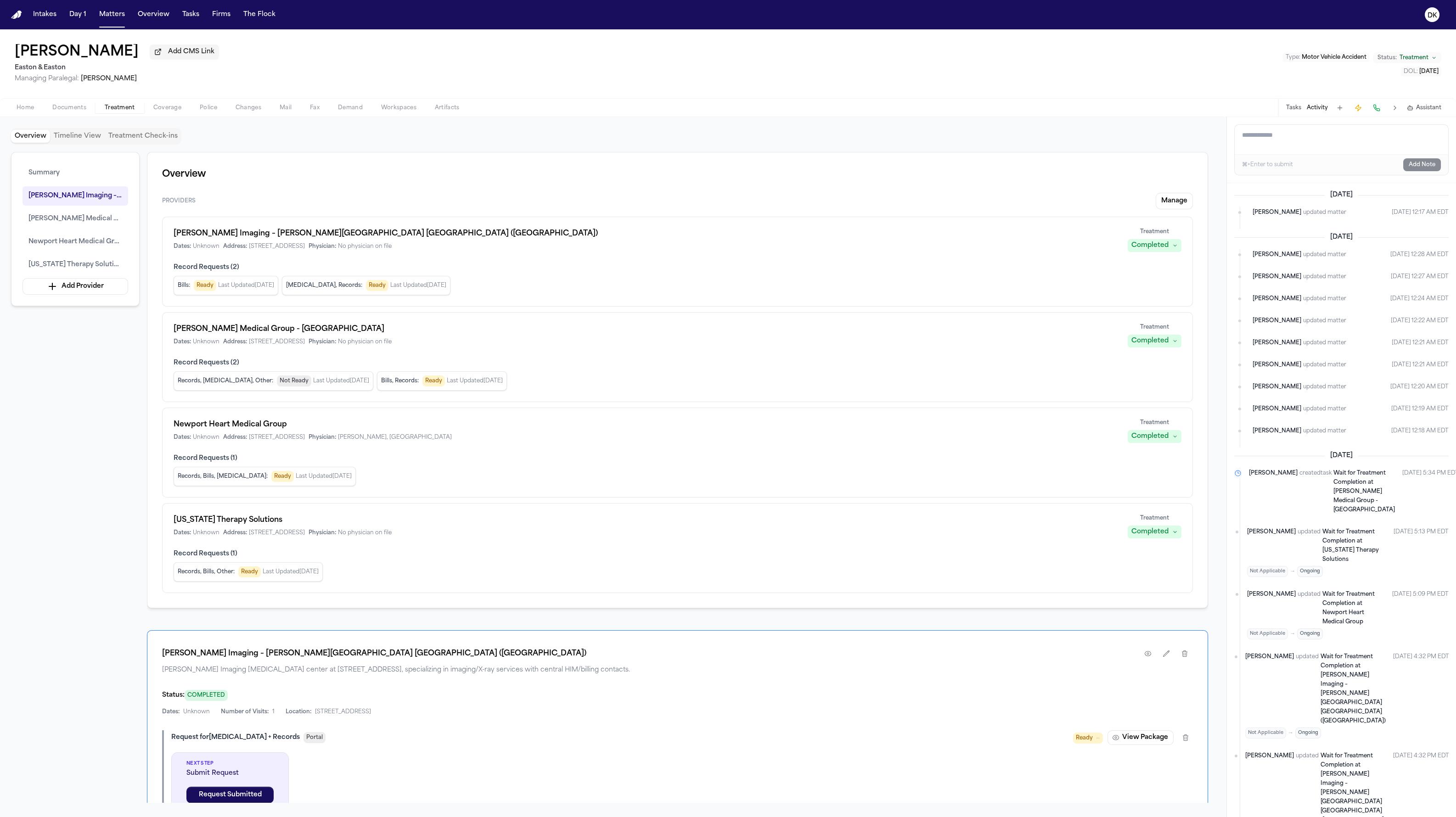
click at [881, 104] on div "Home Documents Treatment Coverage Police Changes Mail Fax Demand Workspaces Art…" at bounding box center [728, 107] width 1456 height 19
click at [881, 106] on div "Tasks Activity Assistant" at bounding box center [1363, 108] width 171 height 18
click at [881, 110] on button "Tasks" at bounding box center [1294, 108] width 15 height 8
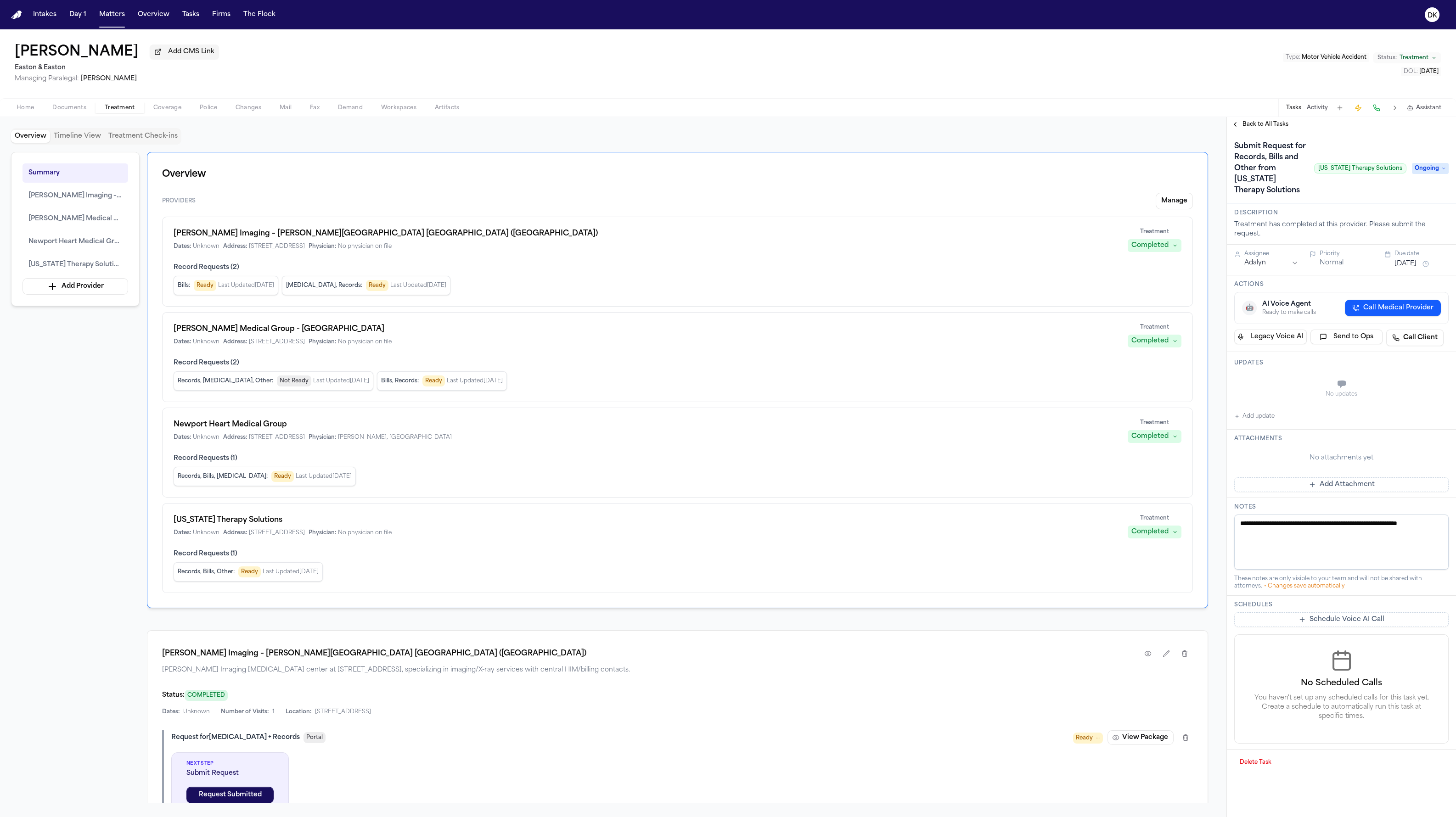
click at [881, 166] on span "Ongoing" at bounding box center [1430, 169] width 37 height 11
click at [881, 406] on div "Overview Timeline View Treatment Check-ins Summary Hoag Imaging – Hoag Health C…" at bounding box center [728, 468] width 1456 height 700
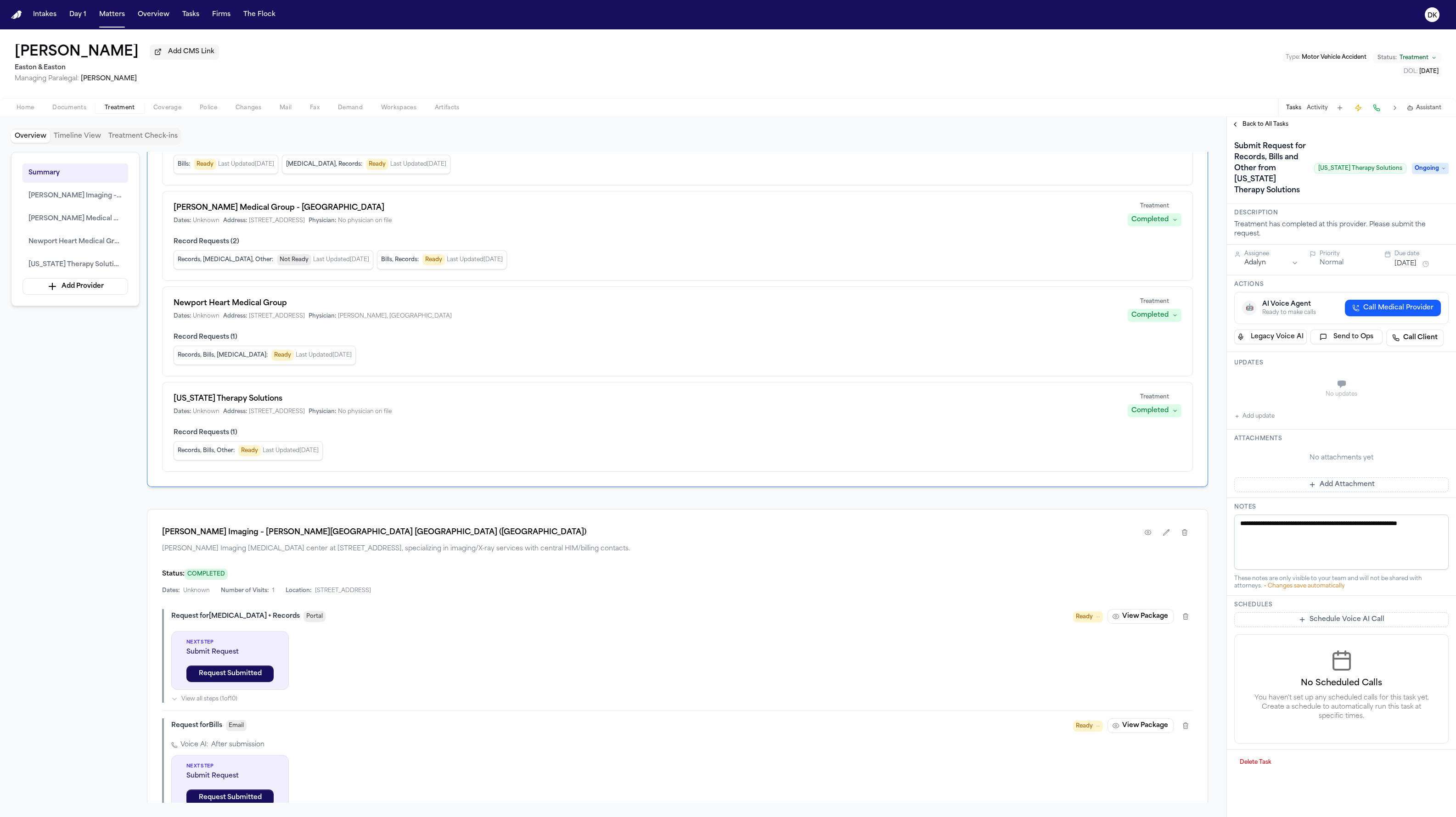
click at [881, 543] on div "Hoag Imaging – Hoag Health Center Irvine (Sand Canyon) Hoag Imaging radiology c…" at bounding box center [678, 539] width 1031 height 30
